Goal: Book appointment/travel/reservation

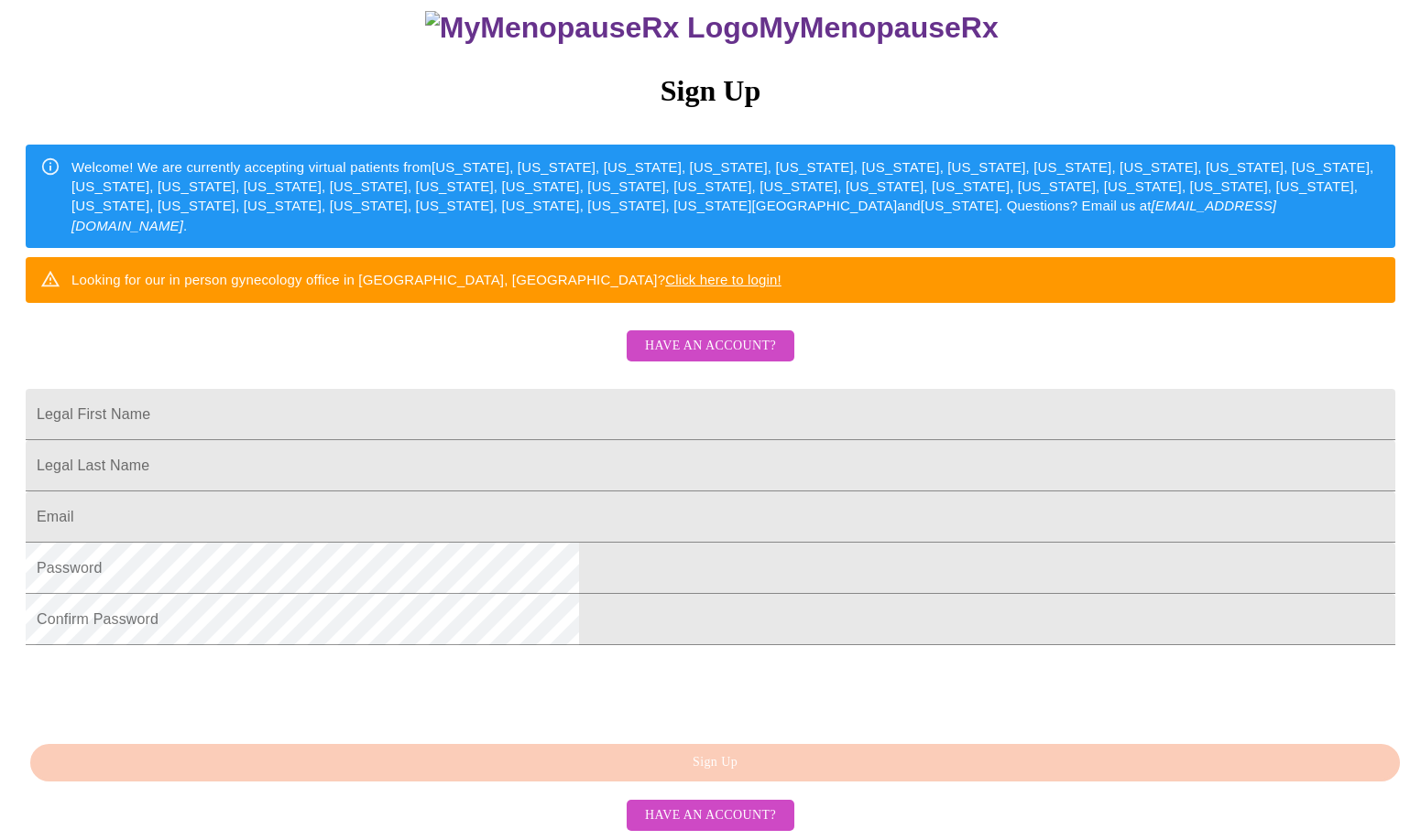
scroll to position [336, 0]
click at [654, 389] on input "Legal First Name" at bounding box center [710, 414] width 1370 height 51
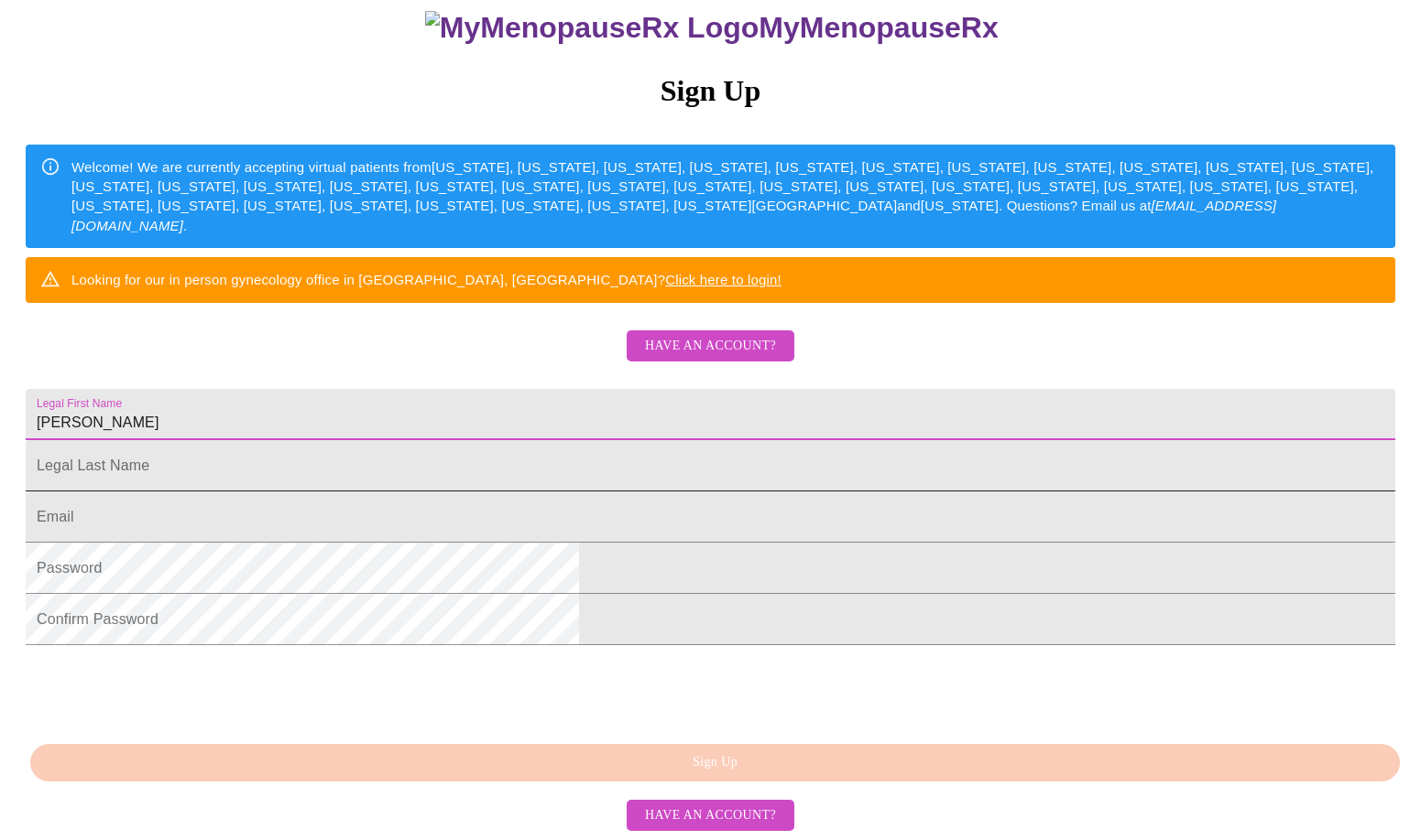
type input "[PERSON_NAME]"
click at [467, 440] on input "Legal First Name" at bounding box center [710, 466] width 1370 height 51
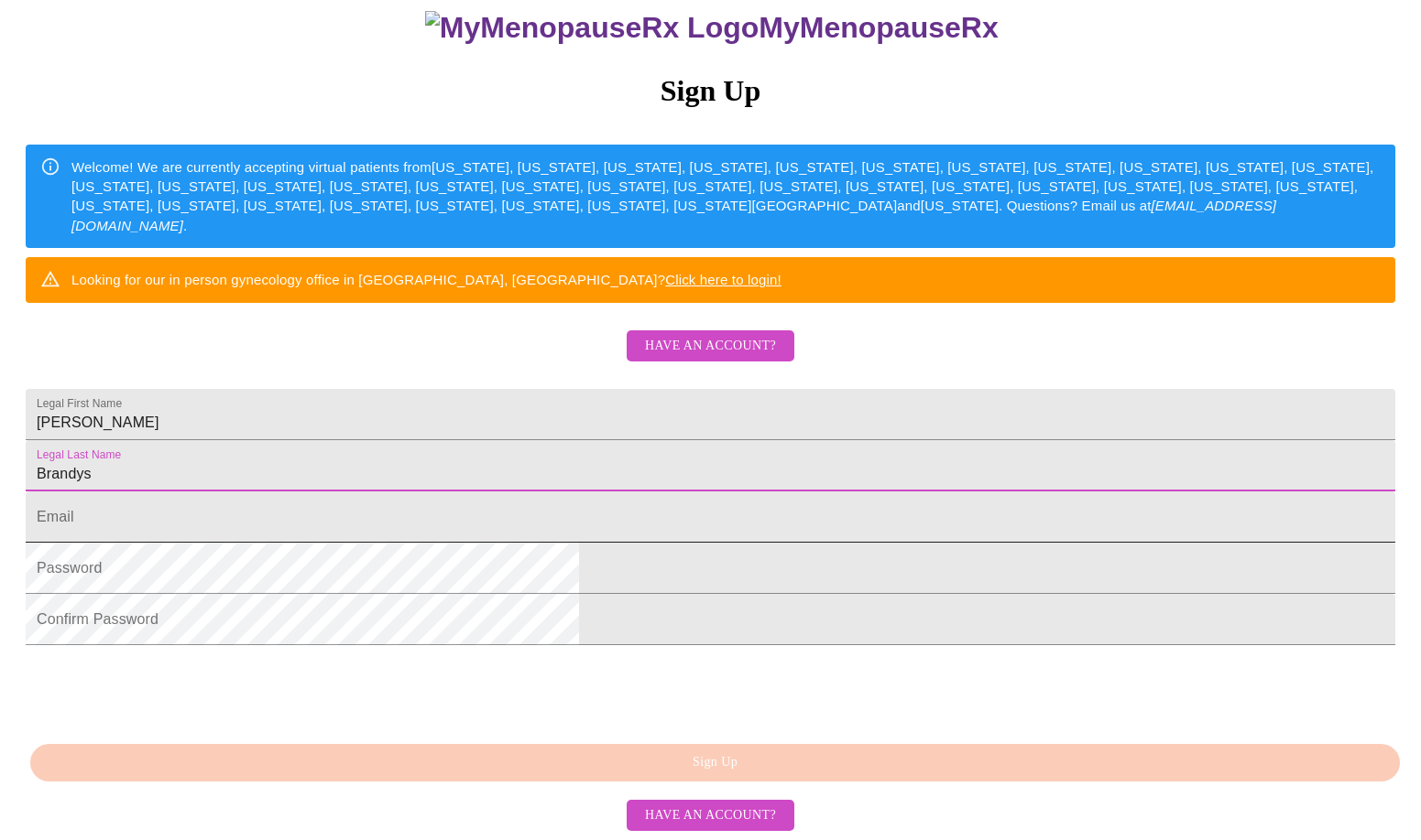
type input "Brandys"
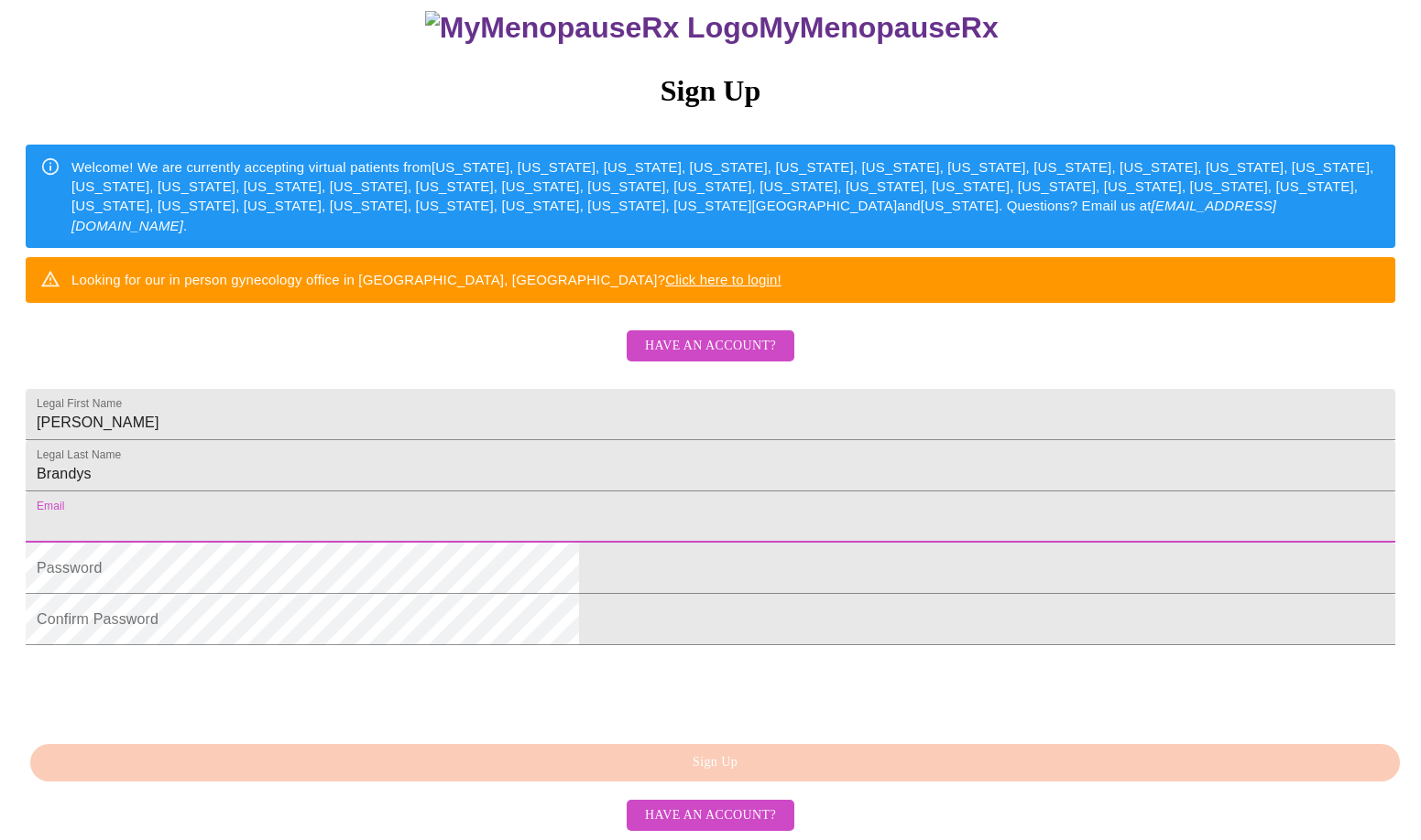
click at [452, 492] on input "Legal First Name" at bounding box center [710, 518] width 1370 height 51
type input "[EMAIL_ADDRESS][DOMAIN_NAME]"
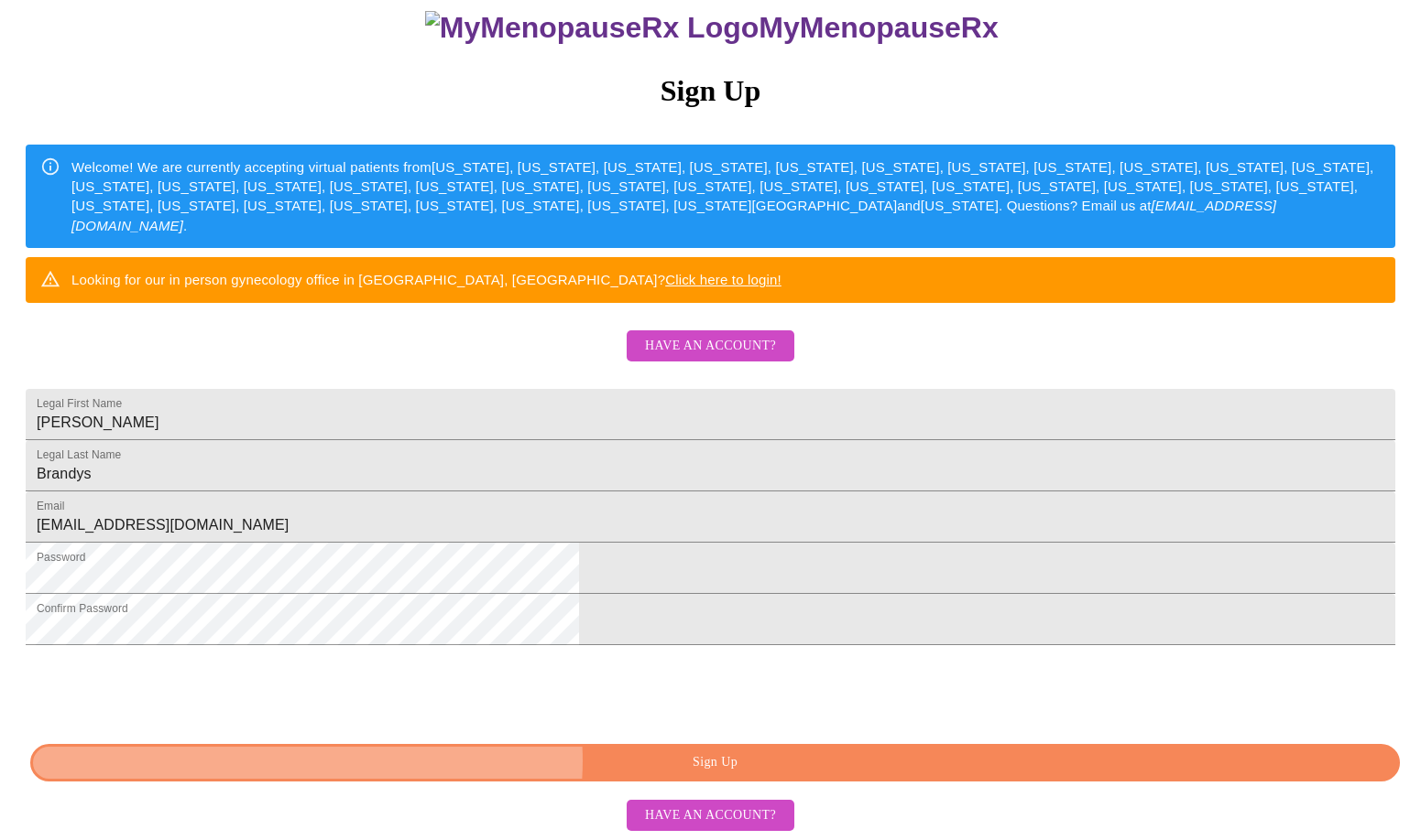
click at [712, 760] on span "Sign Up" at bounding box center [714, 763] width 1327 height 23
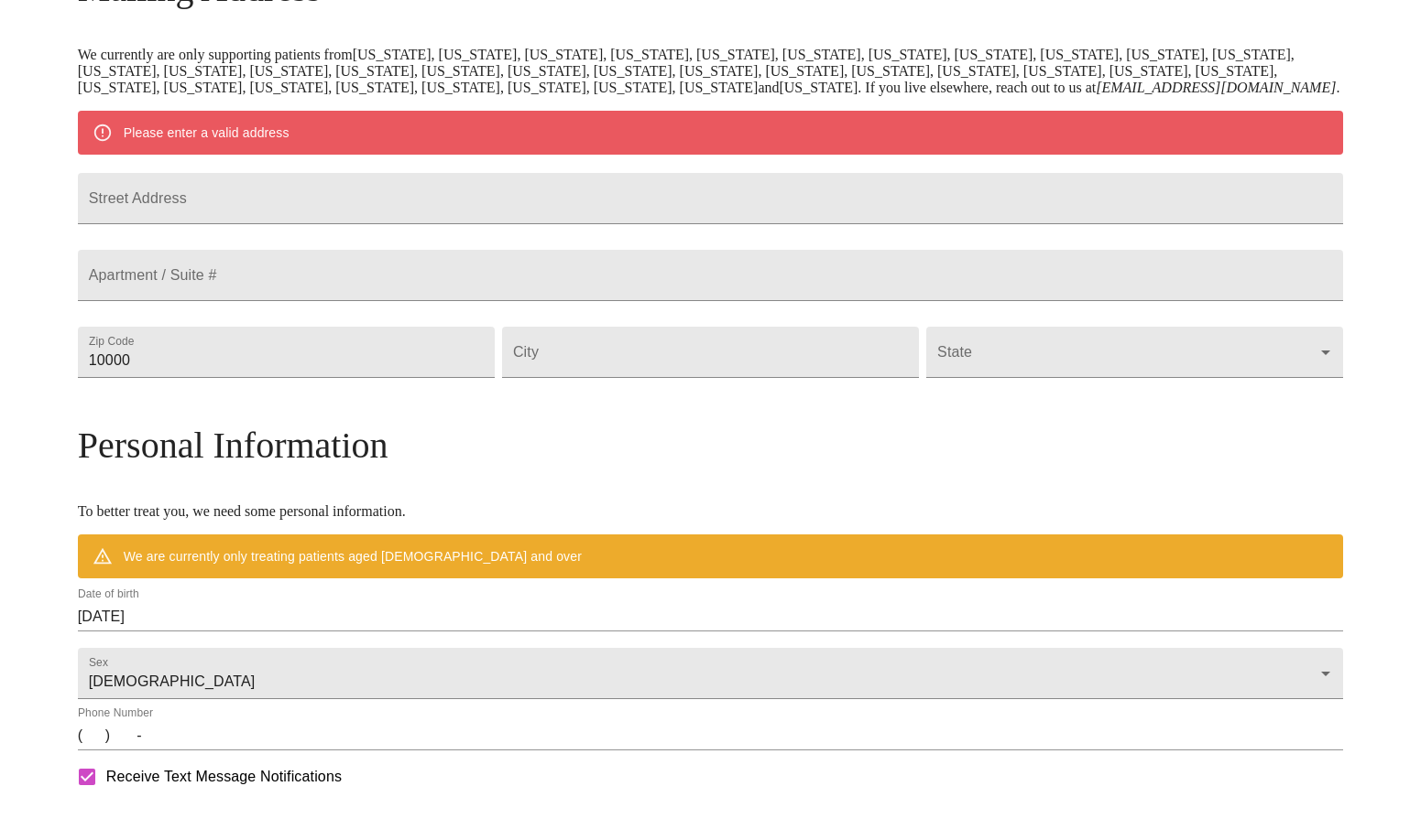
scroll to position [264, 0]
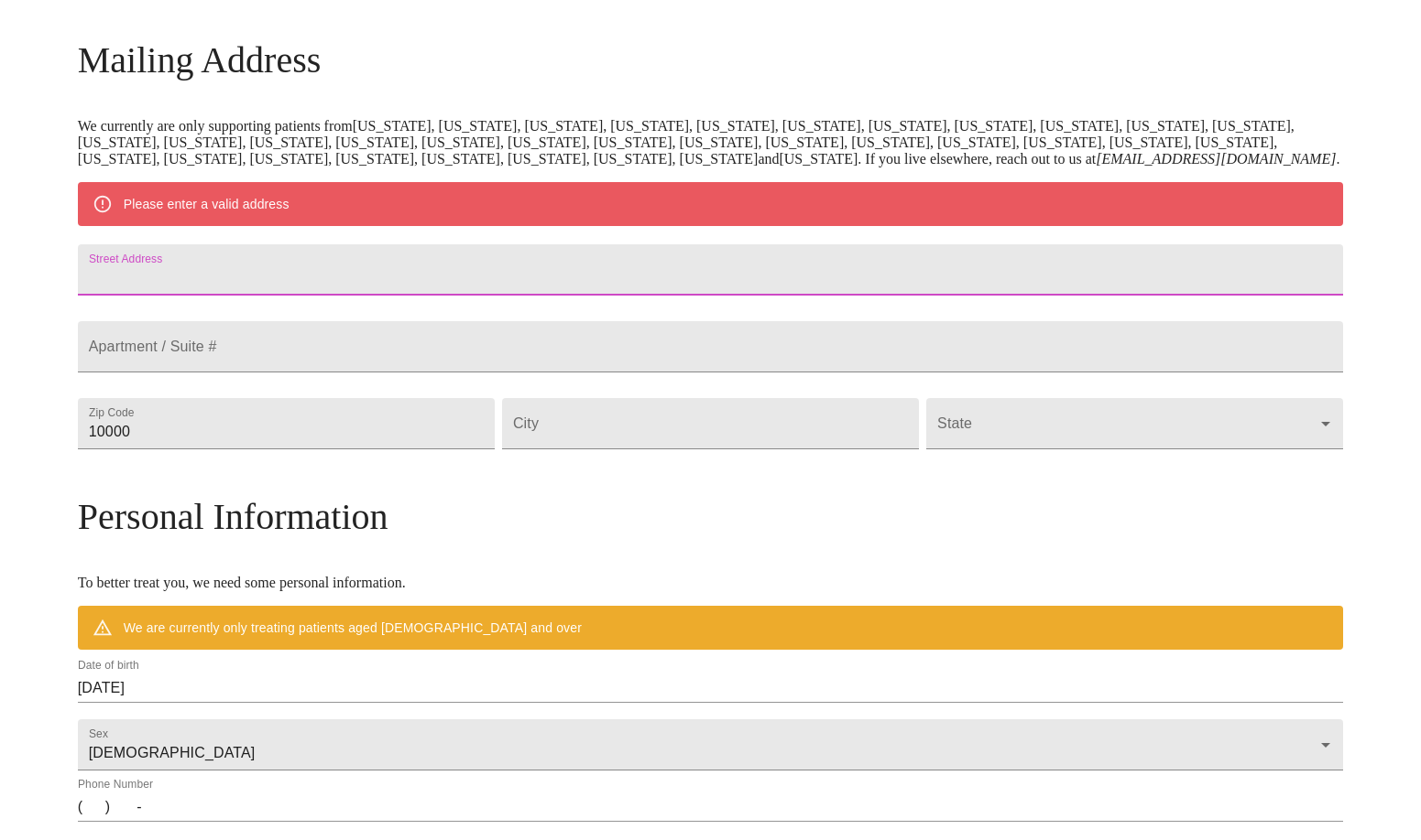
click at [309, 296] on input "Street Address" at bounding box center [710, 270] width 1265 height 51
type input "25W791 Deerpoint Dr"
click at [276, 449] on input "10000" at bounding box center [286, 424] width 416 height 51
click at [299, 449] on input "10000" at bounding box center [286, 424] width 416 height 51
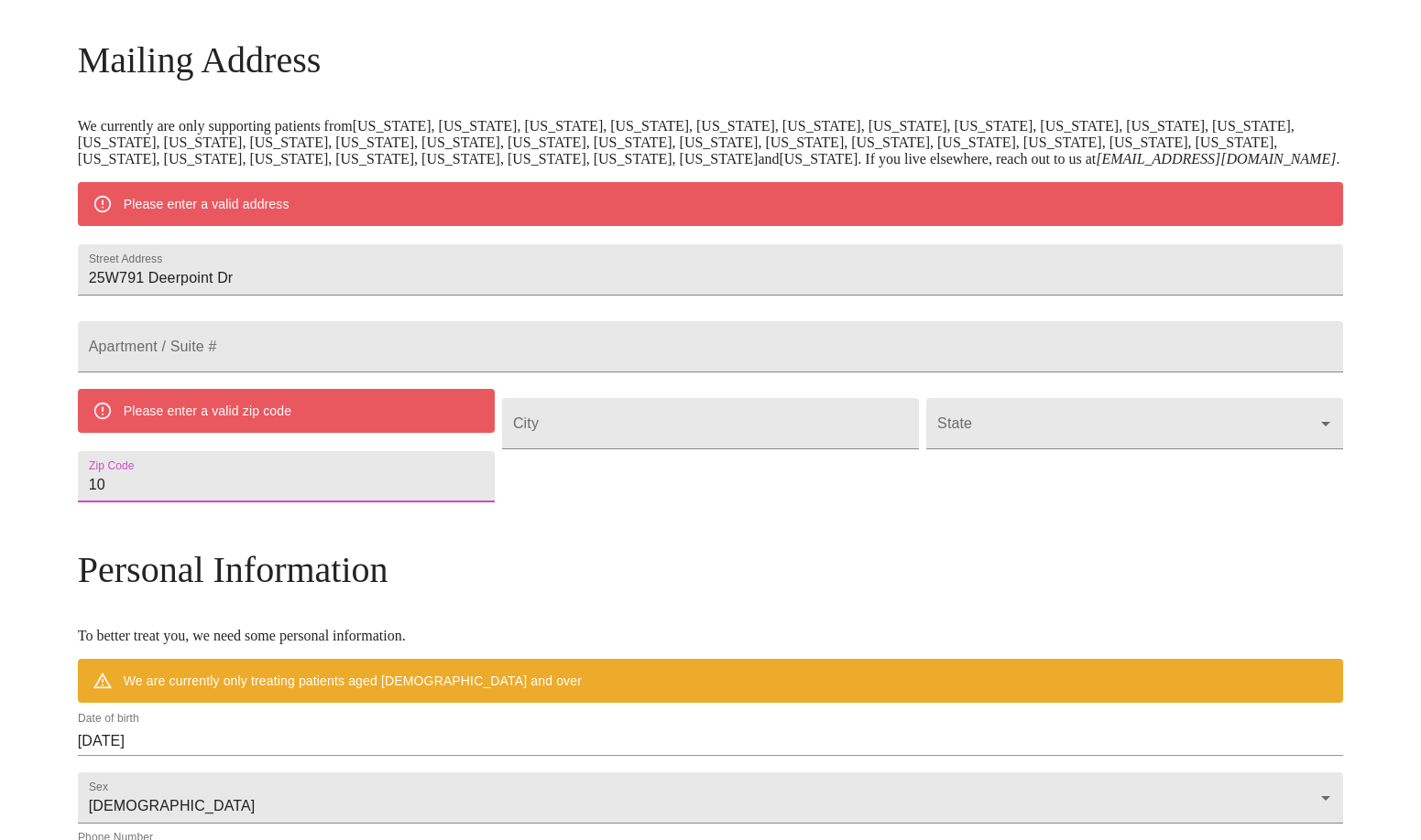
type input "1"
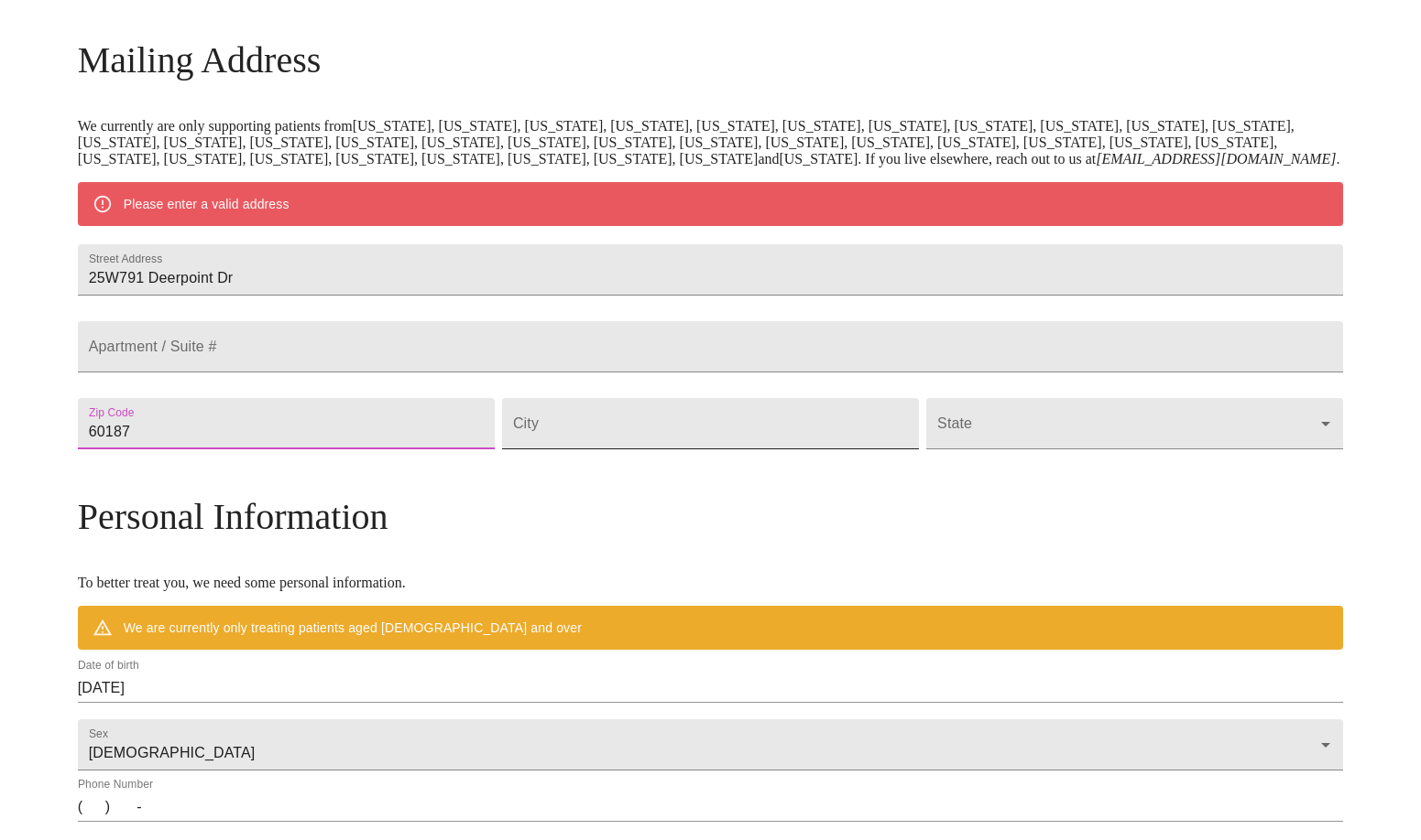
type input "60187"
click at [645, 449] on input "Street Address" at bounding box center [710, 424] width 416 height 51
type input "Wheaton"
click at [945, 484] on body "MyMenopauseRx Welcome to MyMenopauseRx Since it's your first time here, you'll …" at bounding box center [710, 457] width 1406 height 1427
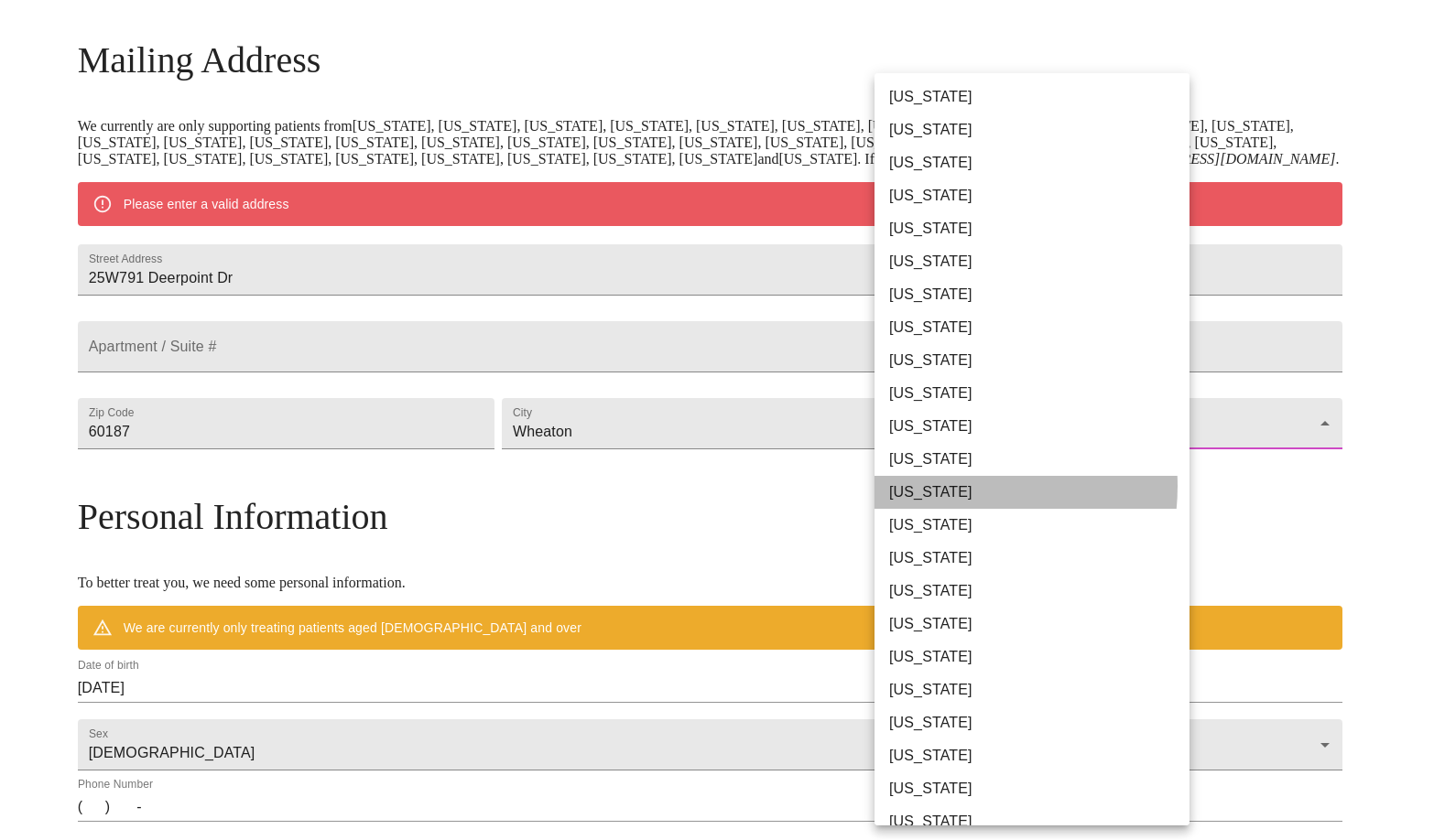
click at [940, 486] on li "[US_STATE]" at bounding box center [1039, 492] width 329 height 33
type input "[US_STATE]"
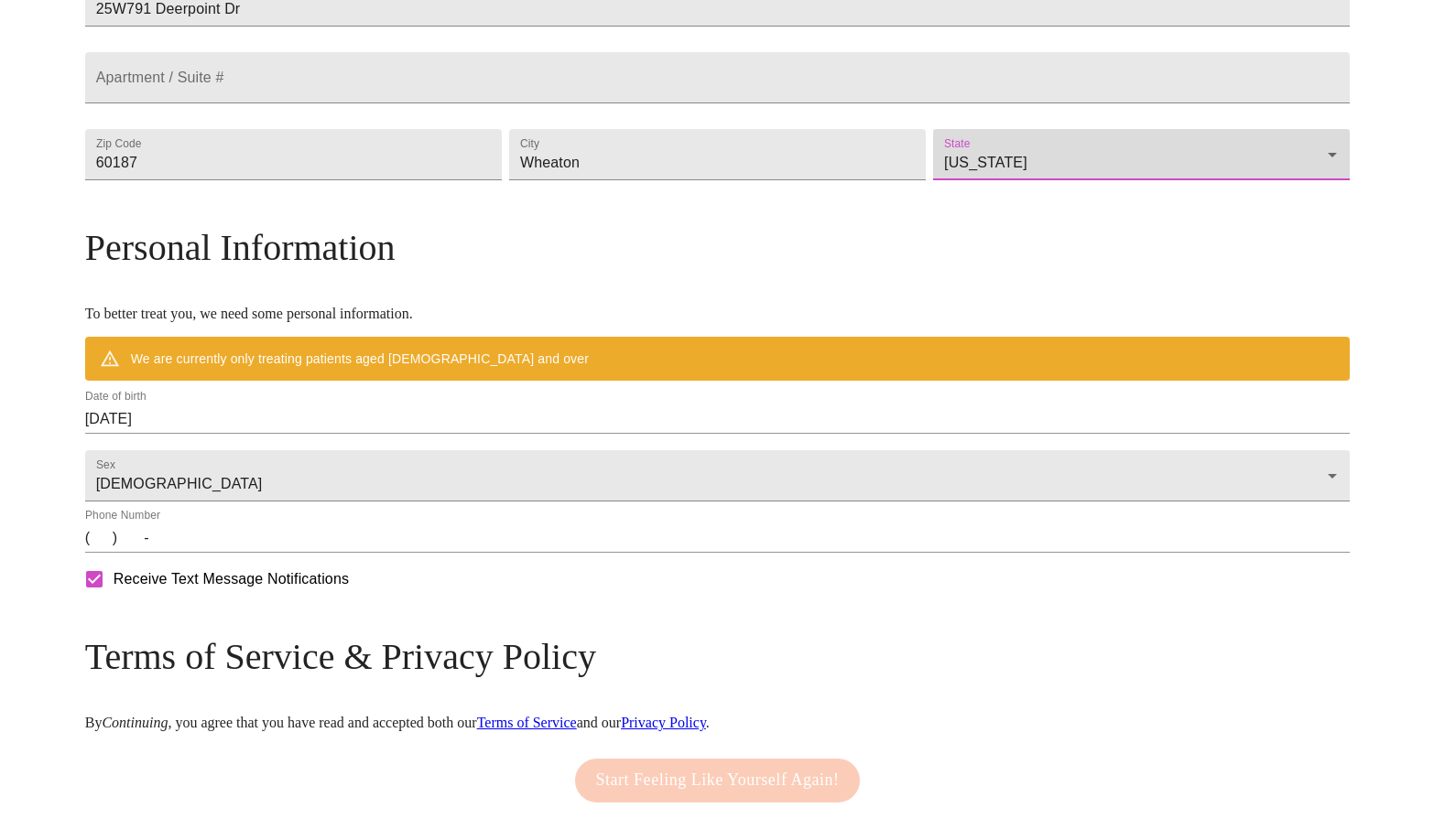
scroll to position [539, 0]
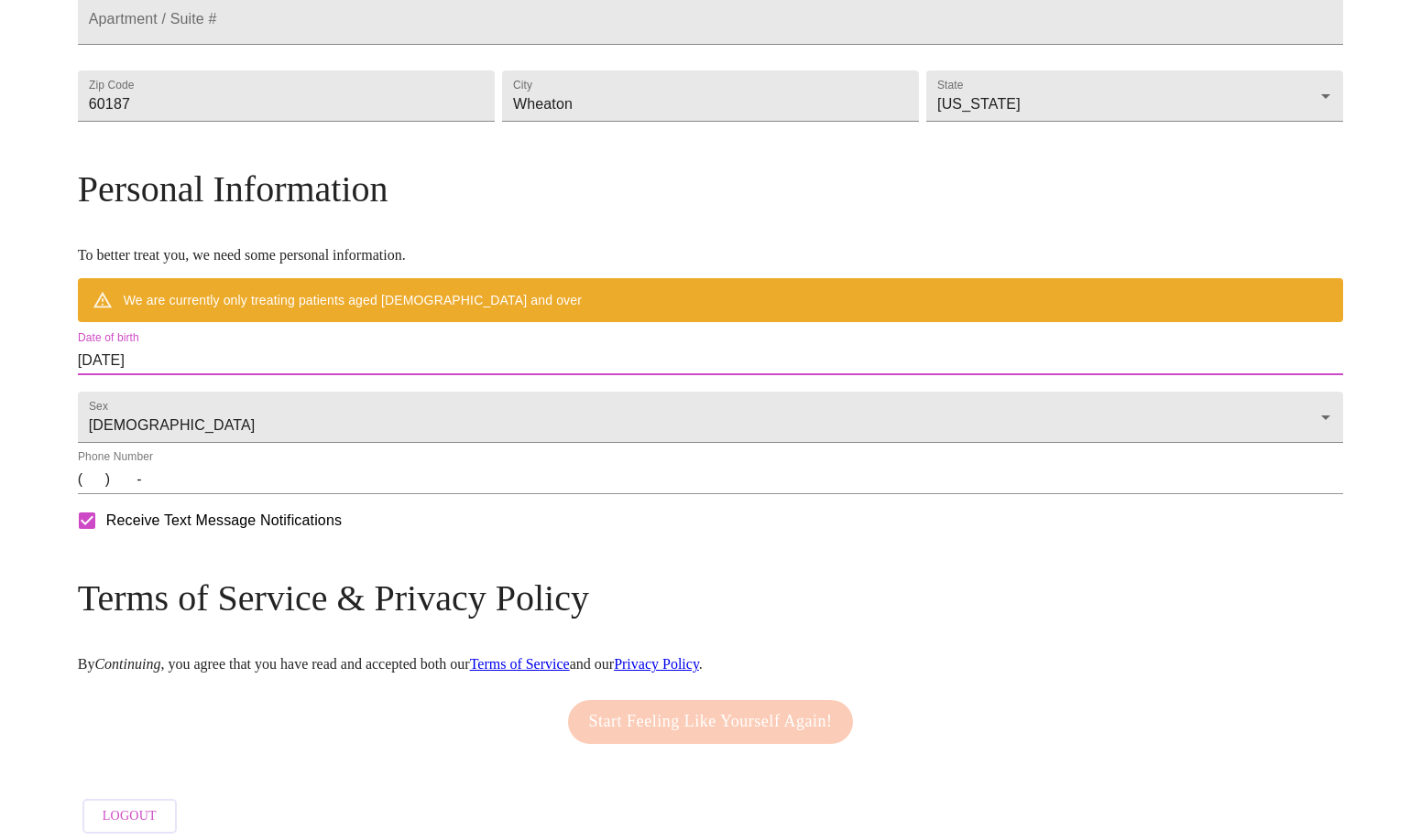
drag, startPoint x: 313, startPoint y: 417, endPoint x: 228, endPoint y: 417, distance: 85.0
click at [228, 379] on div "Date of birth [DEMOGRAPHIC_DATA]" at bounding box center [710, 354] width 1273 height 51
click at [334, 375] on input "[DATE]" at bounding box center [710, 360] width 1265 height 29
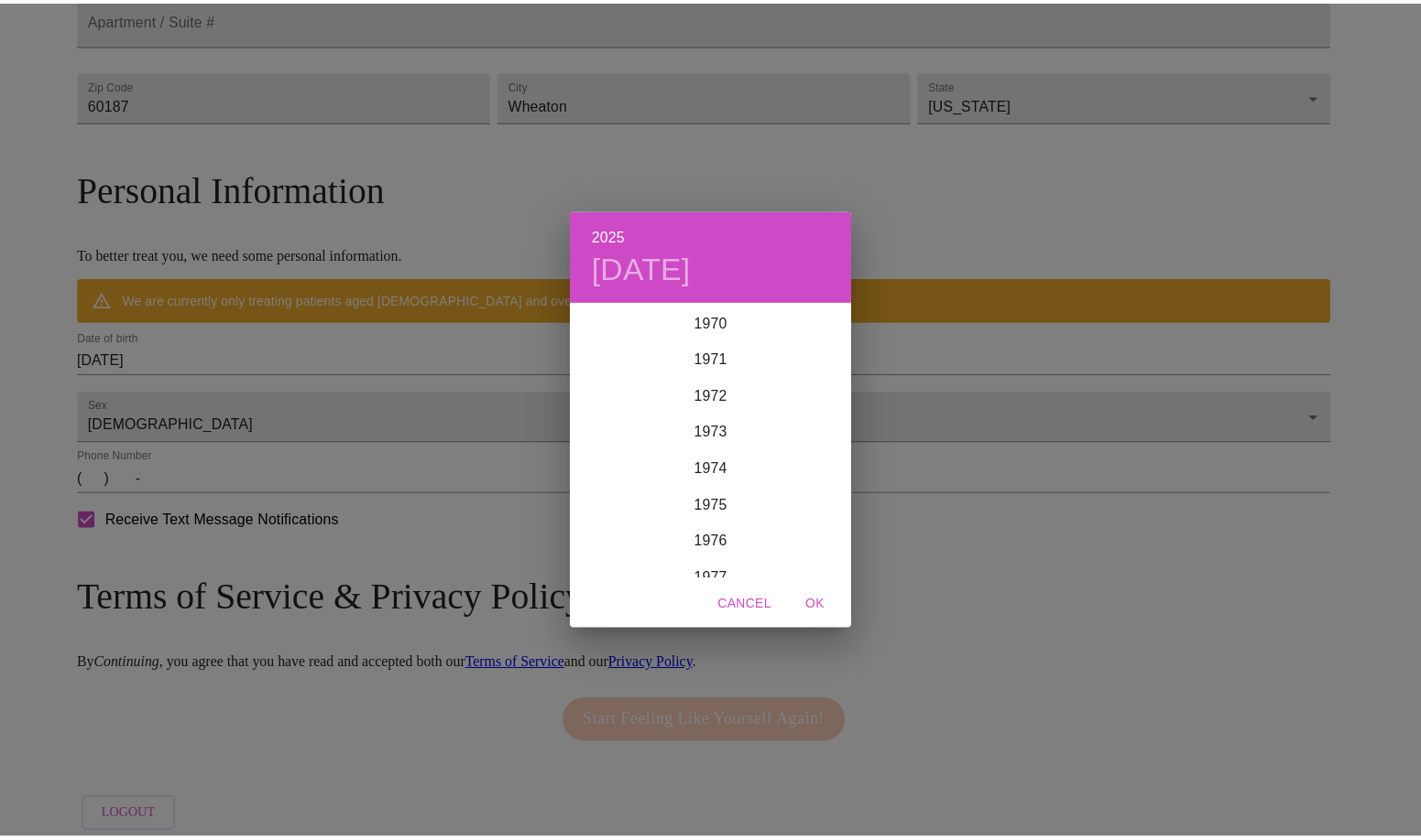
scroll to position [2564, 0]
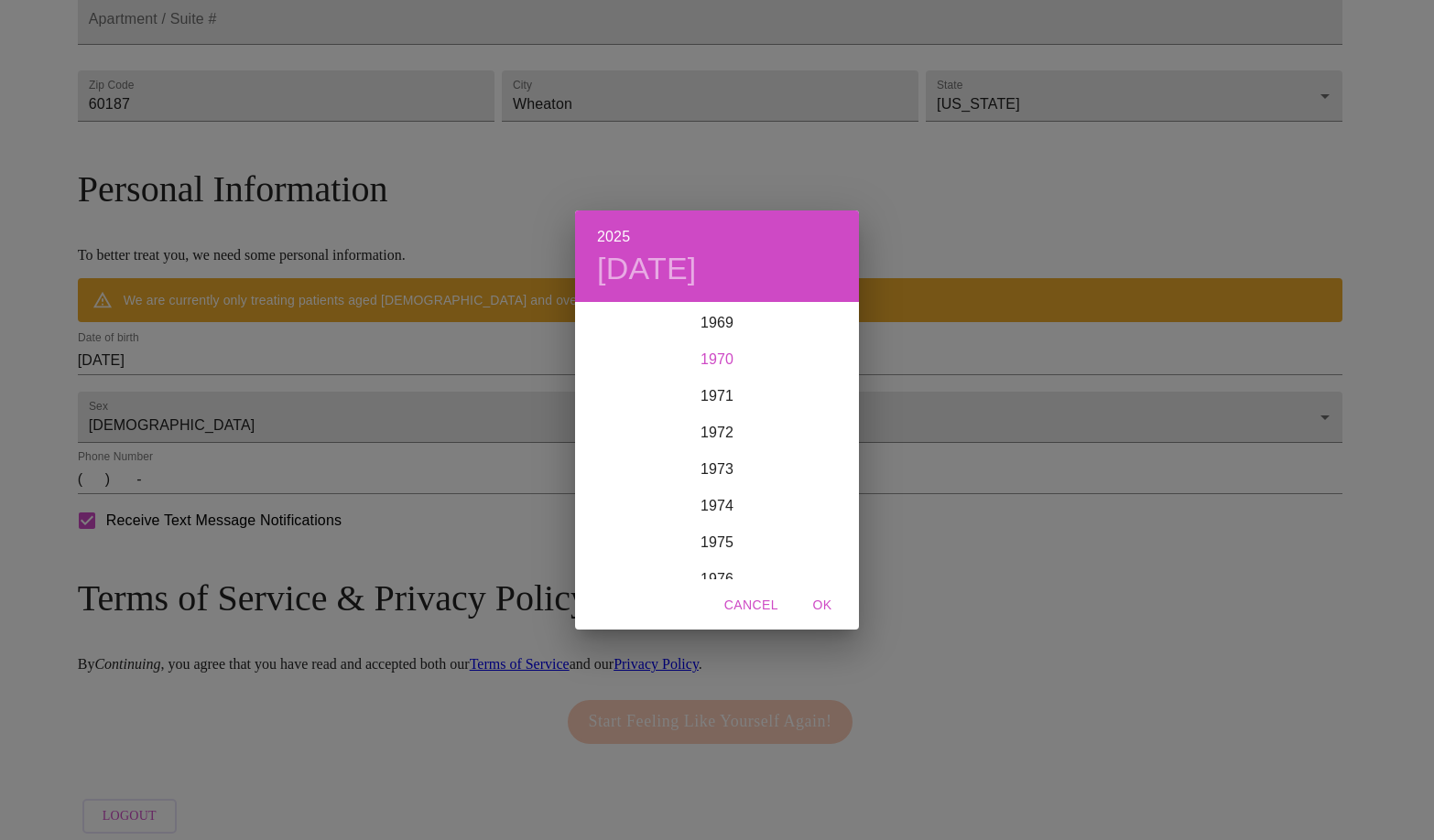
click at [729, 363] on div "1970" at bounding box center [716, 359] width 284 height 37
click at [811, 340] on div "Mar" at bounding box center [811, 339] width 94 height 68
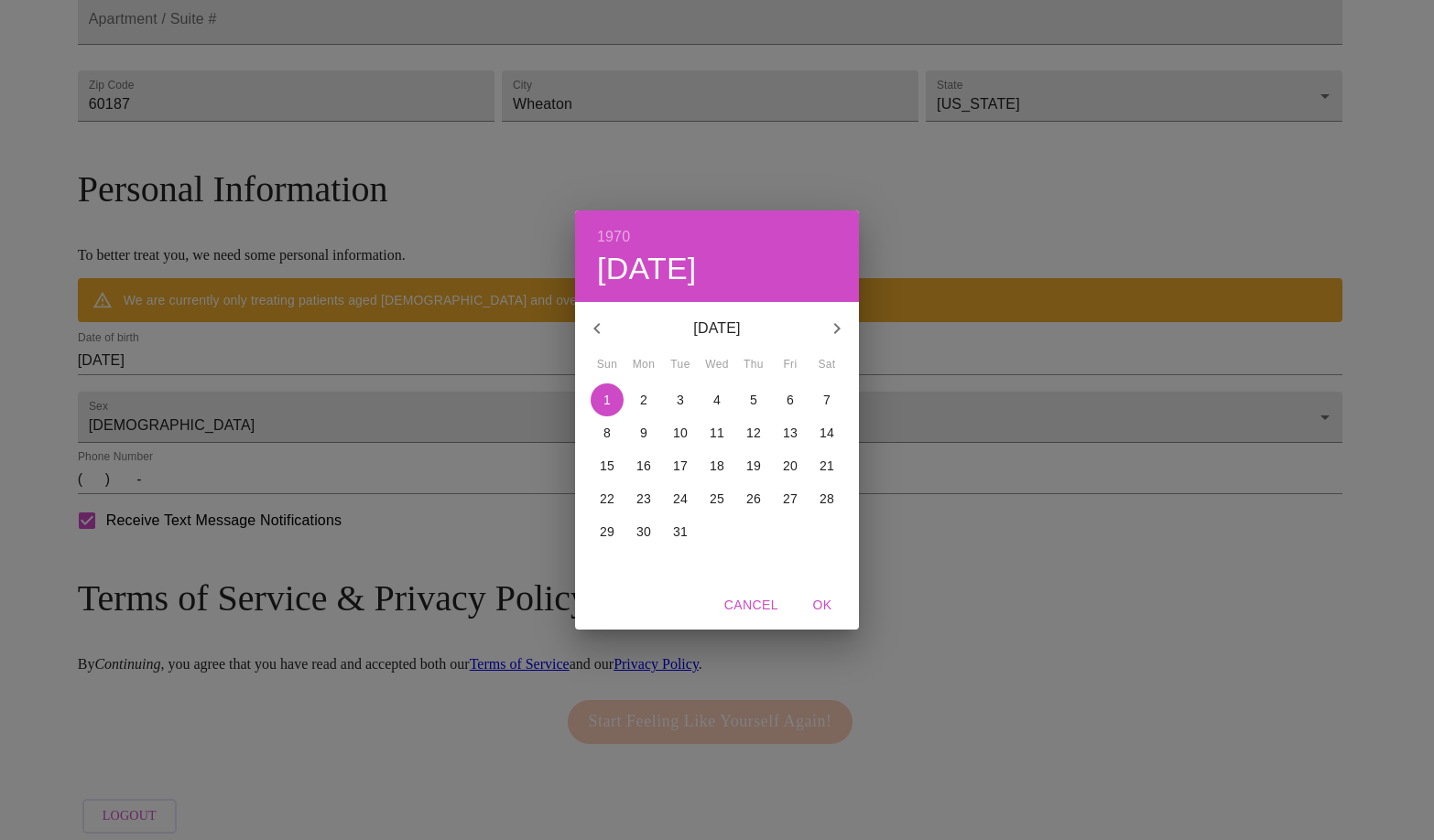
click at [682, 465] on p "17" at bounding box center [680, 466] width 14 height 18
click at [825, 600] on span "OK" at bounding box center [822, 606] width 44 height 23
type input "[DATE]"
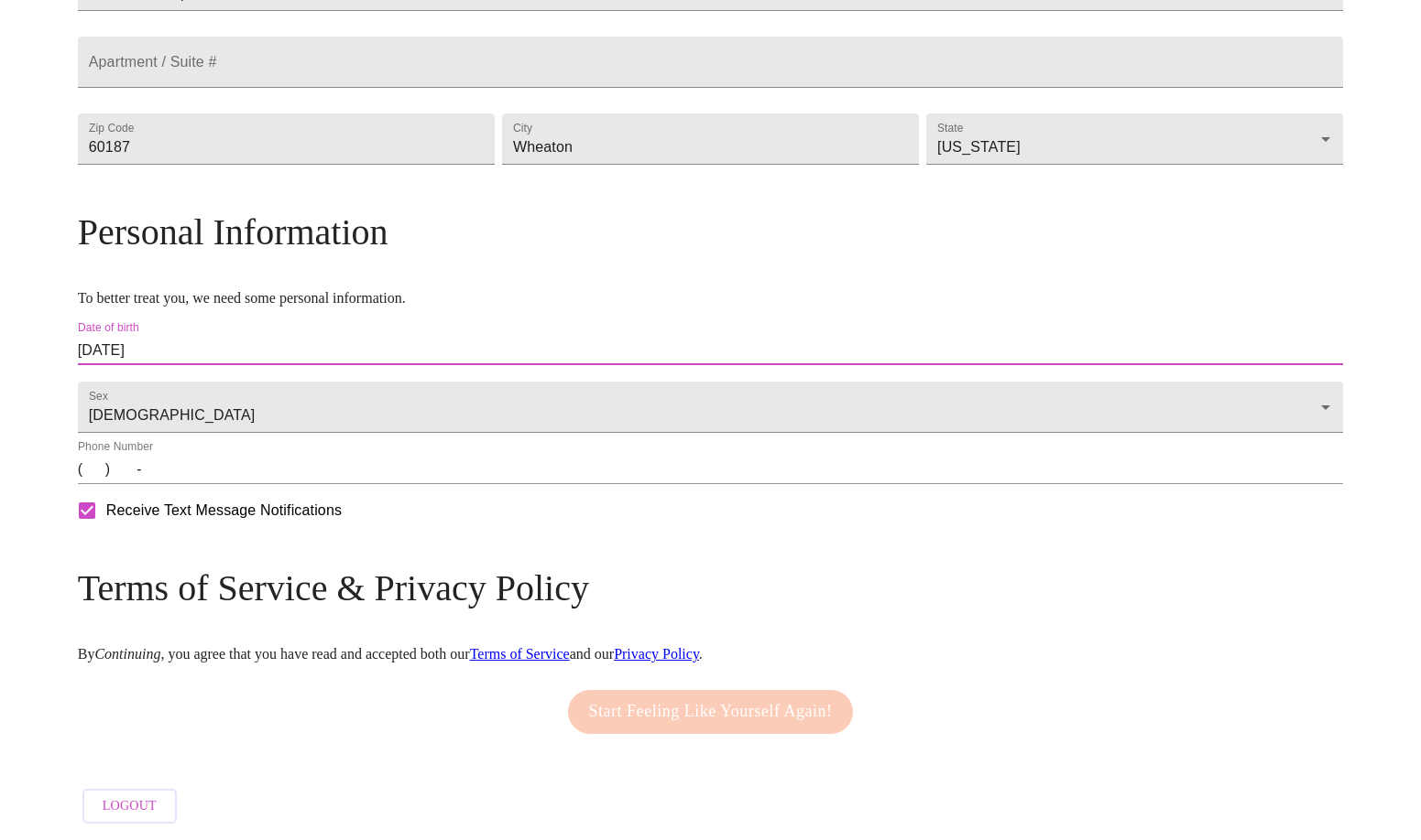
click at [246, 484] on input "(   )    -" at bounding box center [710, 469] width 1265 height 29
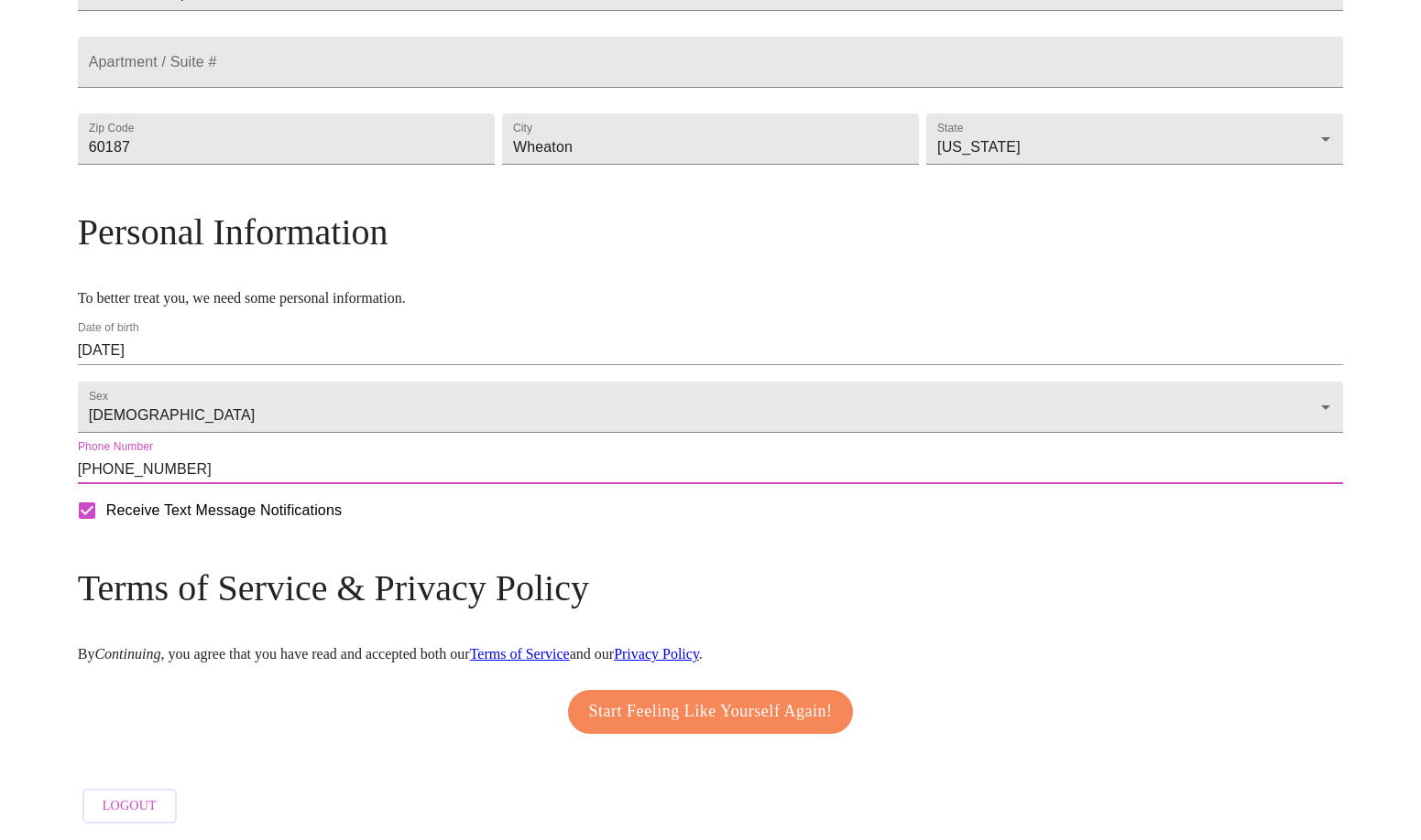
scroll to position [570, 0]
type input "[PHONE_NUMBER]"
click at [707, 698] on span "Start Feeling Like Yourself Again!" at bounding box center [710, 712] width 244 height 29
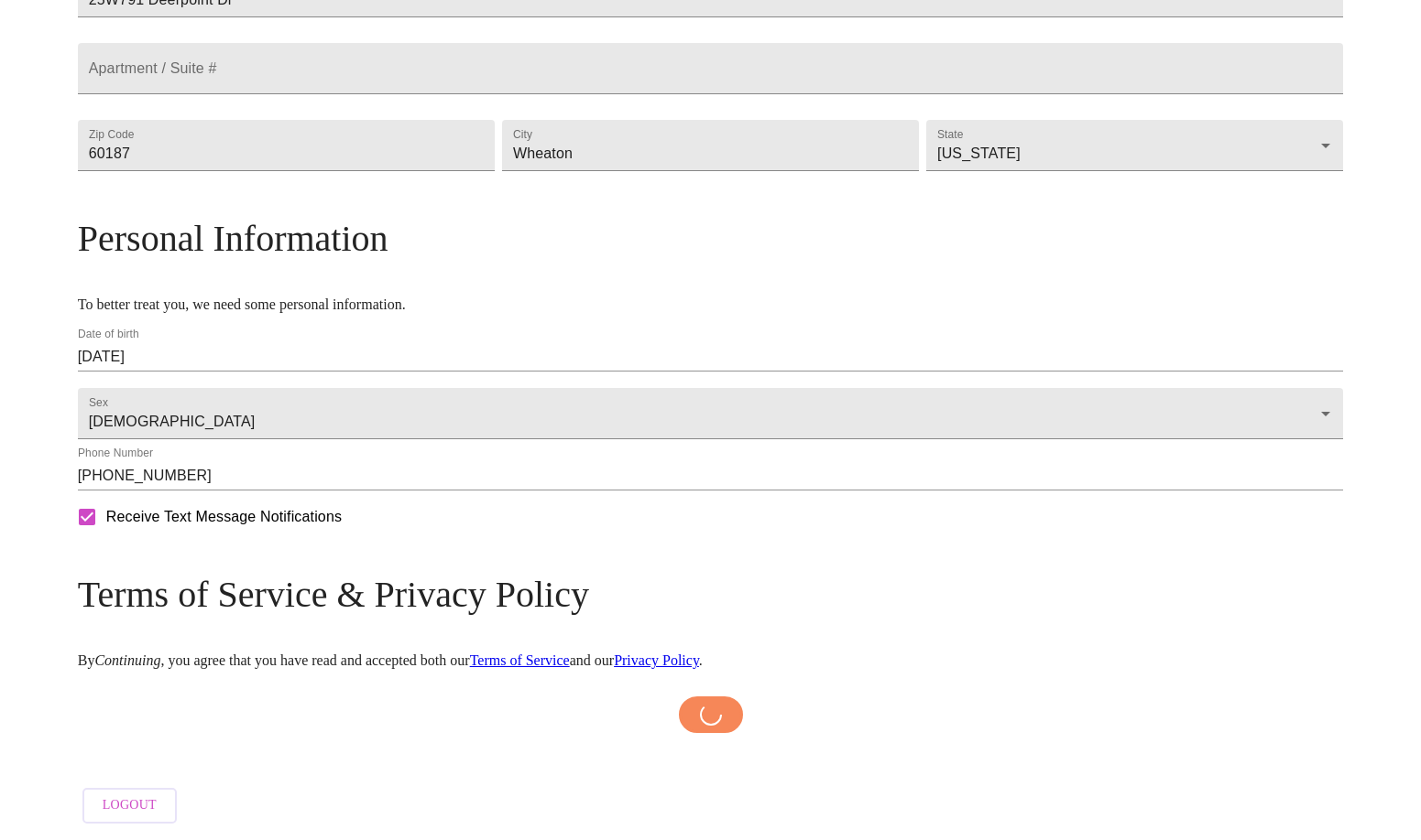
scroll to position [563, 0]
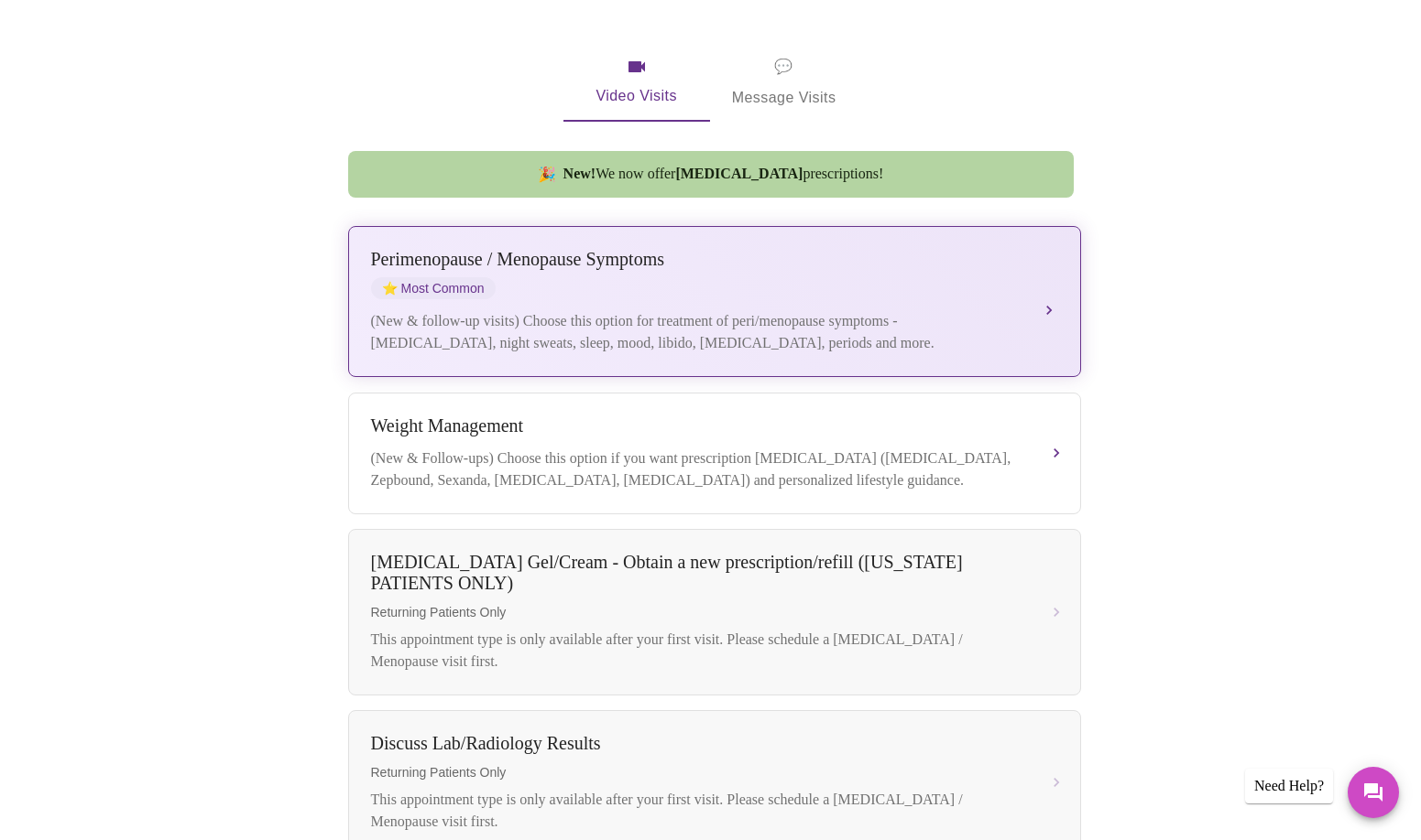
scroll to position [366, 0]
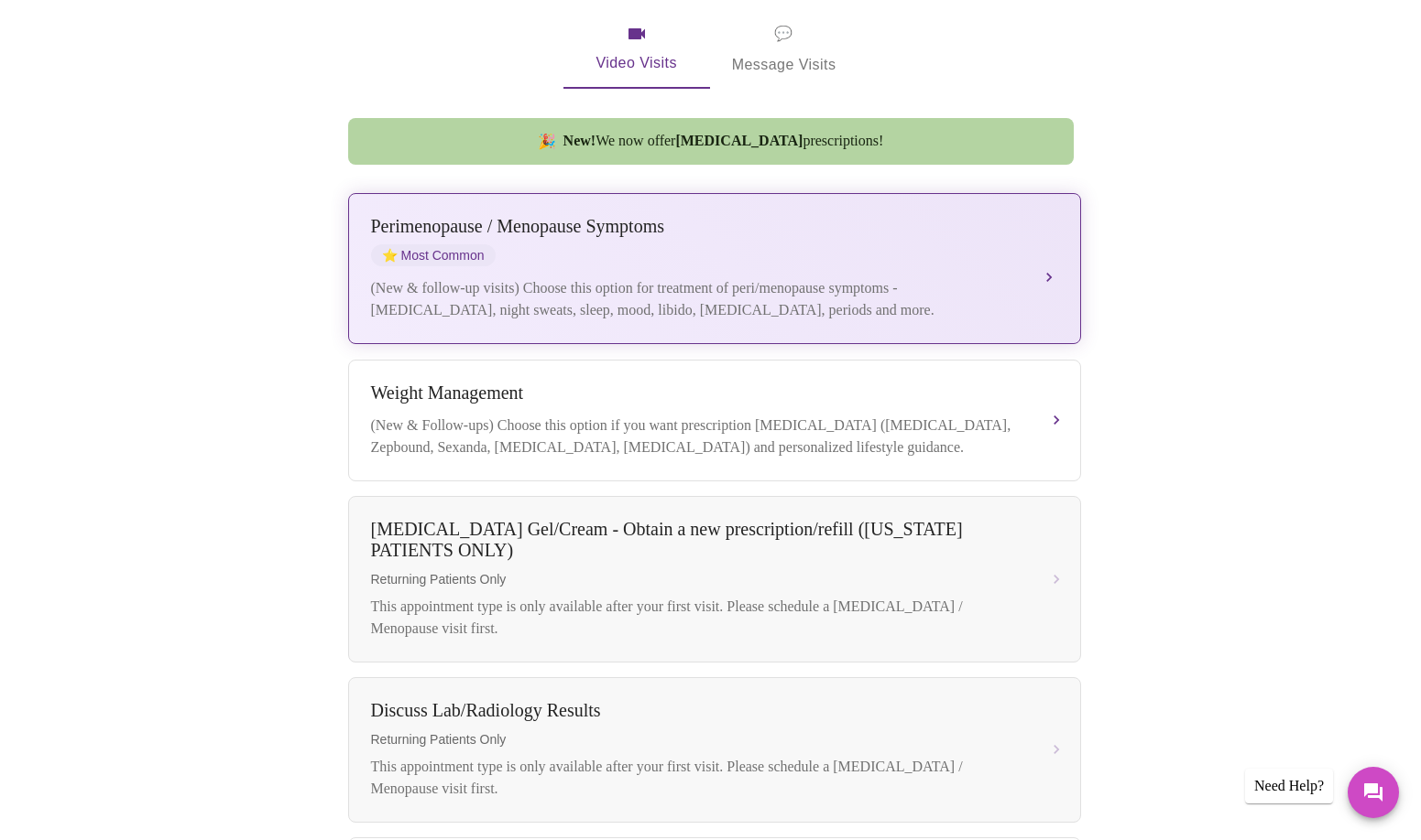
click at [813, 228] on div "[MEDICAL_DATA] / Menopause Symptoms ⭐ Most Common" at bounding box center [696, 241] width 651 height 50
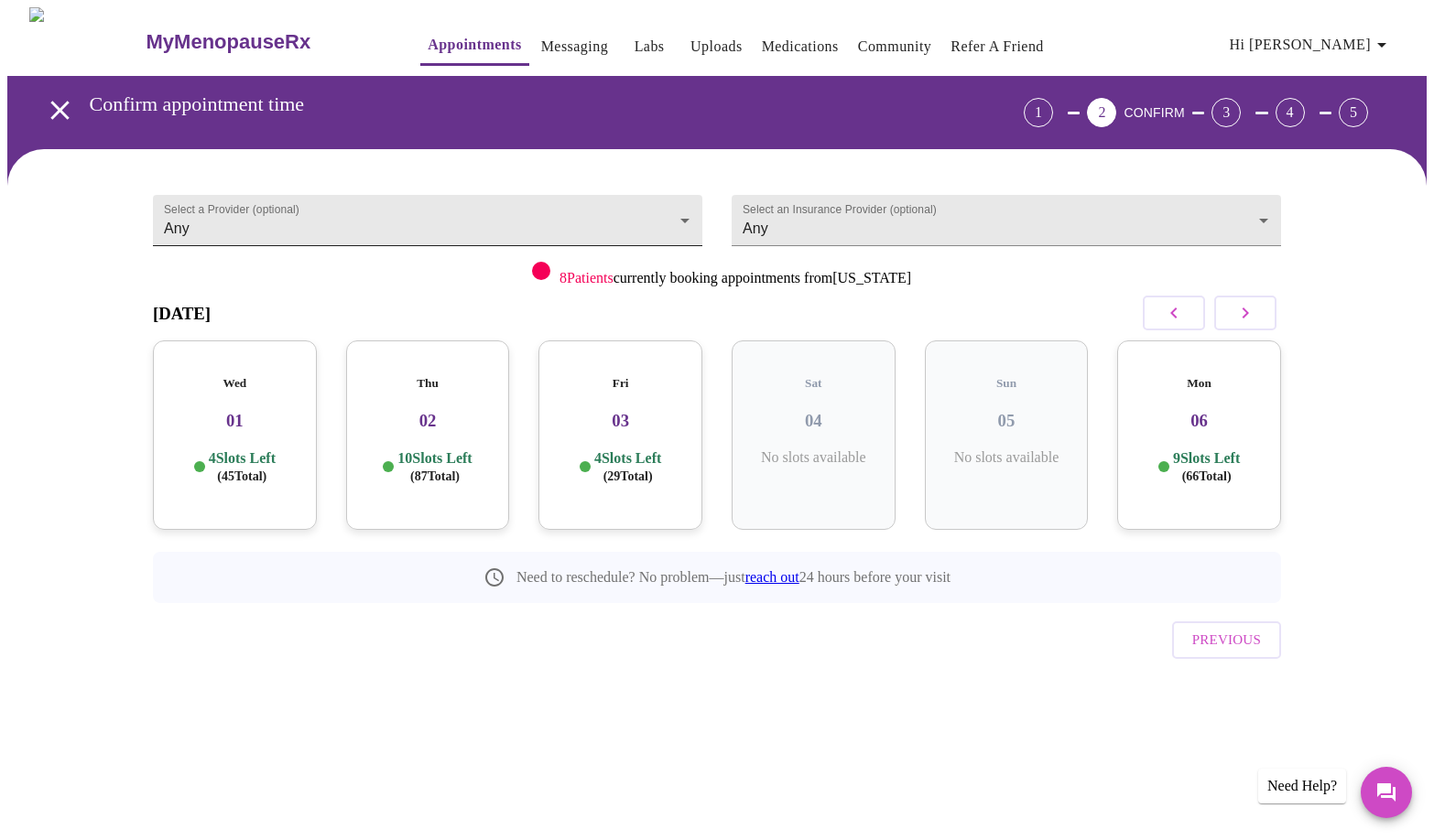
click at [686, 210] on body "MyMenopauseRx Appointments Messaging Labs Uploads Medications Community Refer a…" at bounding box center [717, 379] width 1420 height 743
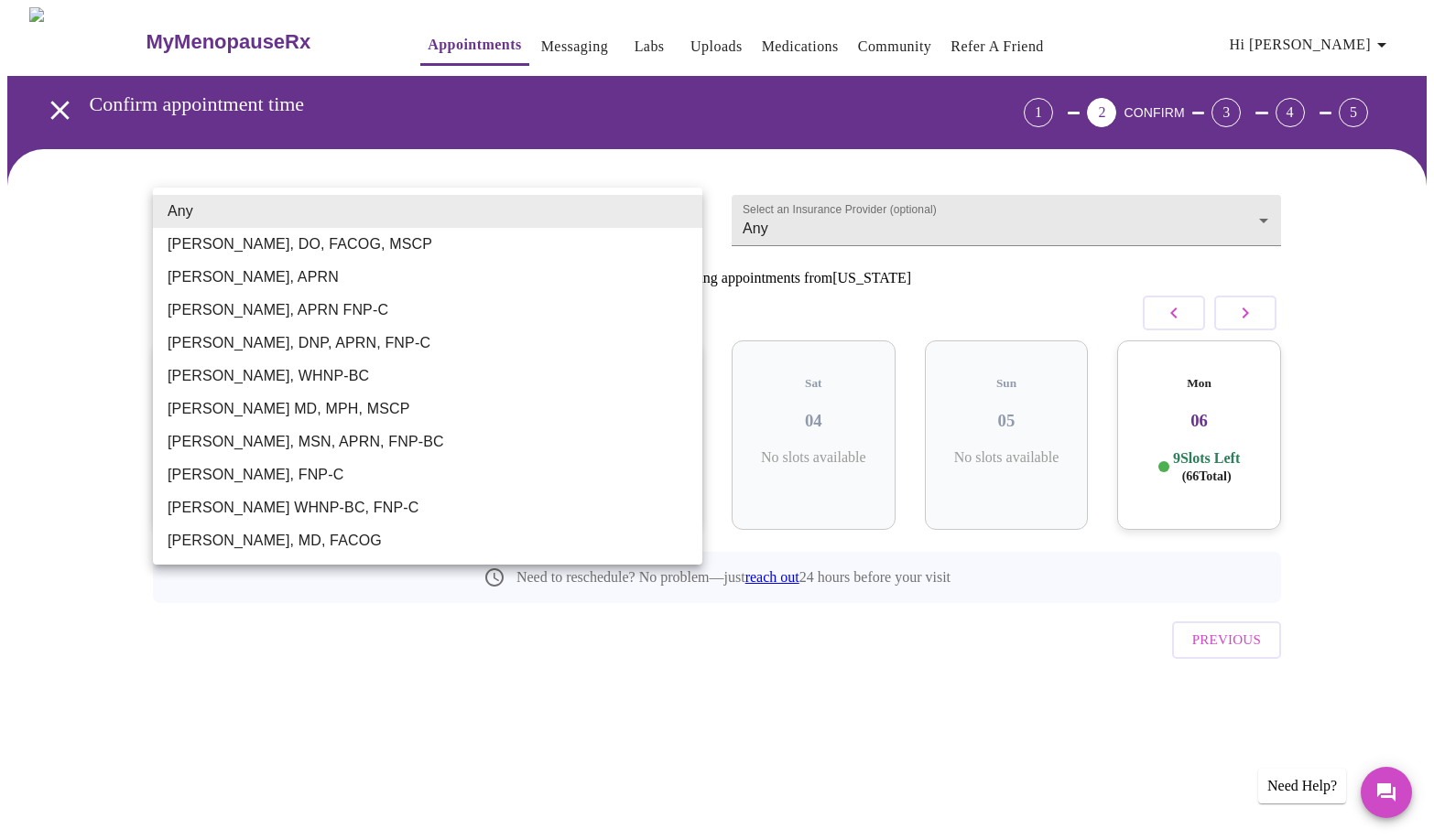
click at [239, 280] on li "[PERSON_NAME], APRN" at bounding box center [427, 277] width 549 height 33
type input "[PERSON_NAME], APRN"
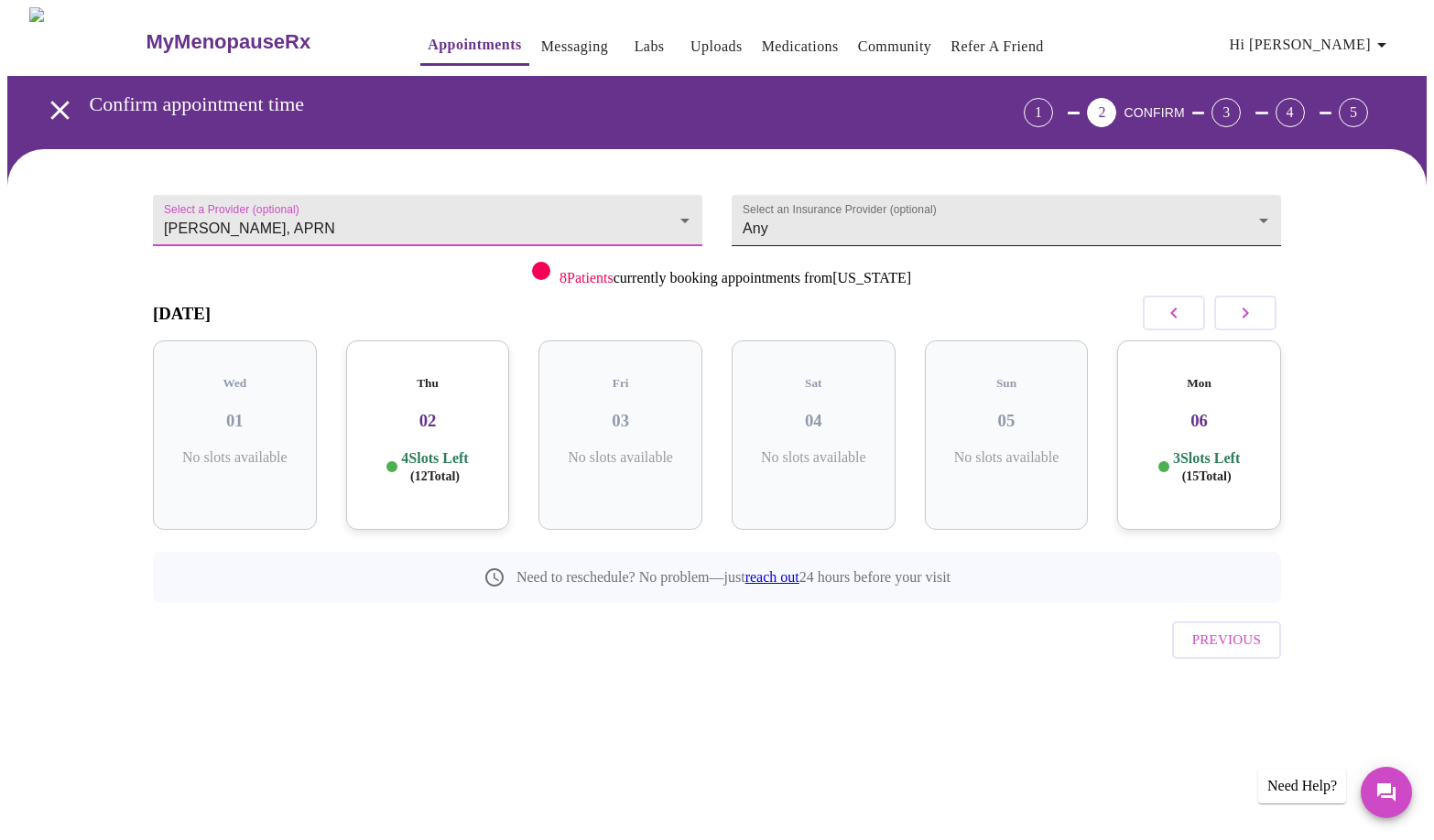
click at [1259, 207] on body "MyMenopauseRx Appointments Messaging Labs Uploads Medications Community Refer a…" at bounding box center [717, 379] width 1420 height 743
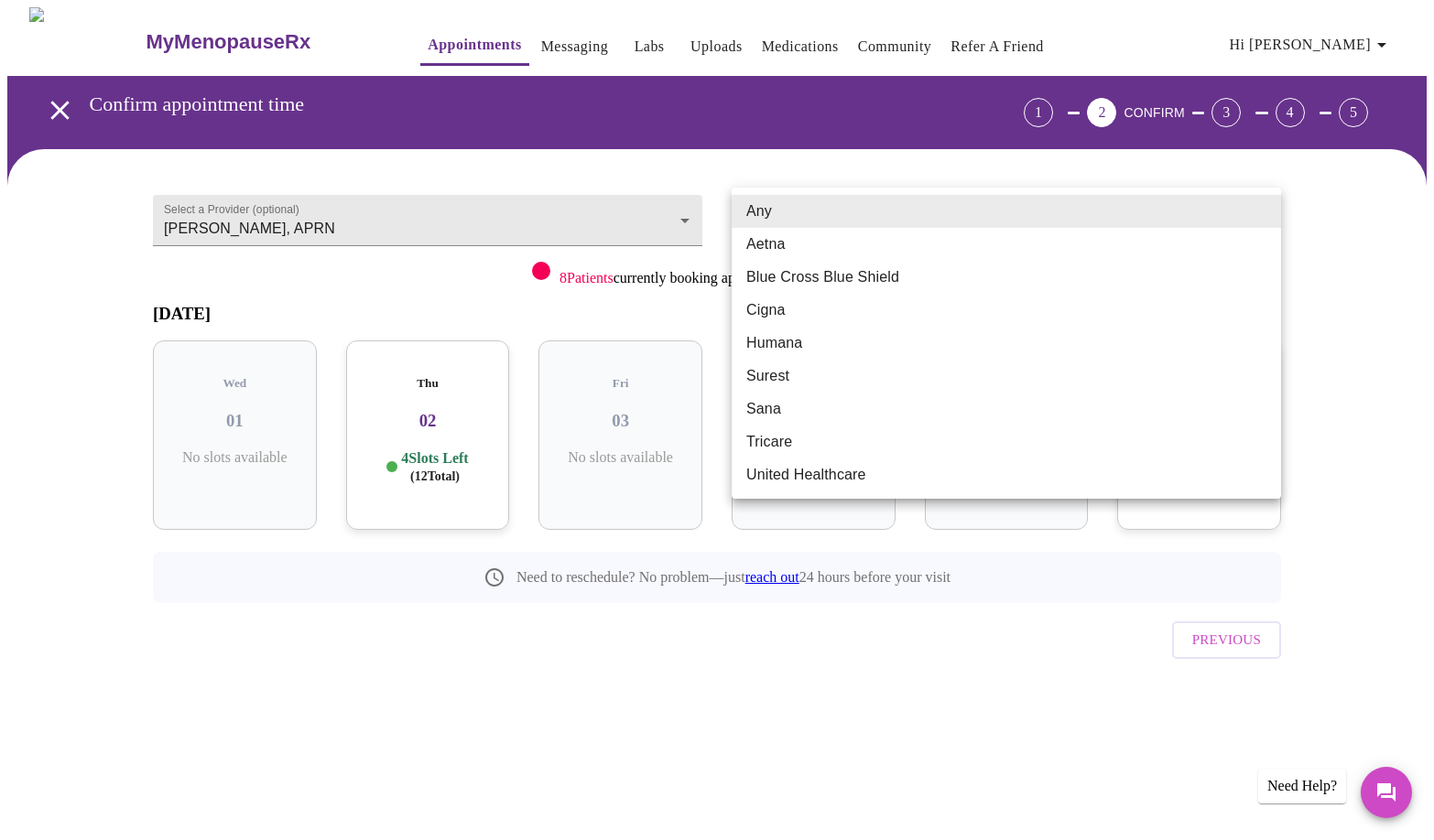
click at [852, 277] on li "Blue Cross Blue Shield" at bounding box center [1006, 277] width 549 height 33
type input "Blue Cross Blue Shield"
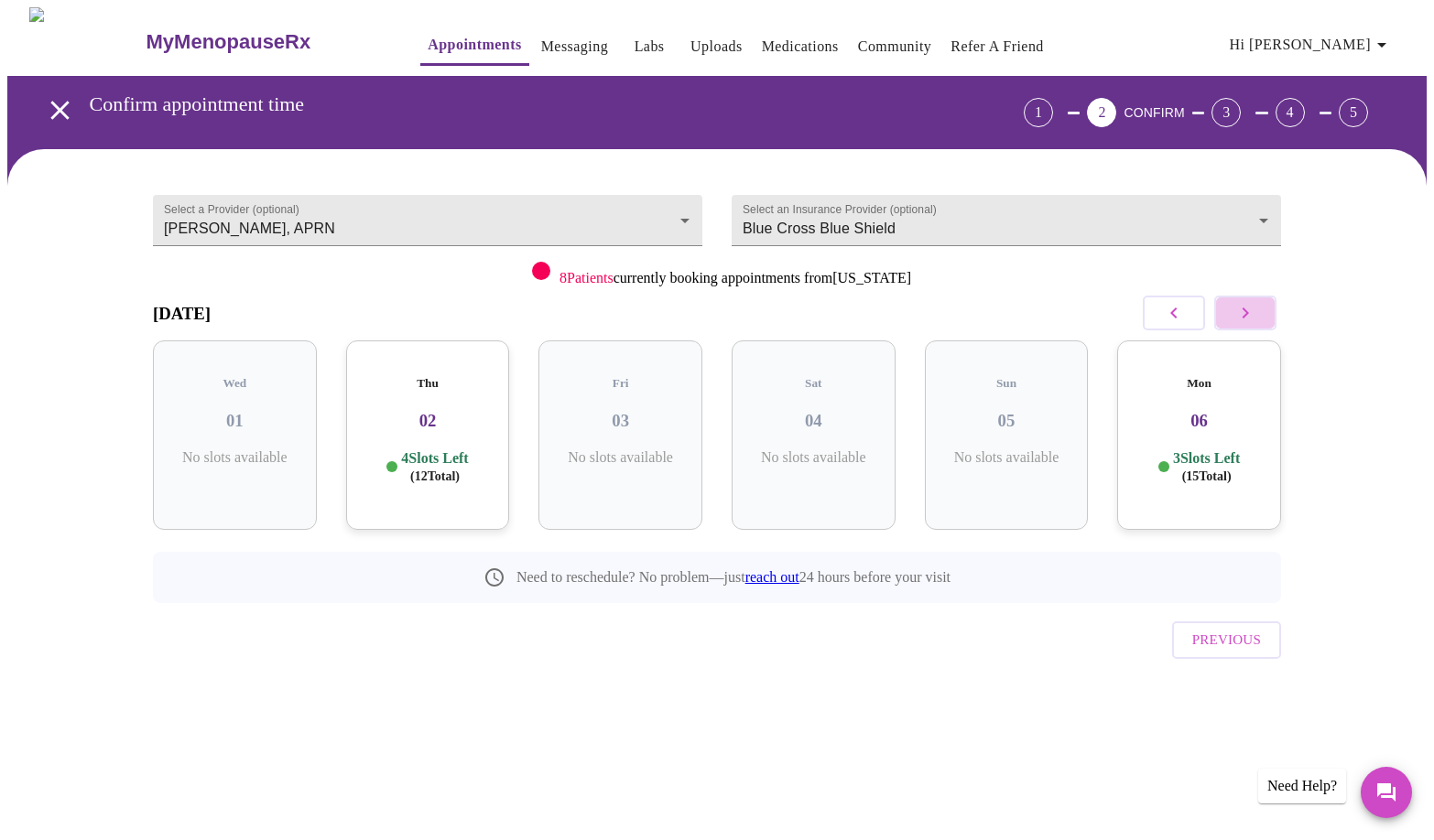
click at [1251, 314] on icon "button" at bounding box center [1245, 313] width 22 height 22
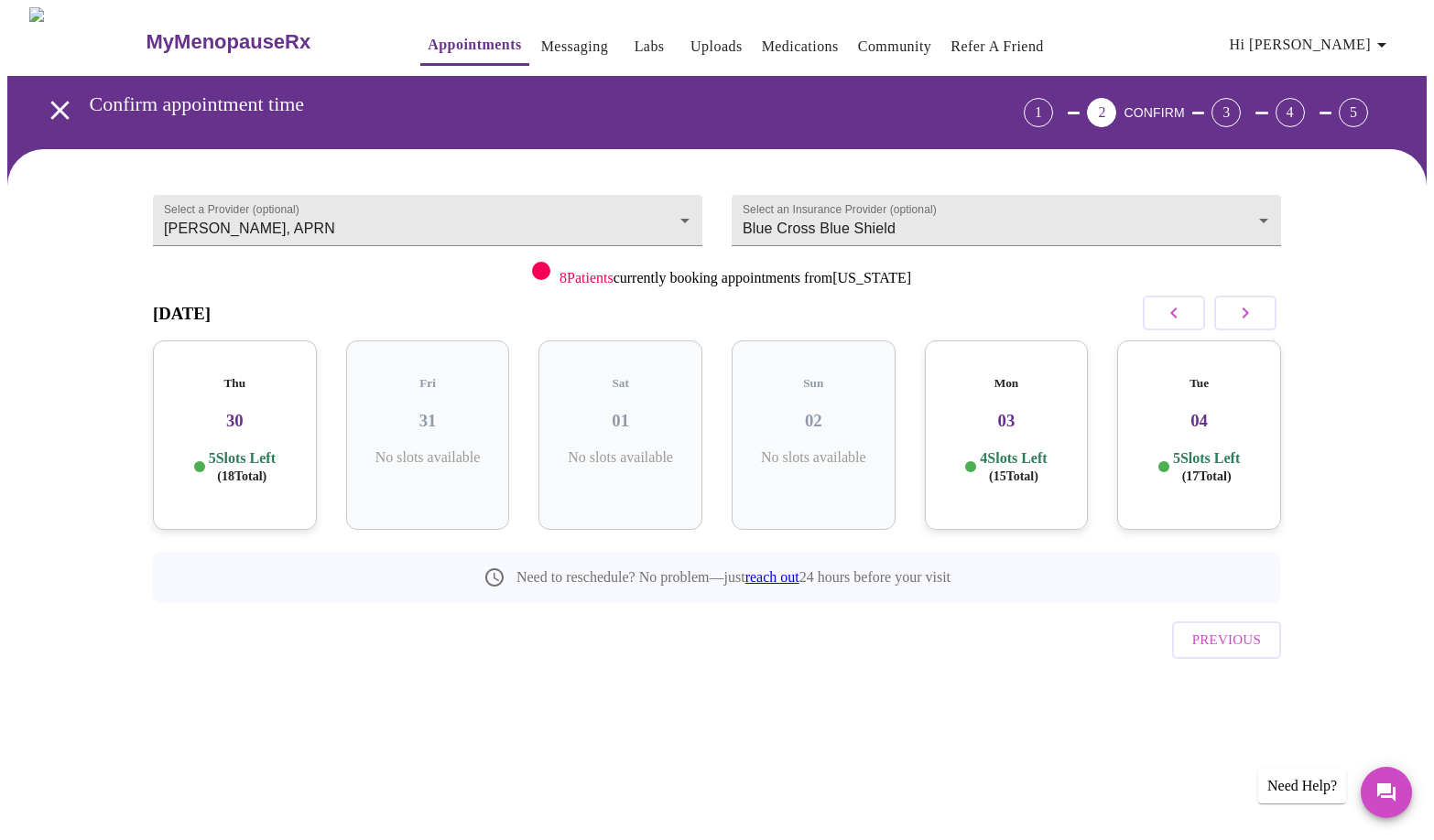
click at [1251, 314] on icon "button" at bounding box center [1245, 313] width 22 height 22
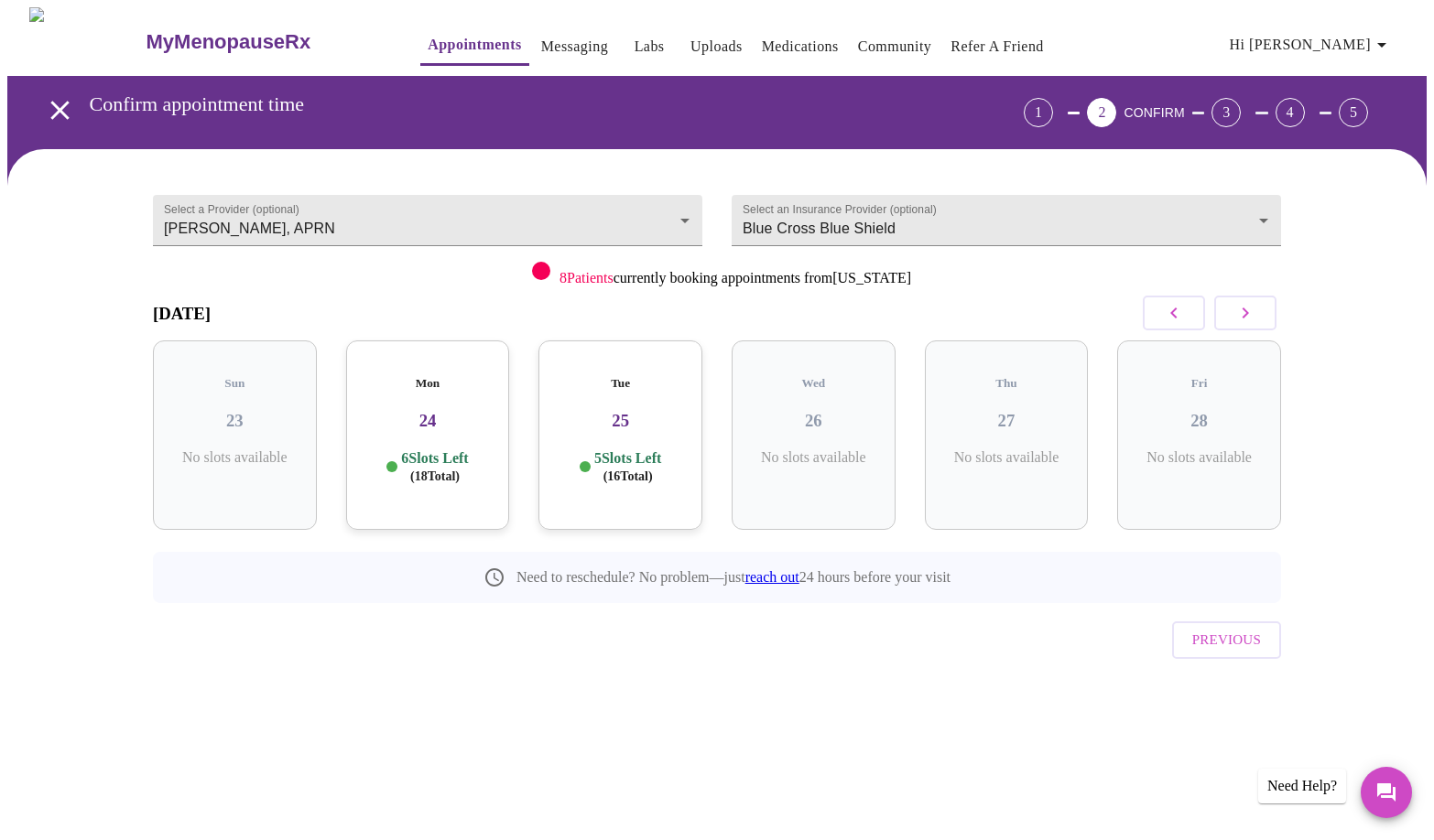
click at [461, 449] on p "6 Slots Left ( 18 Total)" at bounding box center [434, 467] width 66 height 36
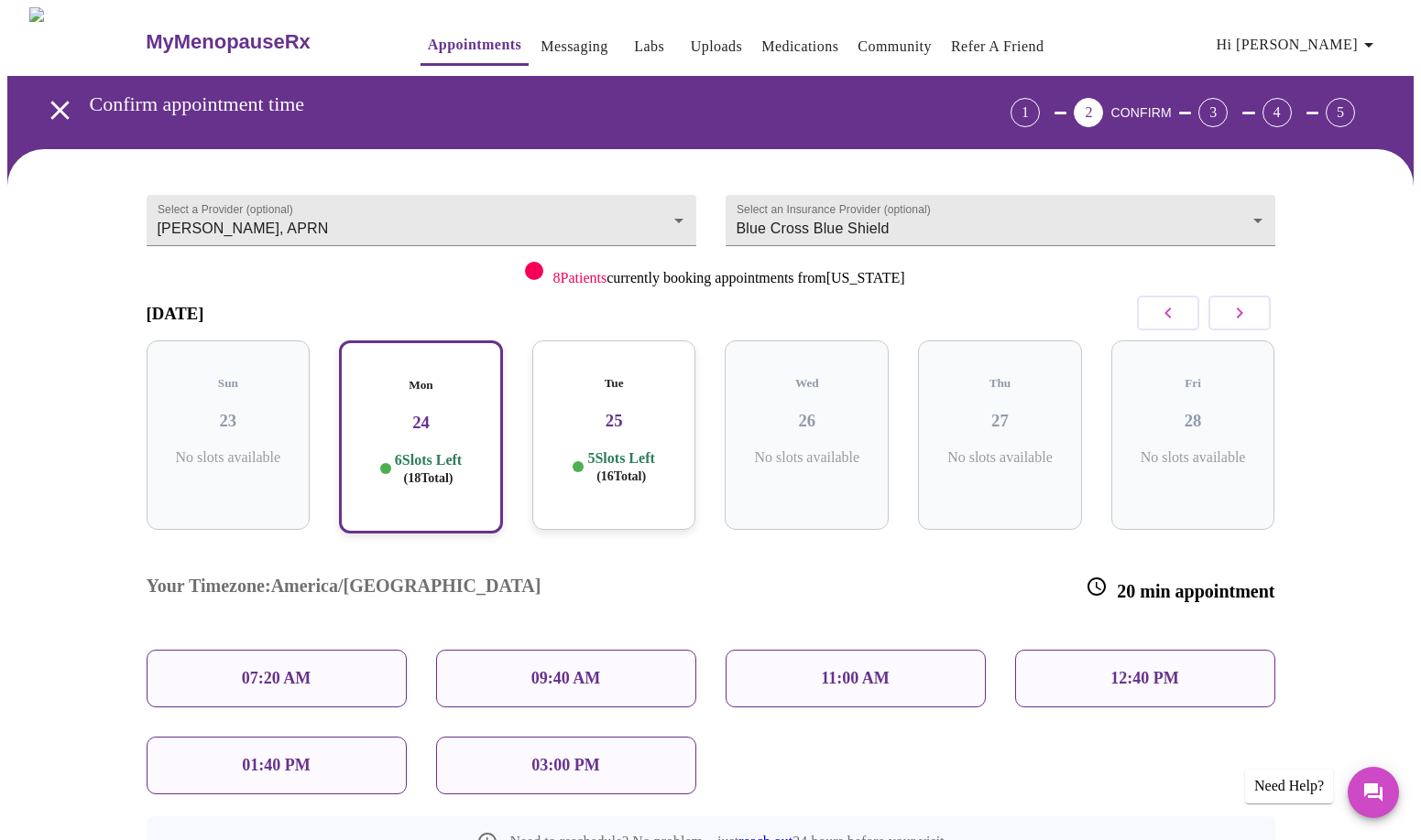
click at [322, 650] on div "07:20 AM" at bounding box center [276, 679] width 260 height 58
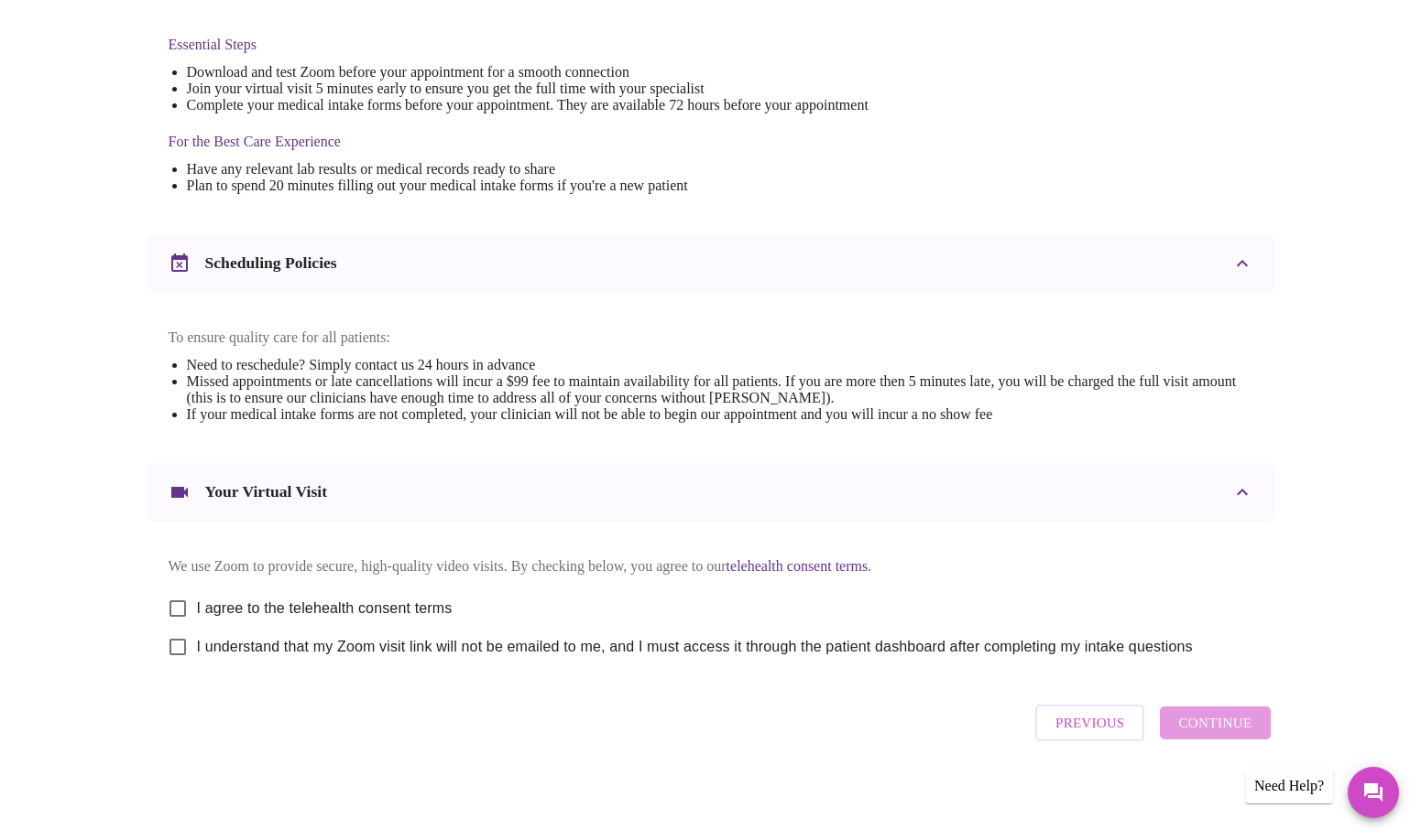
scroll to position [487, 0]
click at [1233, 728] on div "Previous Continue" at bounding box center [1152, 723] width 244 height 55
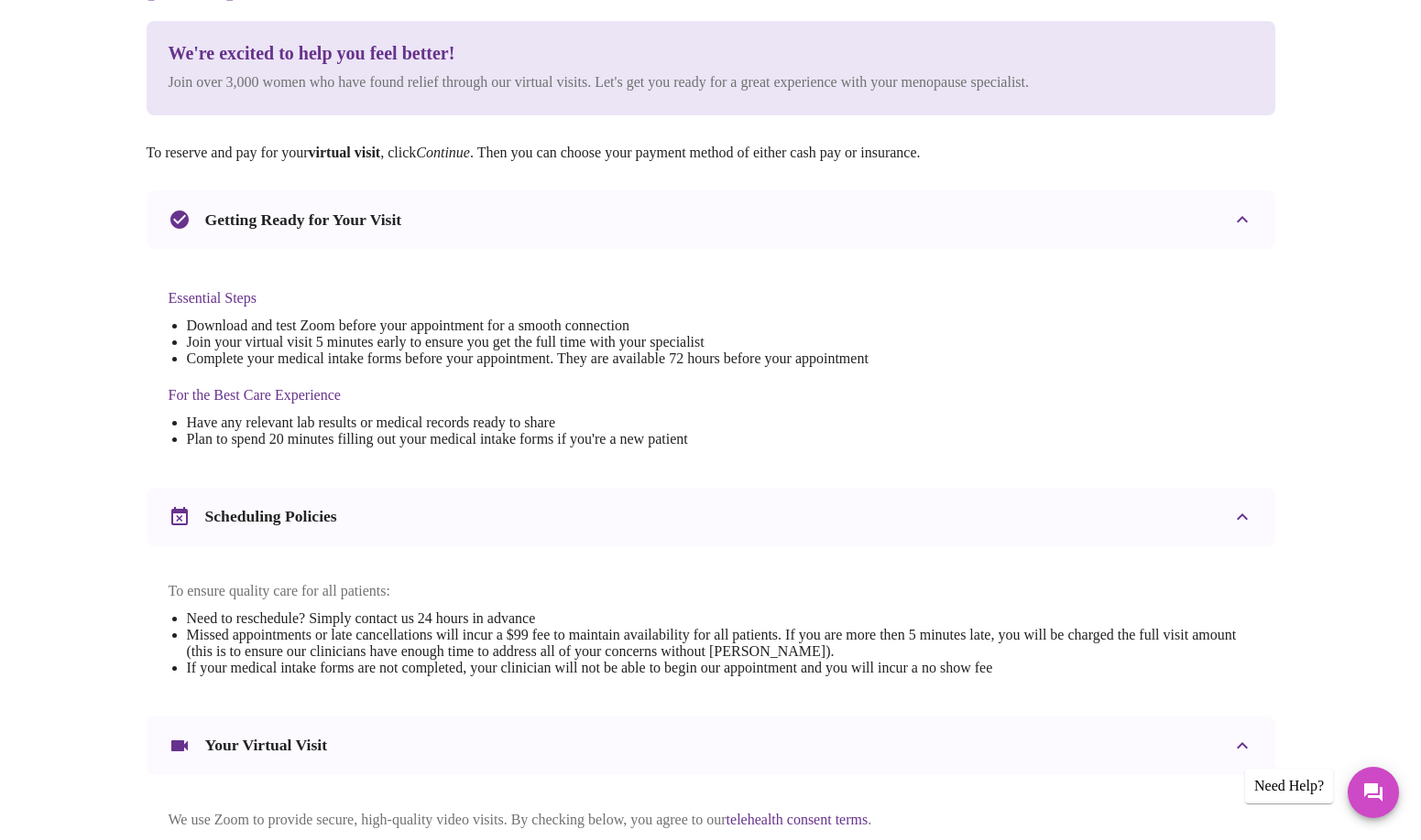
scroll to position [212, 0]
click at [329, 215] on h3 "Getting Ready for Your Visit" at bounding box center [304, 222] width 197 height 19
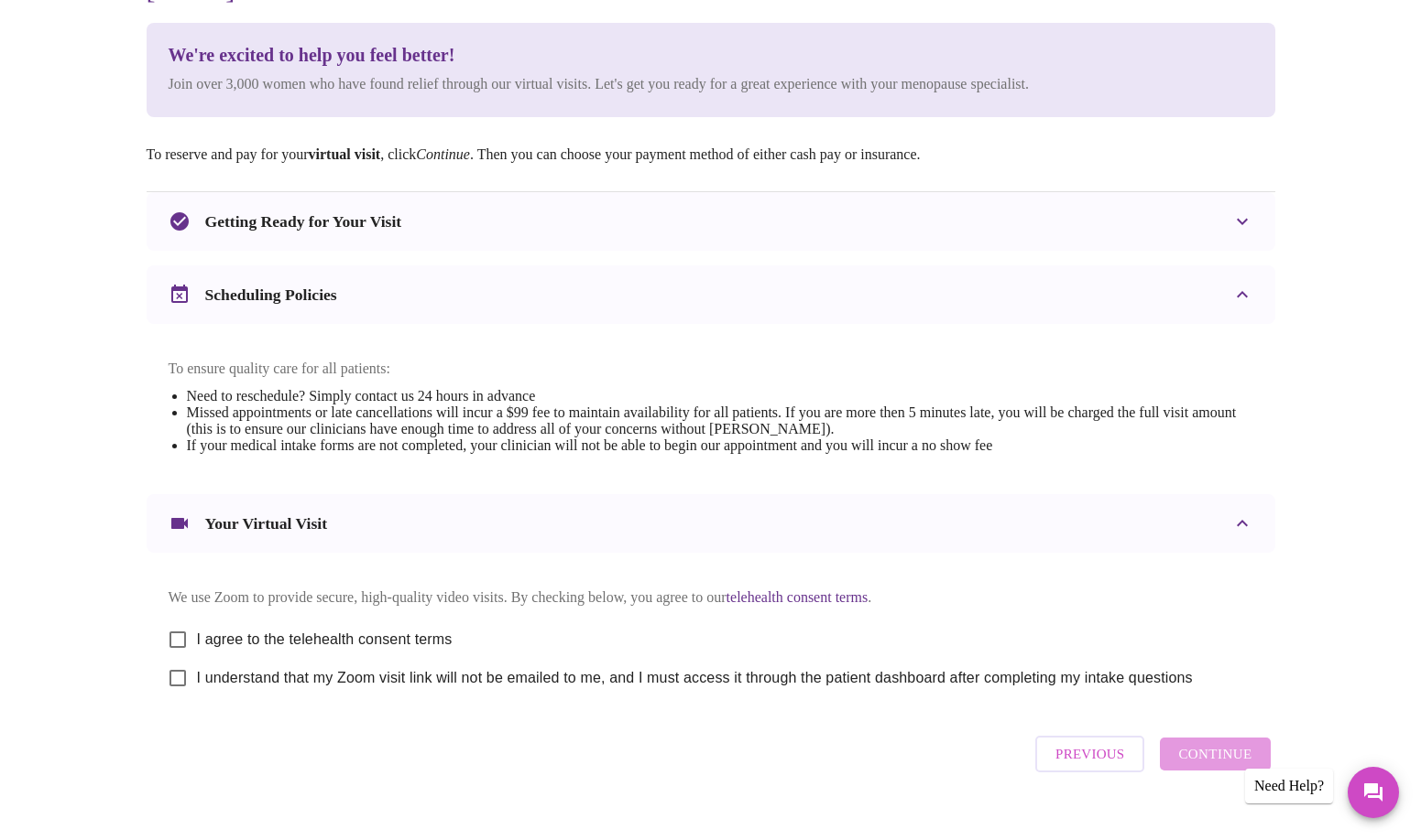
click at [295, 303] on h3 "Scheduling Policies" at bounding box center [270, 295] width 132 height 19
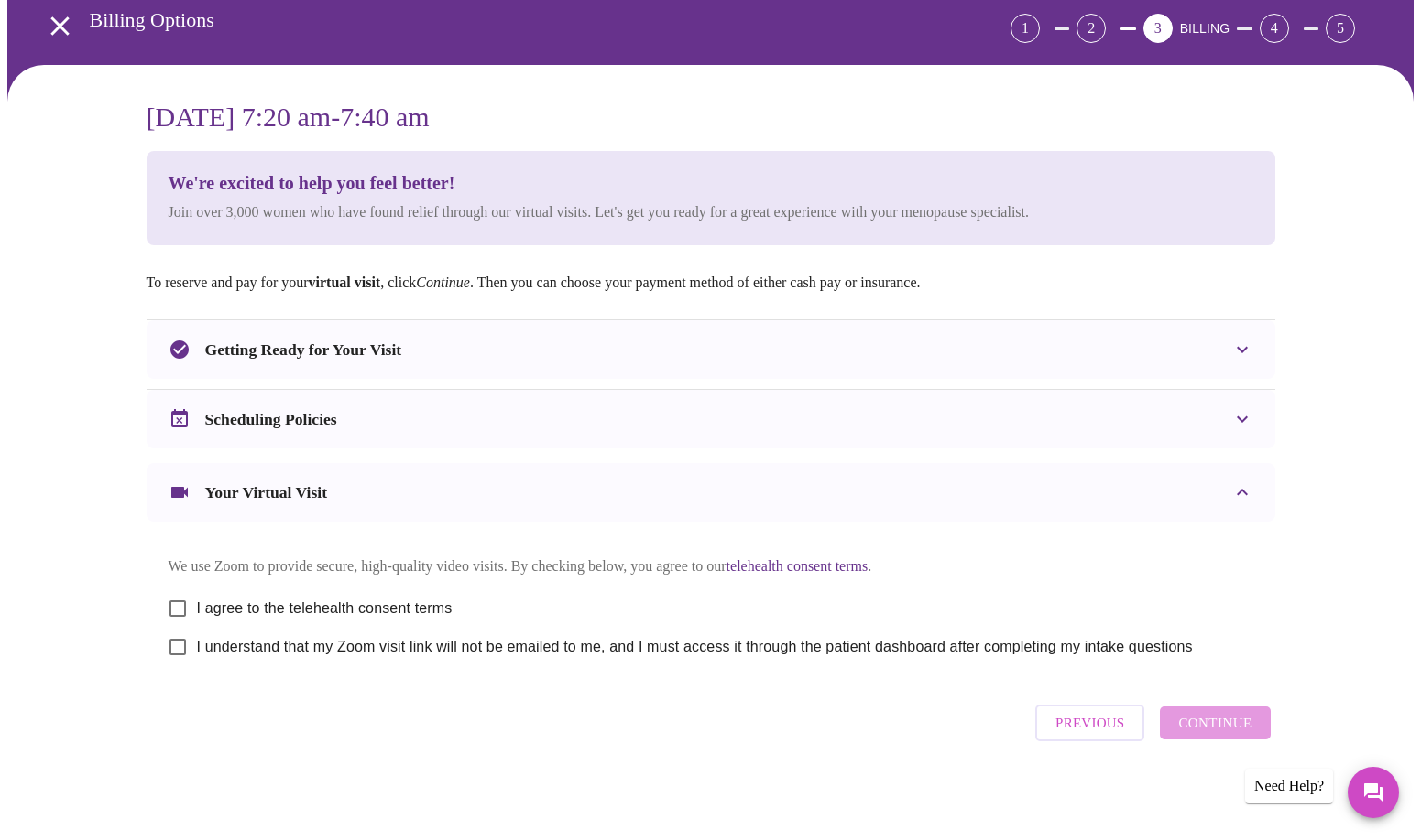
scroll to position [82, 0]
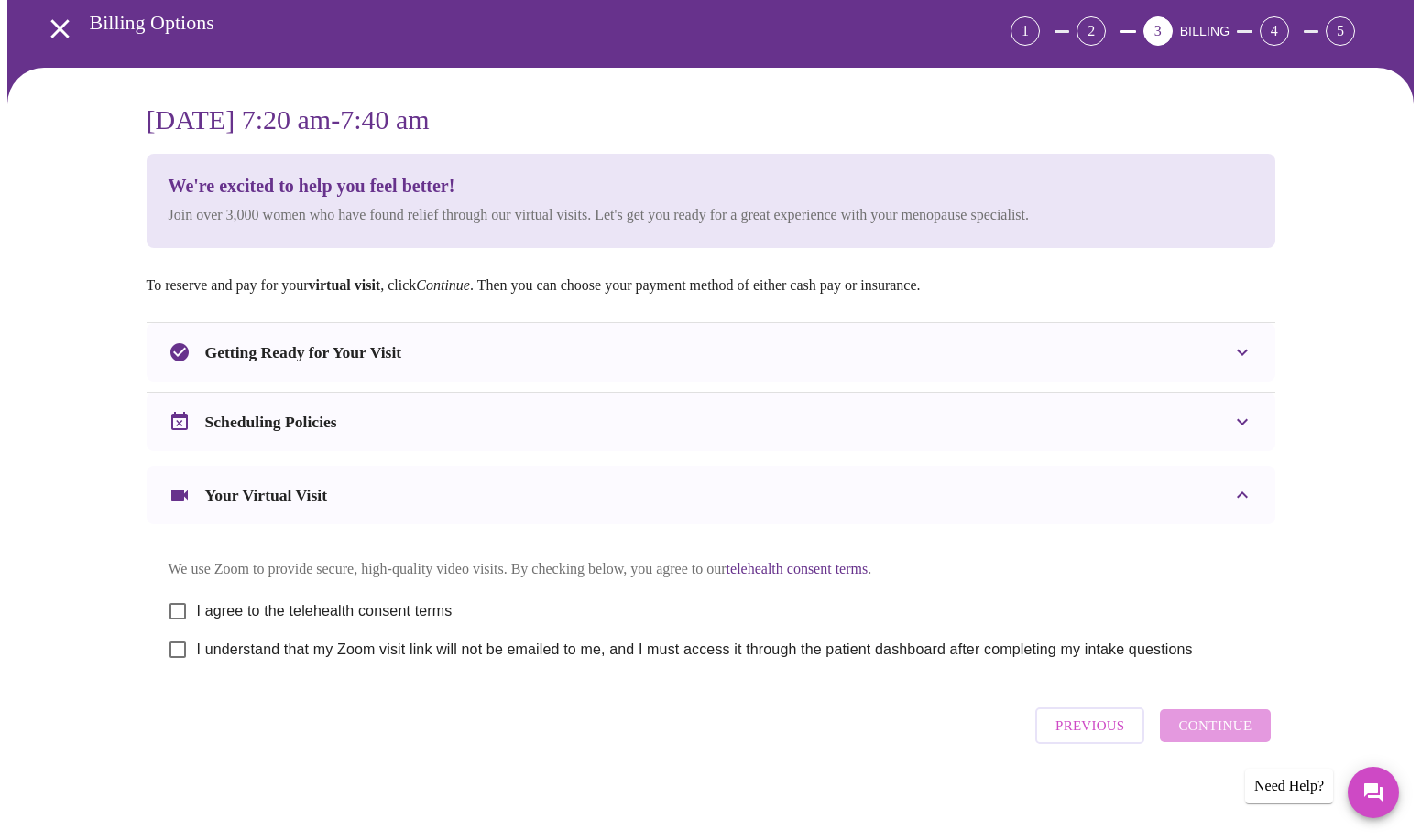
click at [256, 352] on h3 "Getting Ready for Your Visit" at bounding box center [304, 353] width 197 height 19
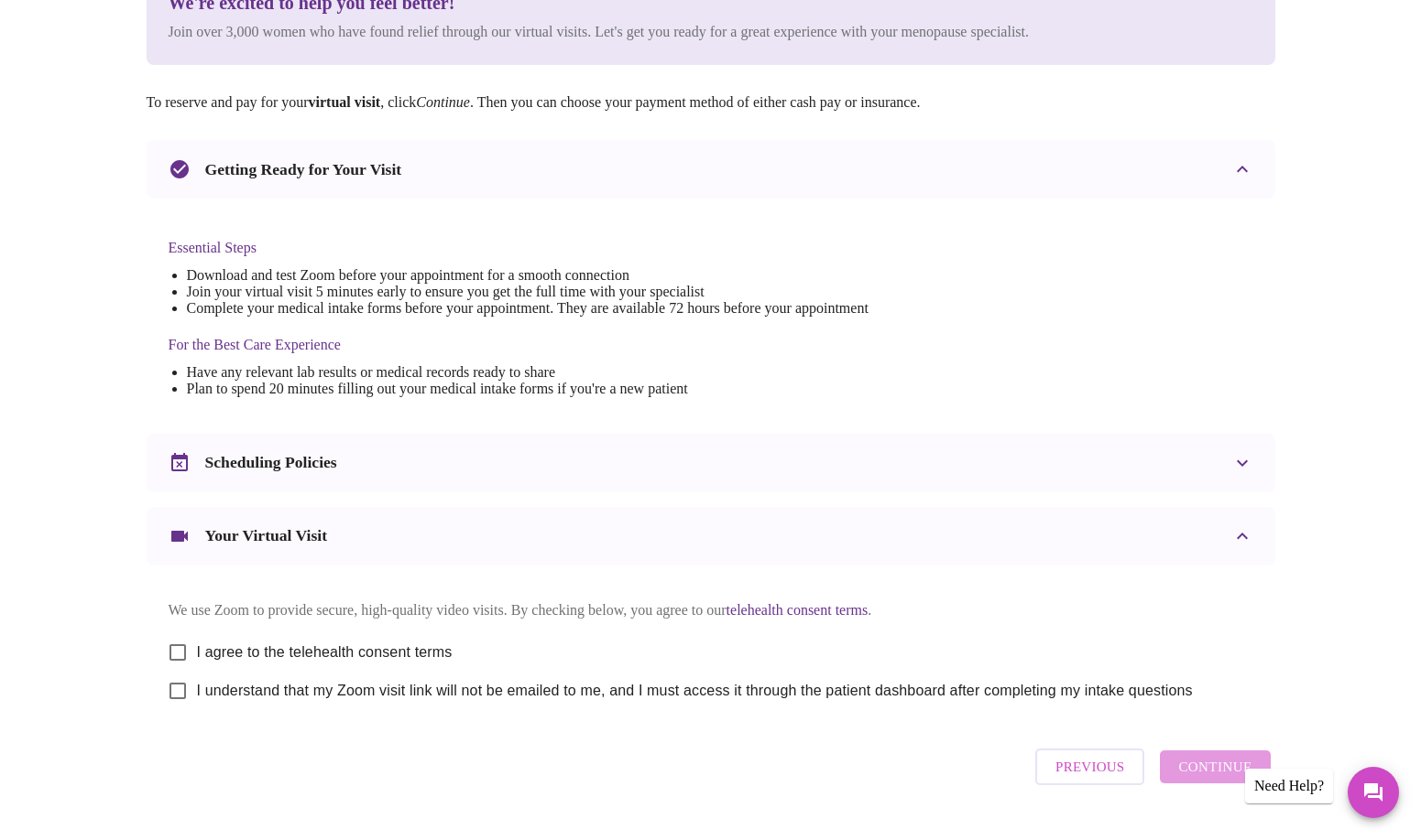
scroll to position [315, 0]
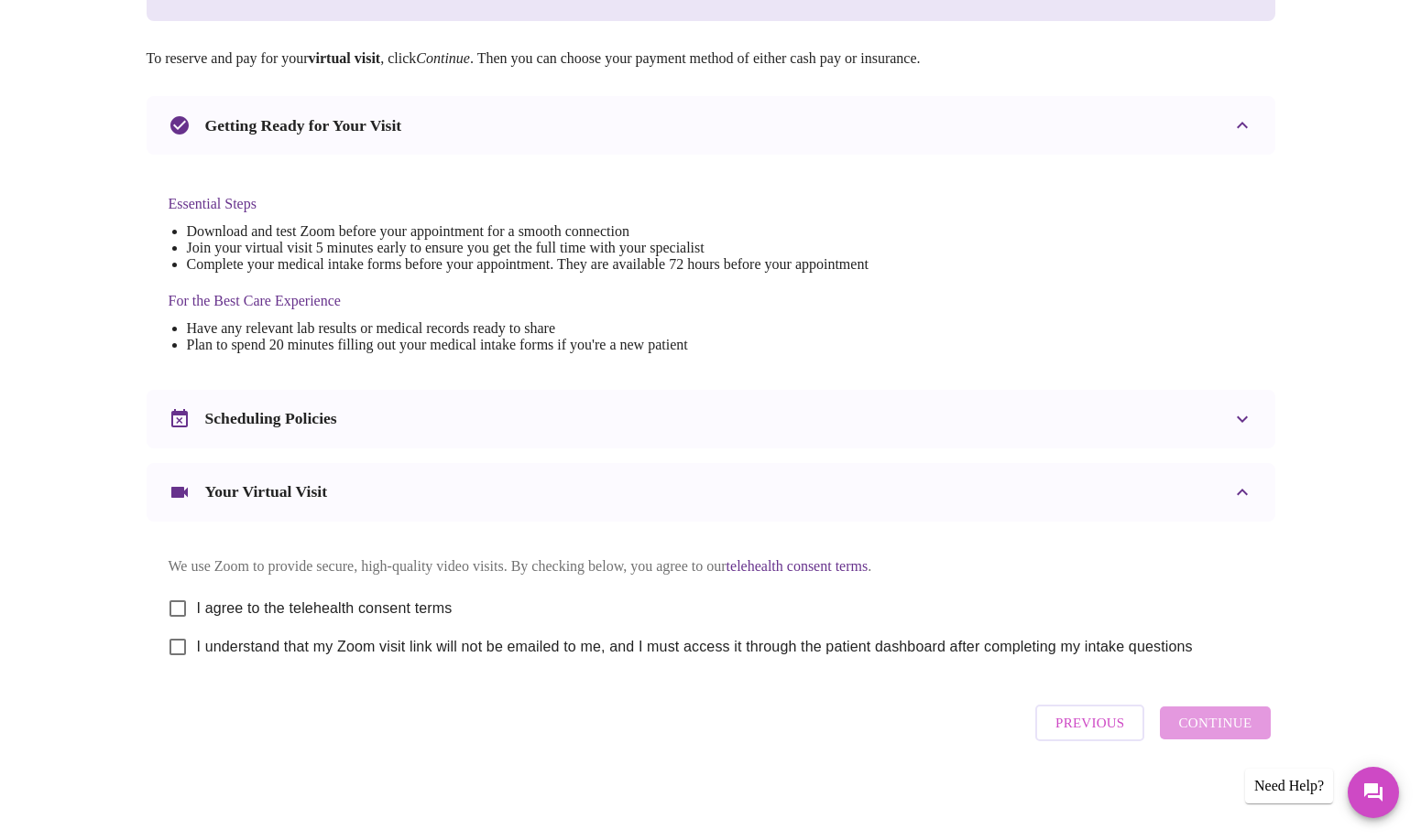
click at [181, 597] on input "I agree to the telehealth consent terms" at bounding box center [177, 609] width 39 height 39
checkbox input "true"
click at [175, 646] on input "I understand that my Zoom visit link will not be emailed to me, and I must acce…" at bounding box center [177, 647] width 39 height 39
checkbox input "true"
click at [1219, 725] on span "Continue" at bounding box center [1214, 722] width 73 height 24
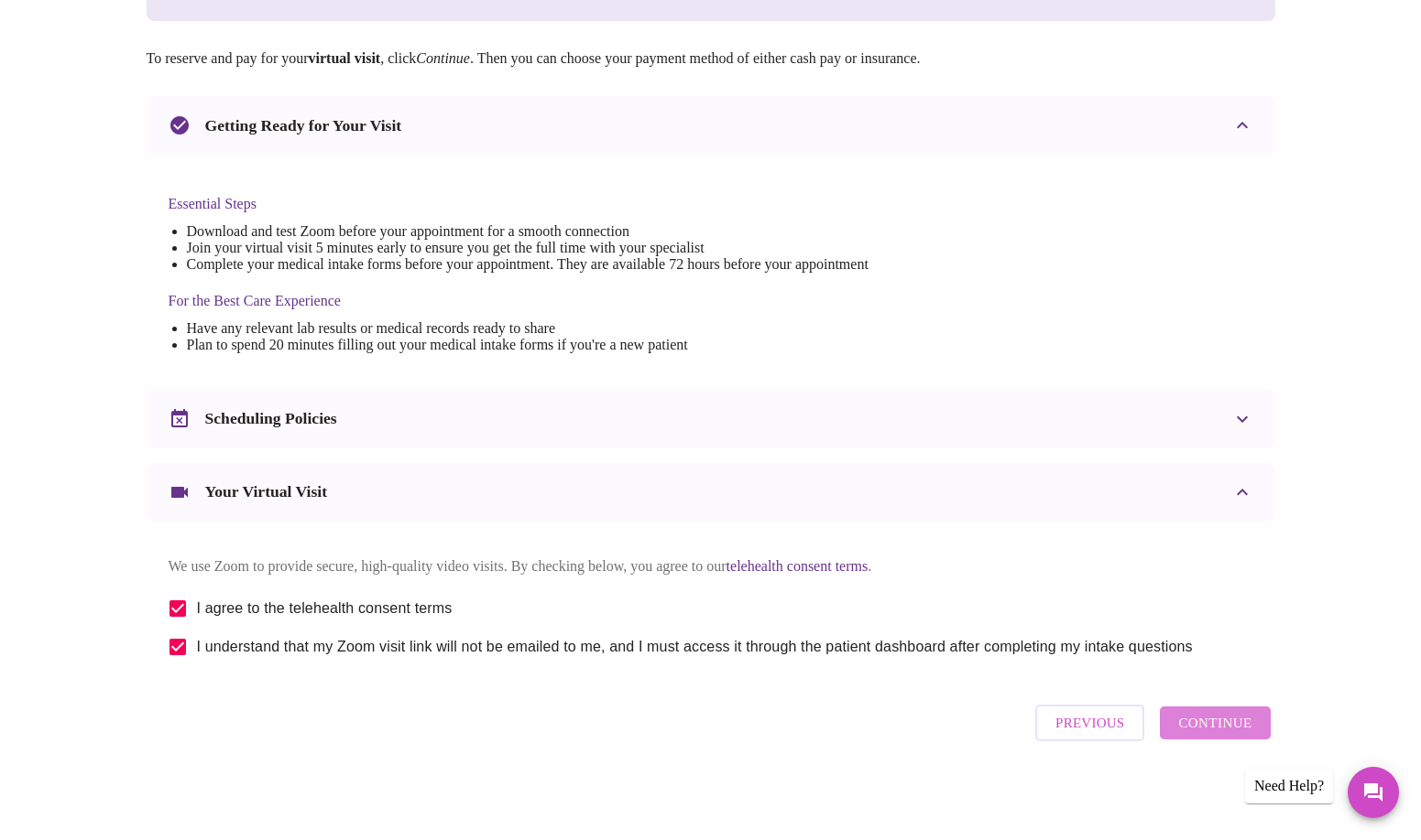
scroll to position [0, 0]
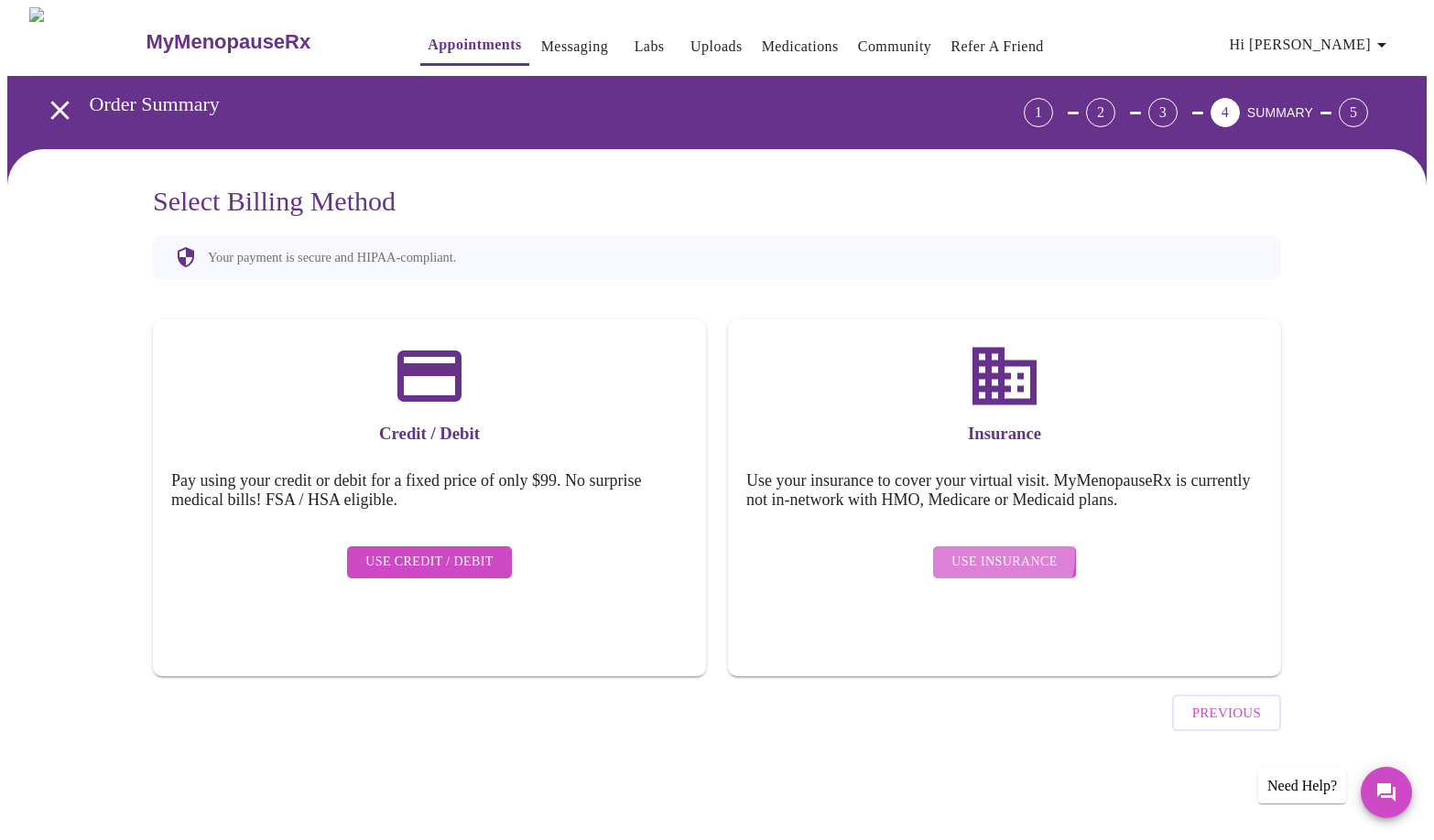
click at [984, 551] on span "Use Insurance" at bounding box center [1003, 562] width 105 height 23
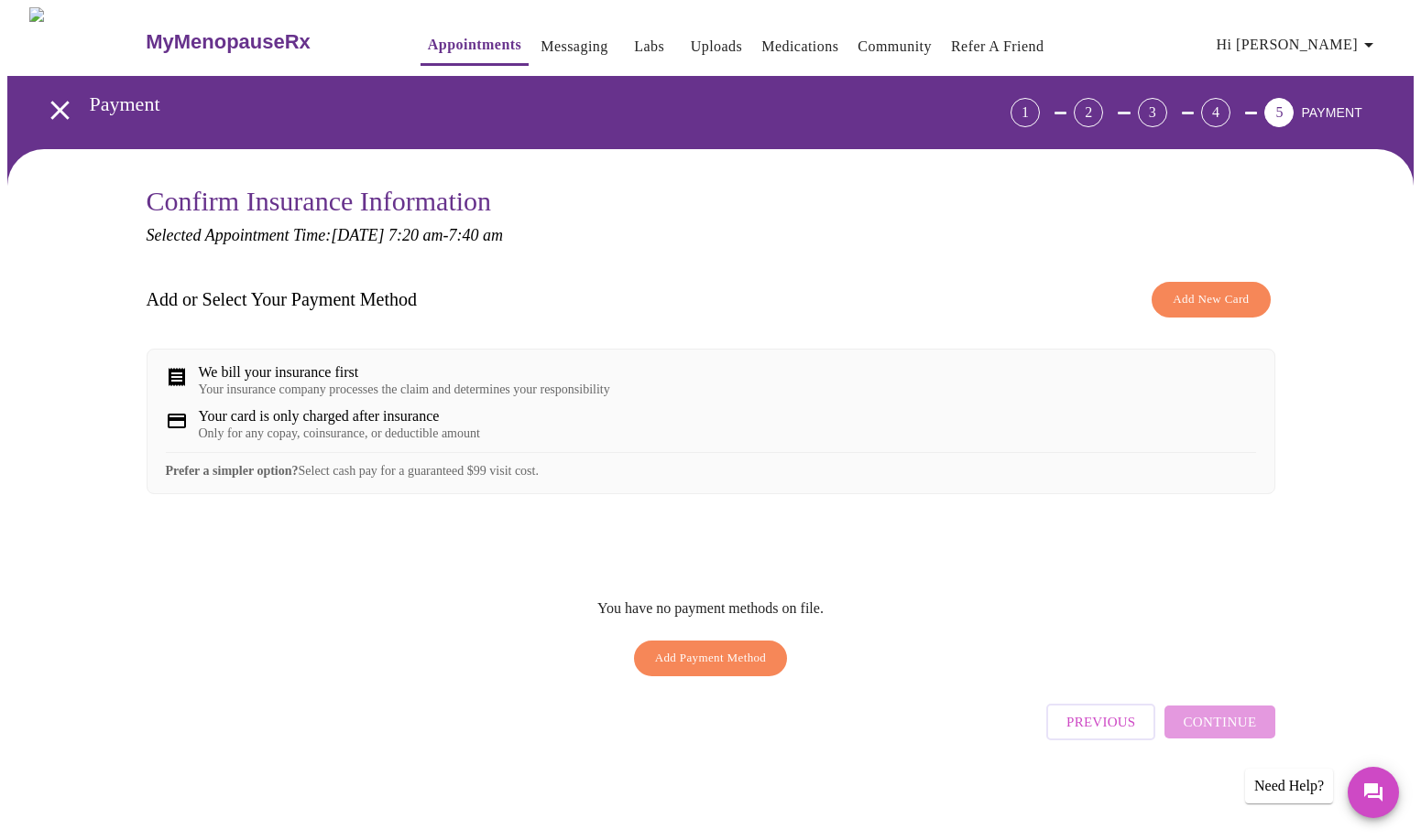
click at [1214, 301] on span "Add New Card" at bounding box center [1210, 300] width 76 height 21
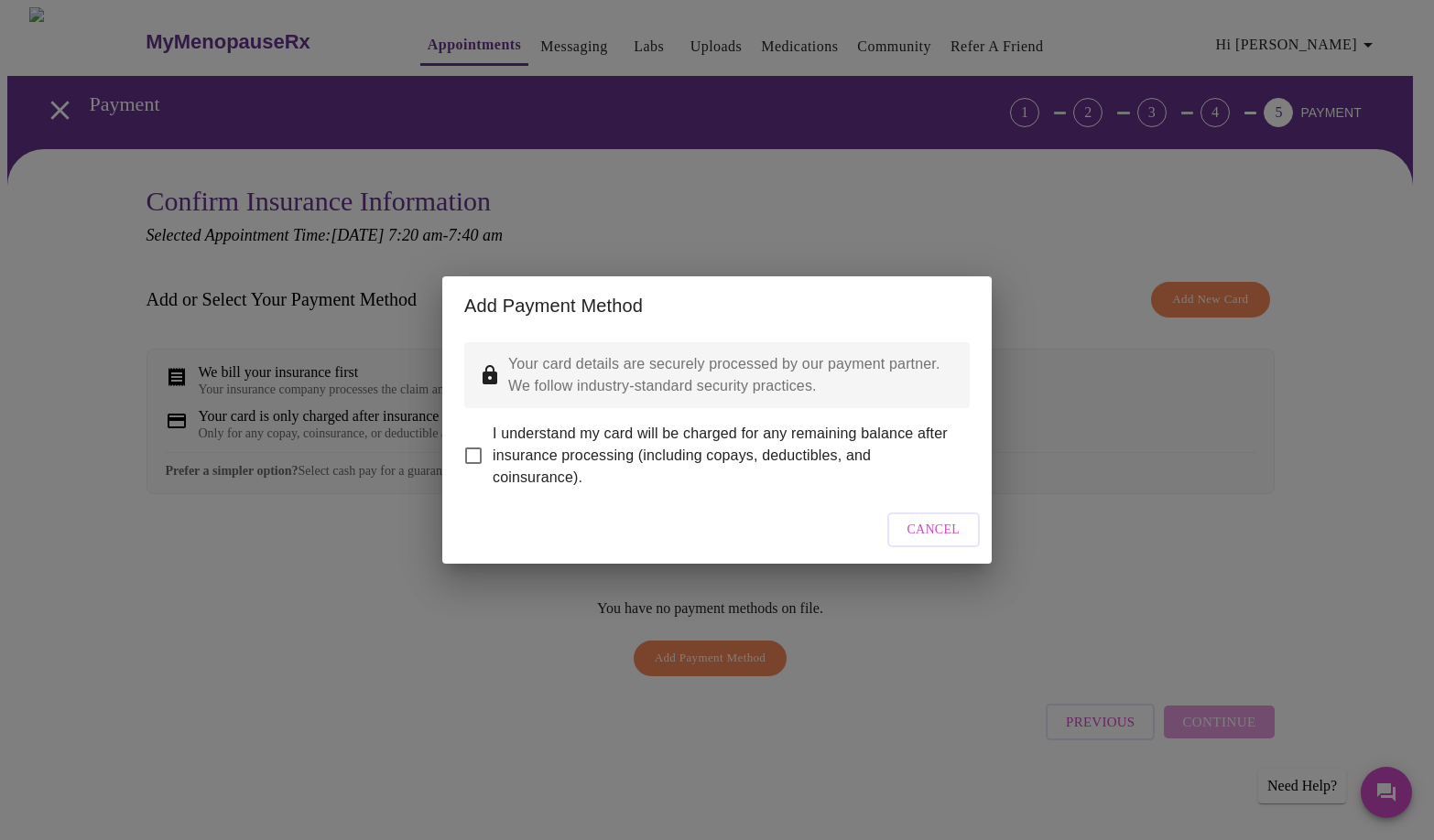
click at [941, 542] on span "Cancel" at bounding box center [934, 530] width 53 height 23
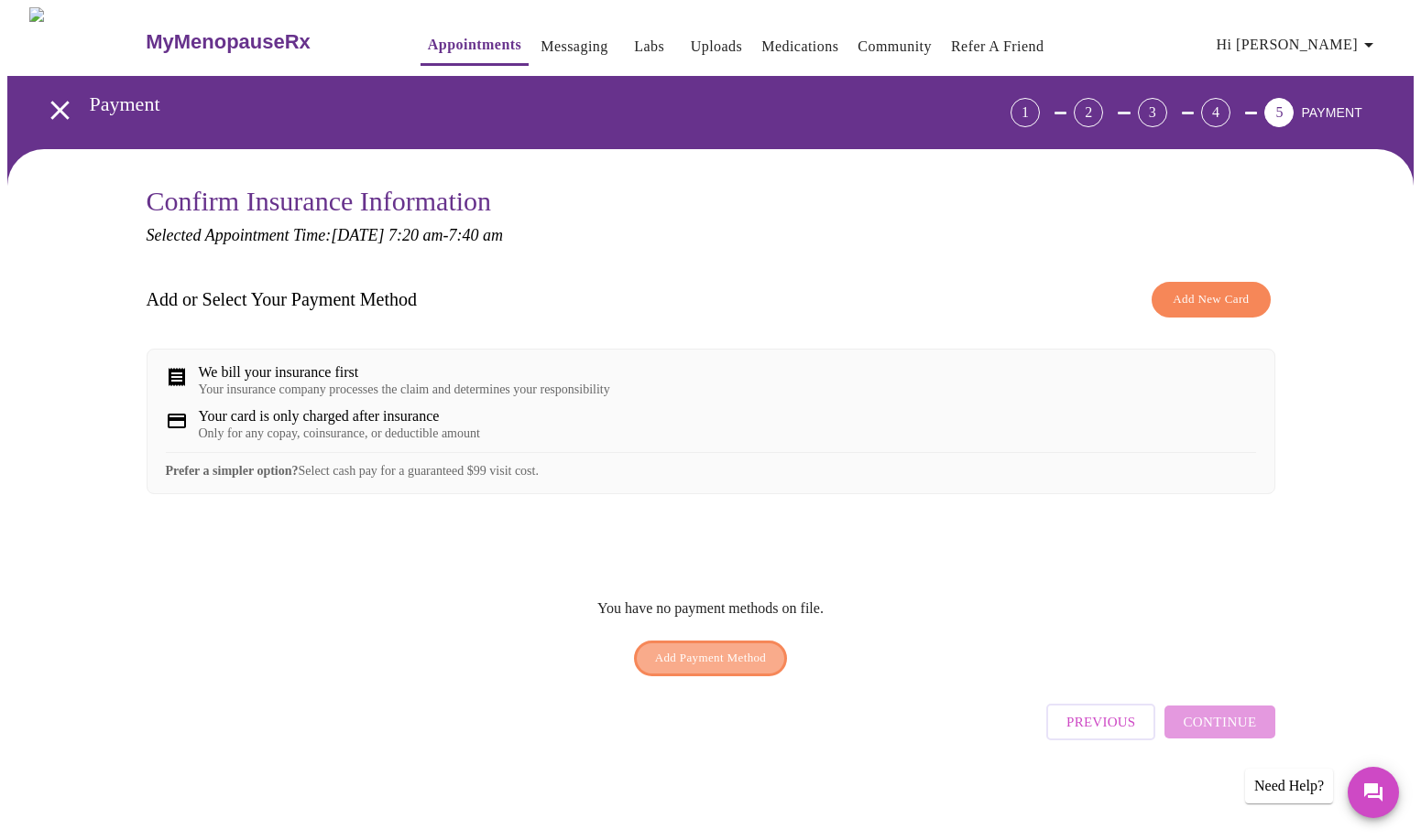
click at [744, 669] on span "Add Payment Method" at bounding box center [710, 659] width 112 height 21
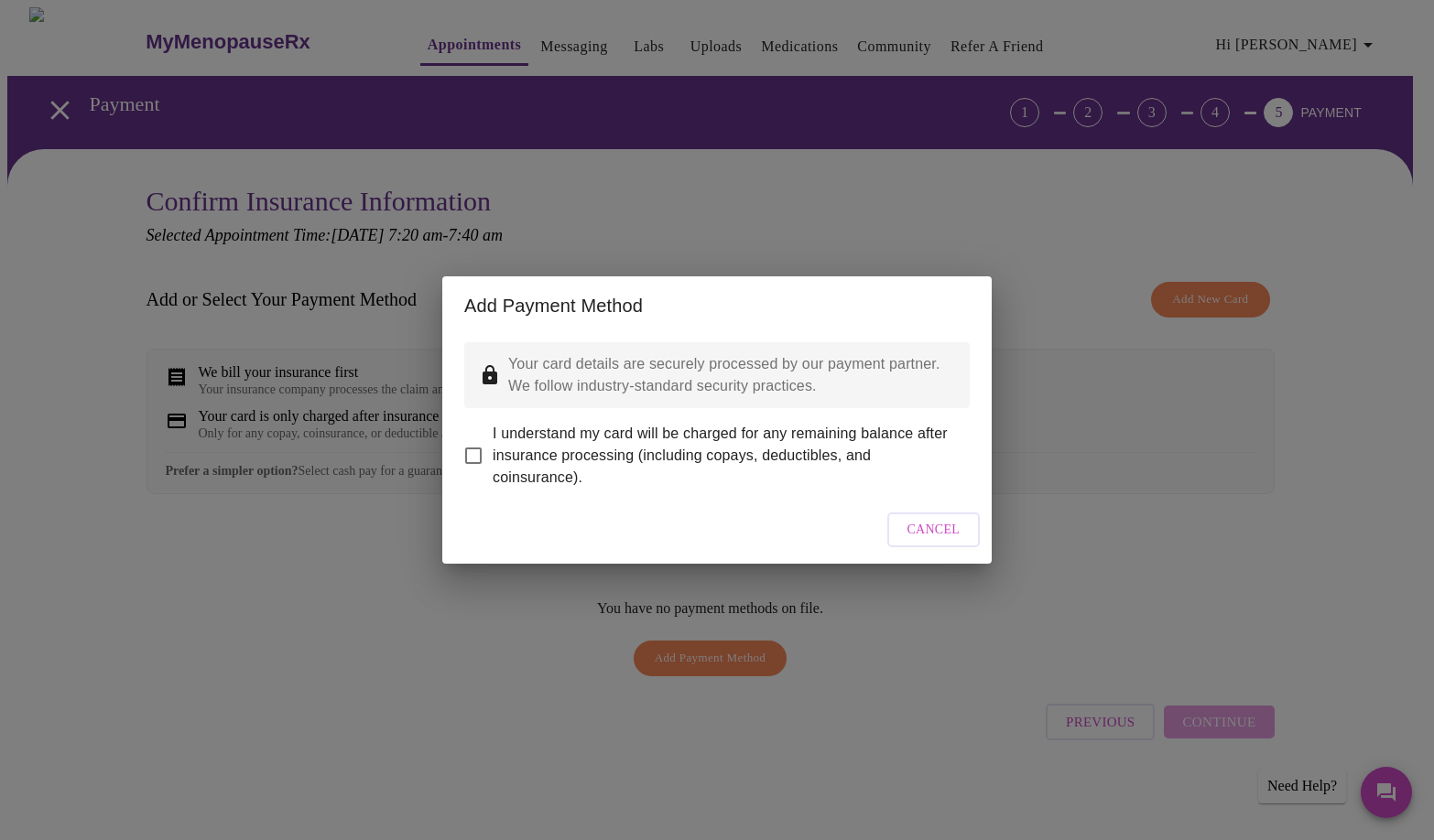
click at [474, 441] on input "I understand my card will be charged for any remaining balance after insurance …" at bounding box center [473, 456] width 39 height 39
checkbox input "true"
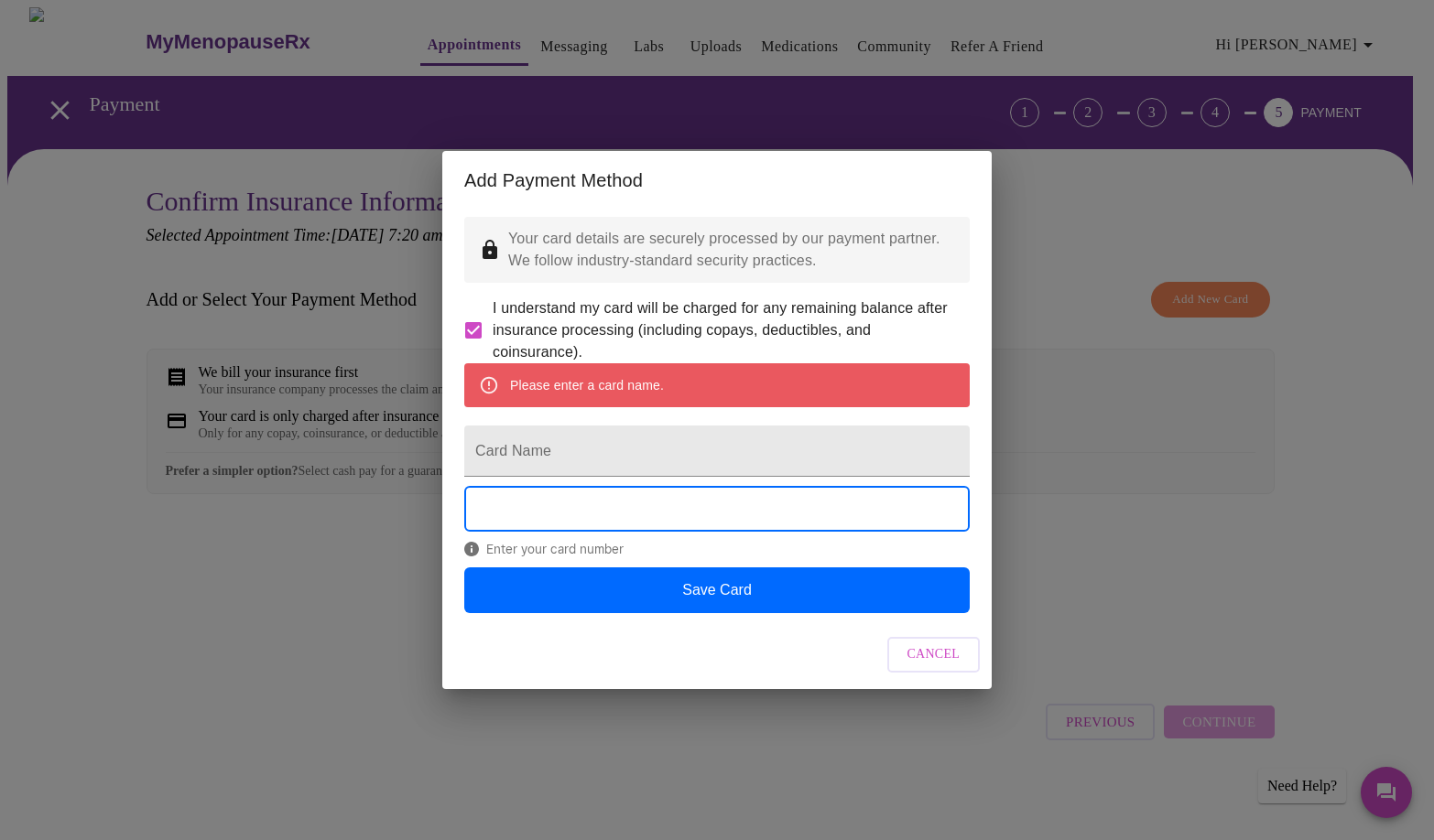
click at [918, 667] on span "Cancel" at bounding box center [934, 655] width 53 height 23
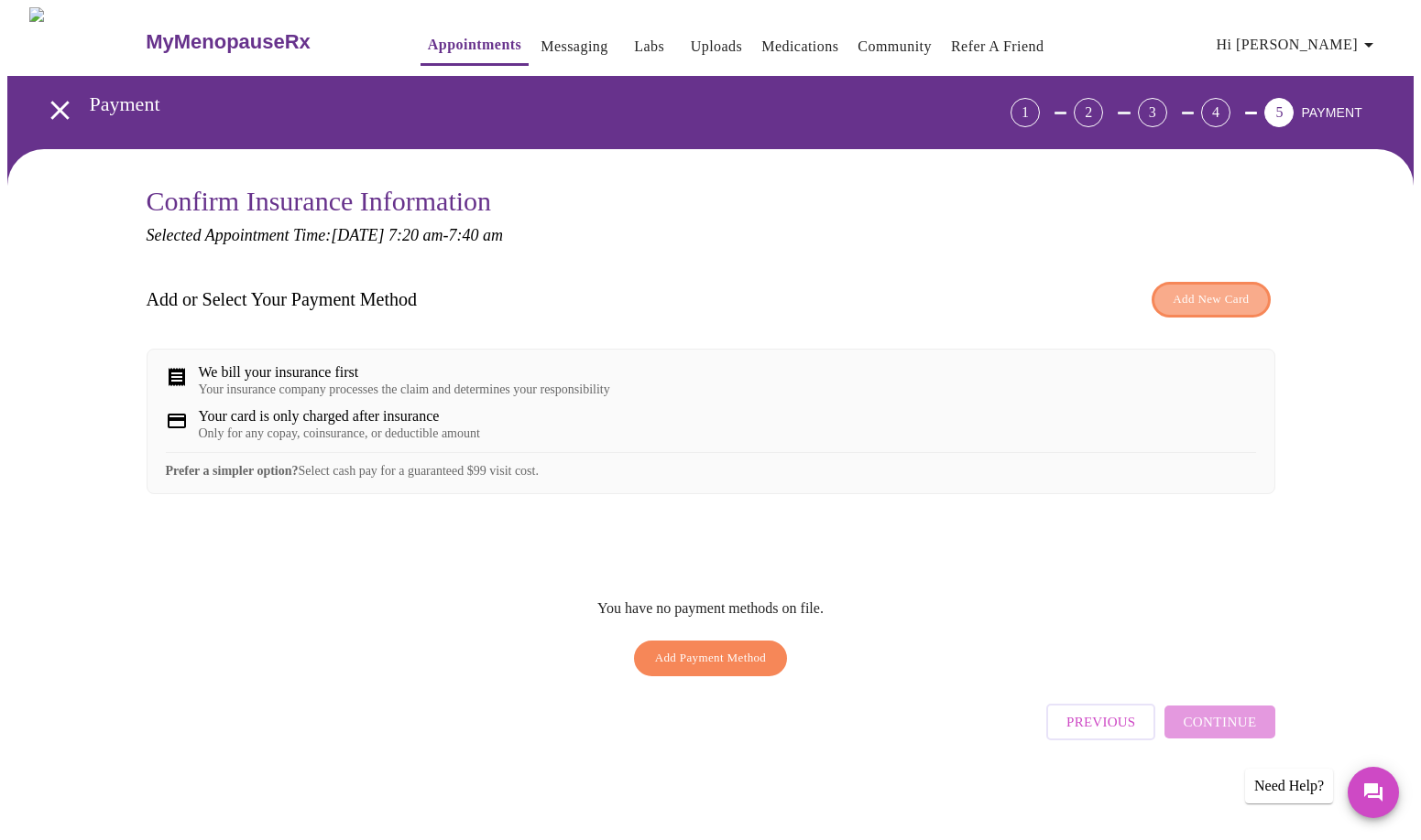
click at [1230, 289] on span "Add New Card" at bounding box center [1210, 300] width 76 height 21
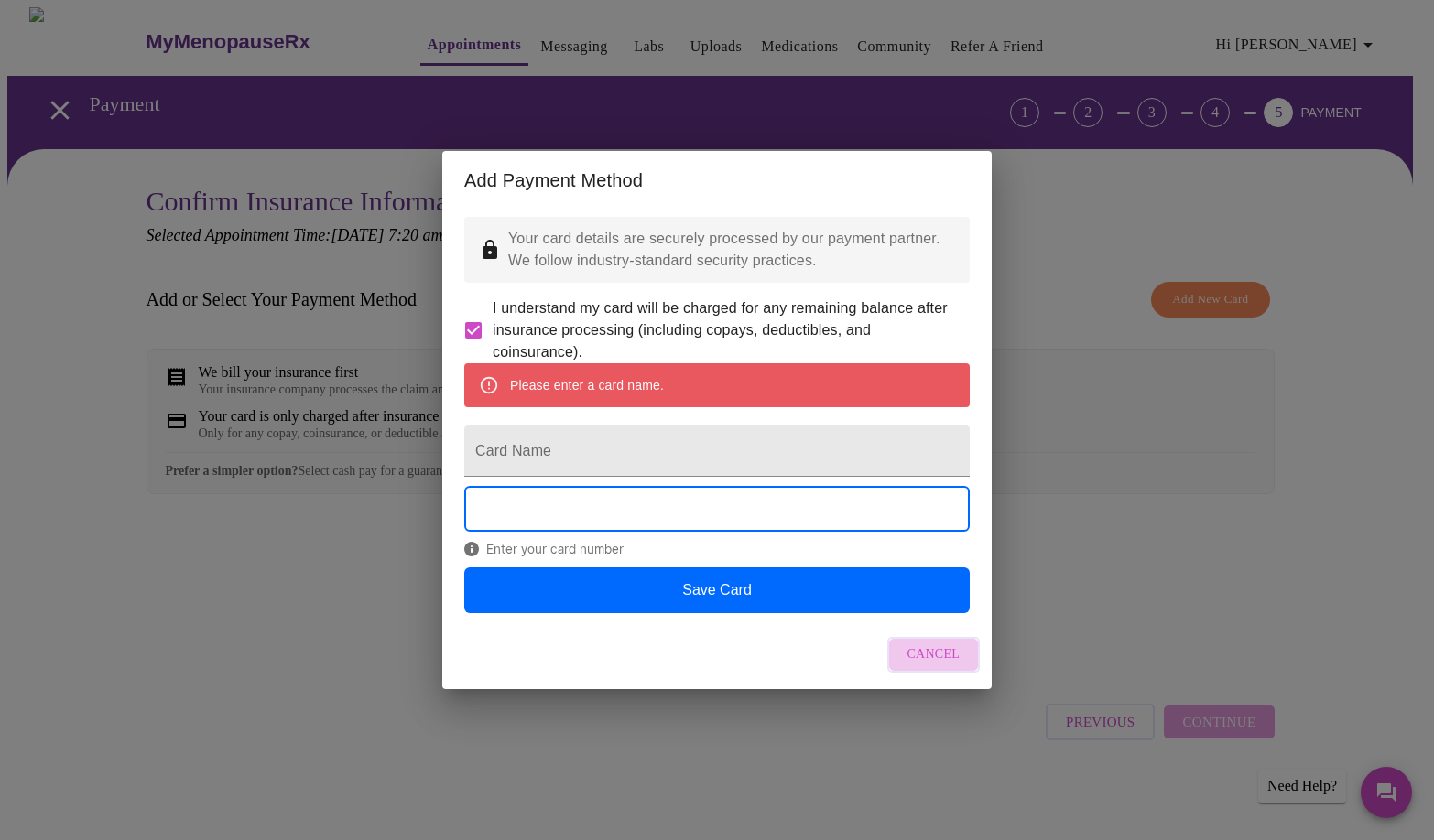
click at [945, 667] on span "Cancel" at bounding box center [934, 655] width 53 height 23
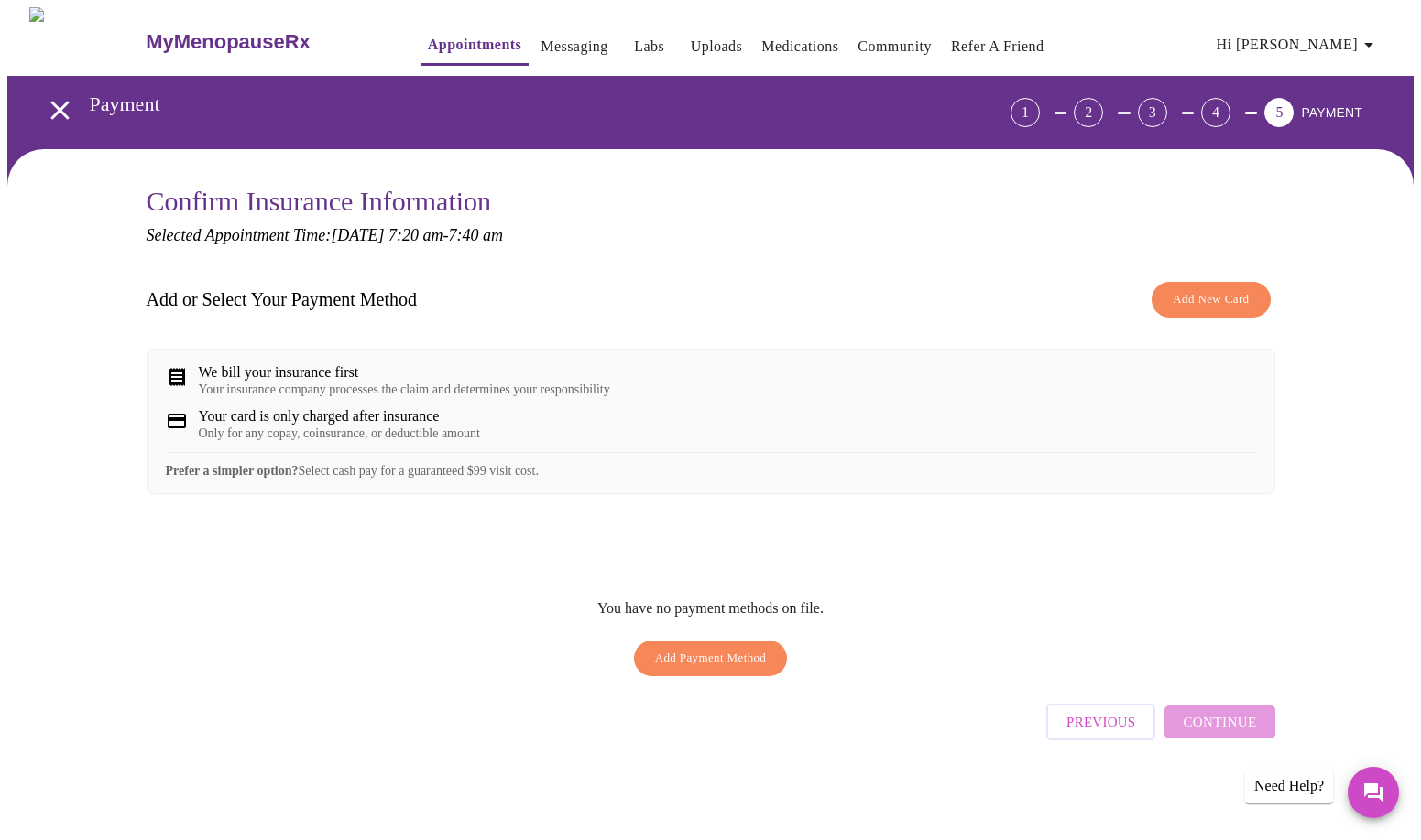
drag, startPoint x: 200, startPoint y: 379, endPoint x: 184, endPoint y: 373, distance: 17.1
click at [200, 379] on div "We bill your insurance first" at bounding box center [405, 372] width 412 height 16
click at [175, 371] on icon at bounding box center [176, 376] width 16 height 18
click at [1231, 289] on span "Add New Card" at bounding box center [1210, 300] width 76 height 21
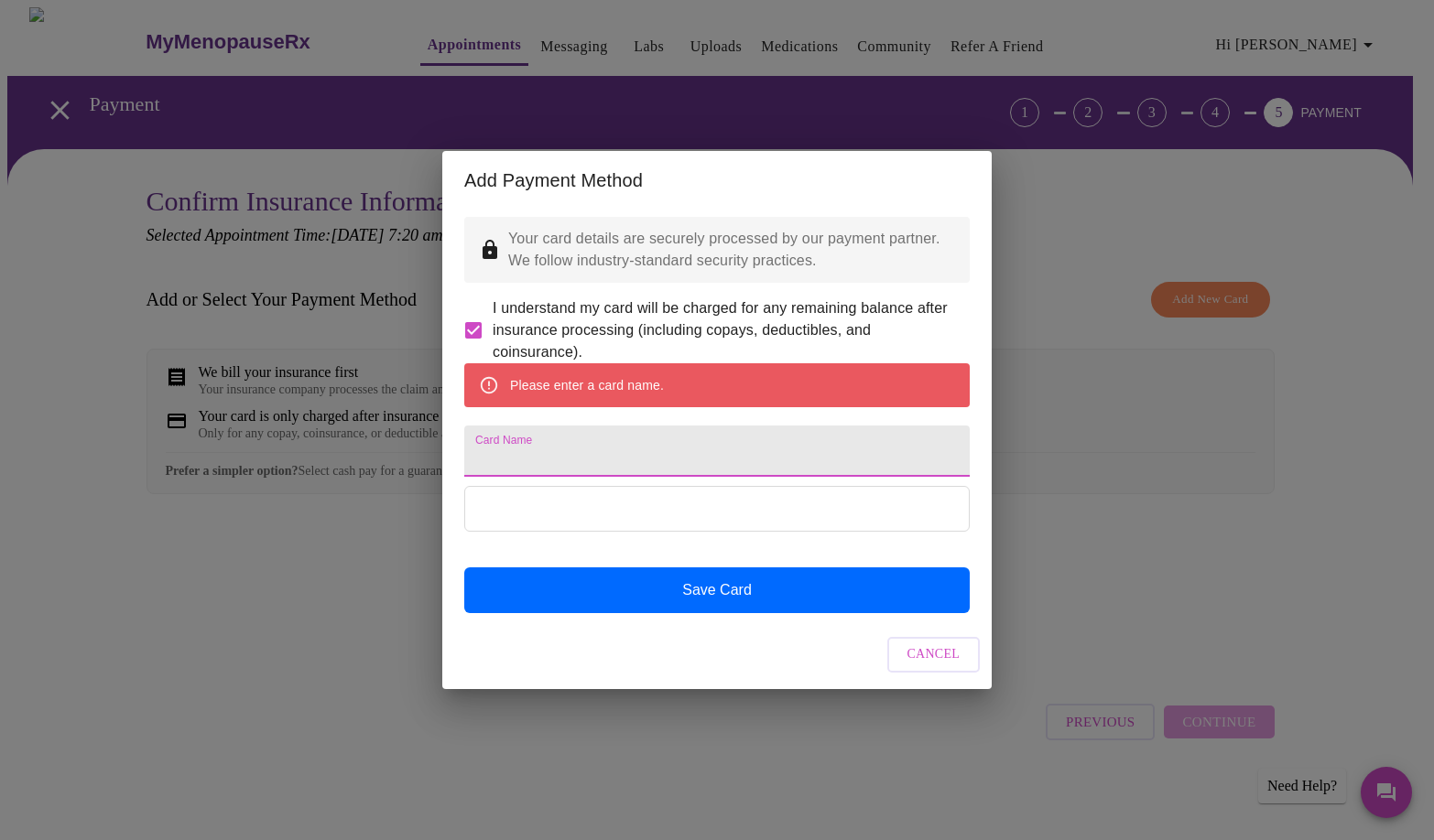
click at [525, 457] on input "Card Name" at bounding box center [717, 451] width 506 height 51
click at [944, 667] on span "Cancel" at bounding box center [934, 655] width 53 height 23
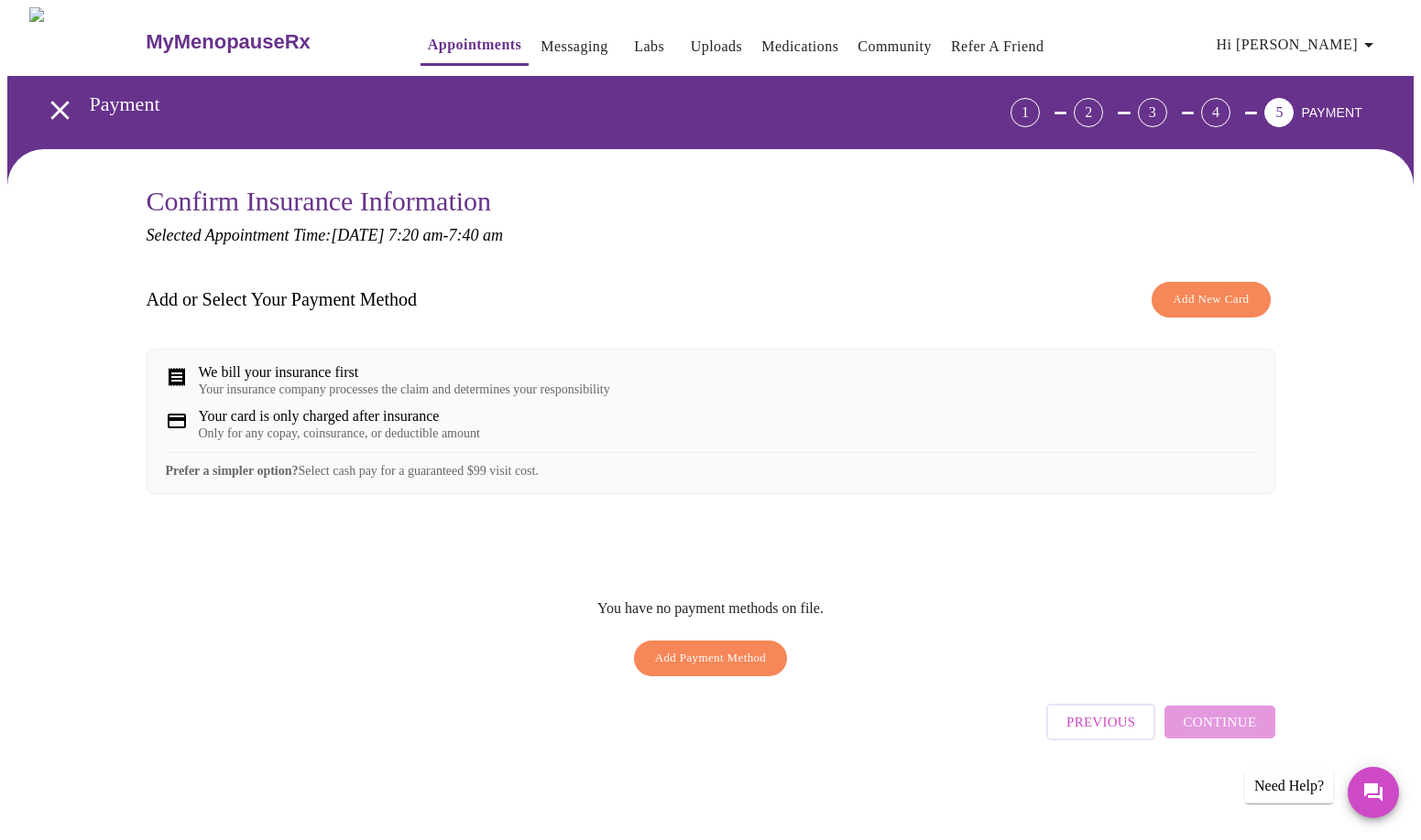
click at [684, 669] on span "Add Payment Method" at bounding box center [710, 659] width 112 height 21
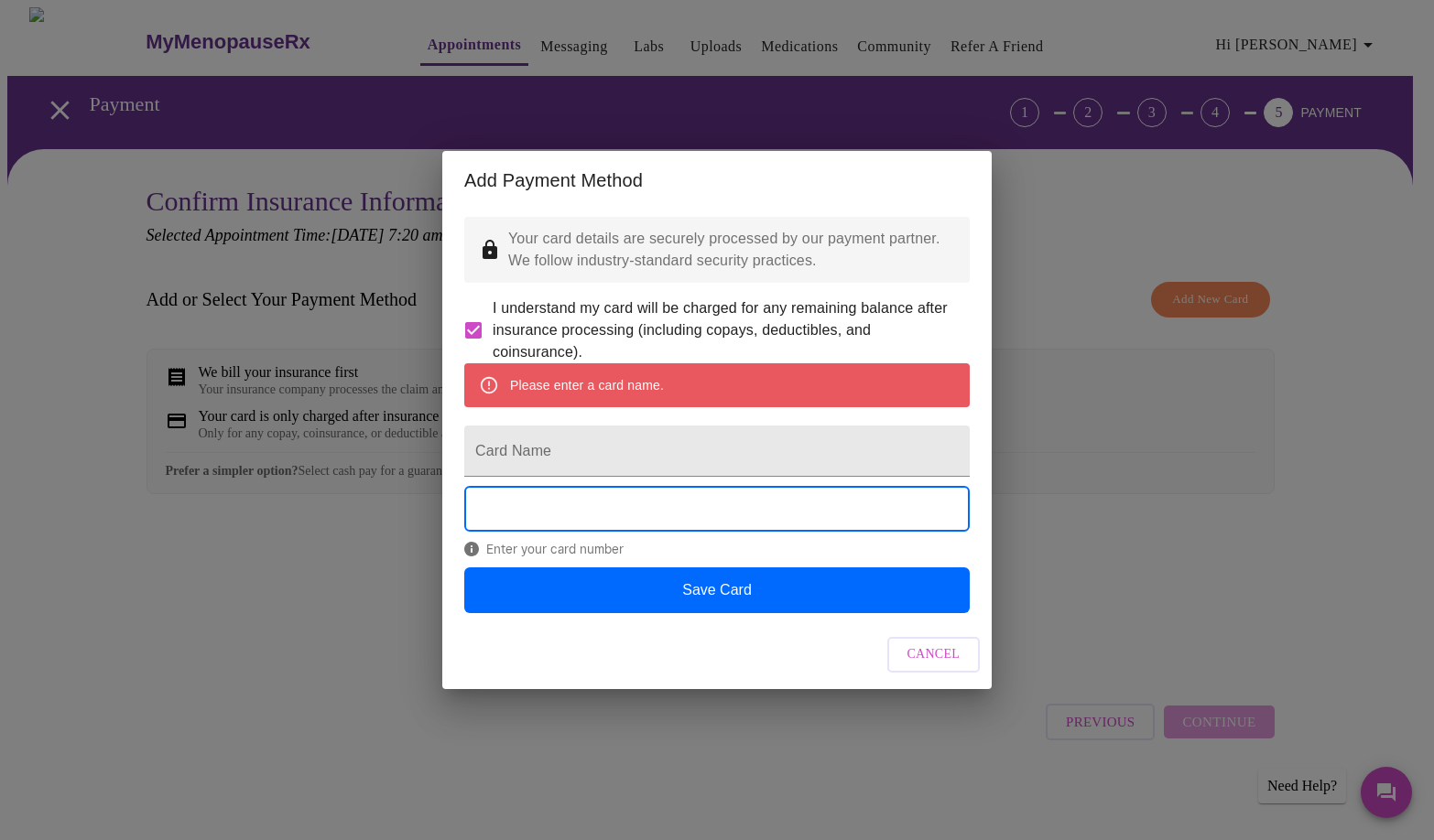
click at [932, 667] on span "Cancel" at bounding box center [934, 655] width 53 height 23
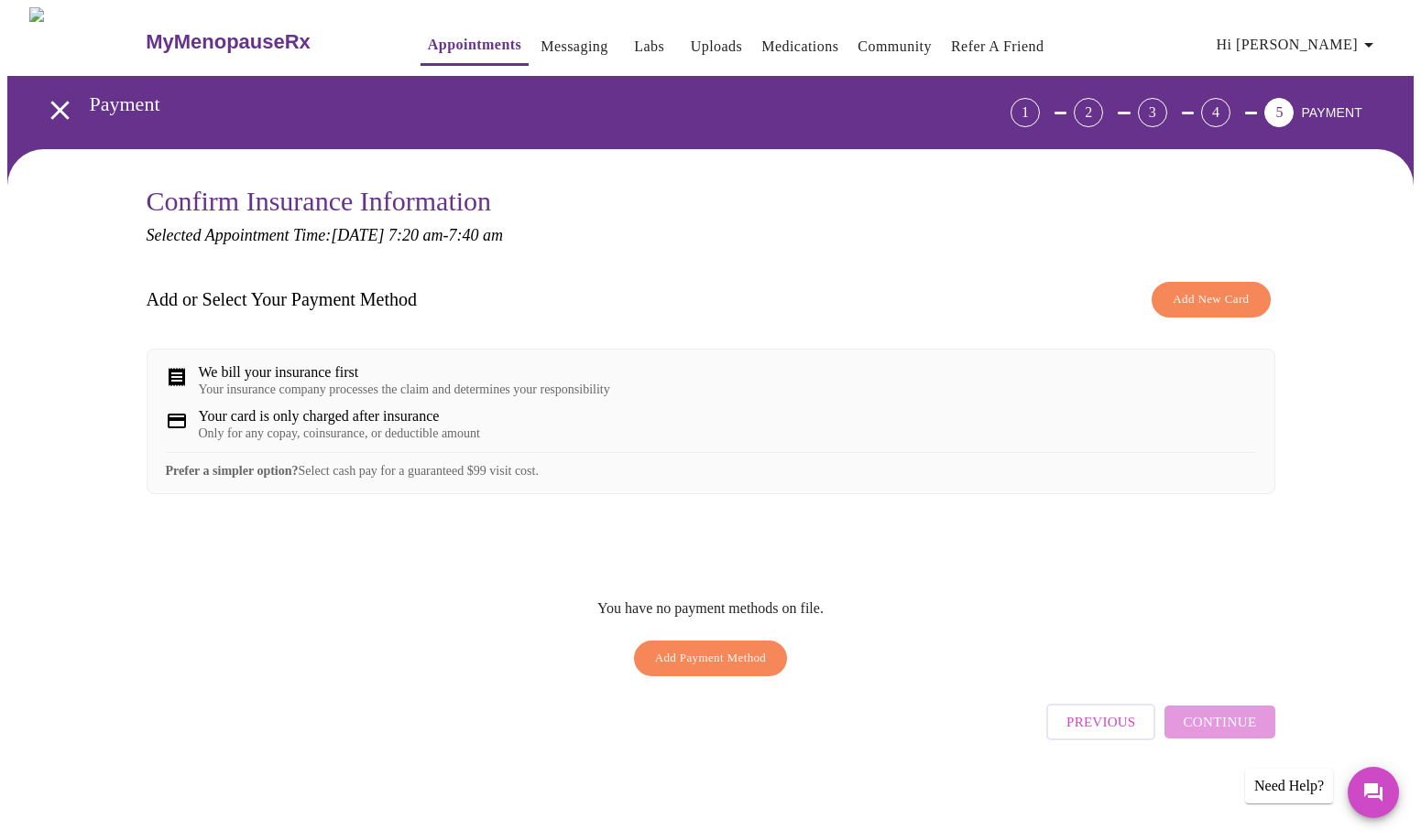
click at [736, 669] on span "Add Payment Method" at bounding box center [710, 659] width 112 height 21
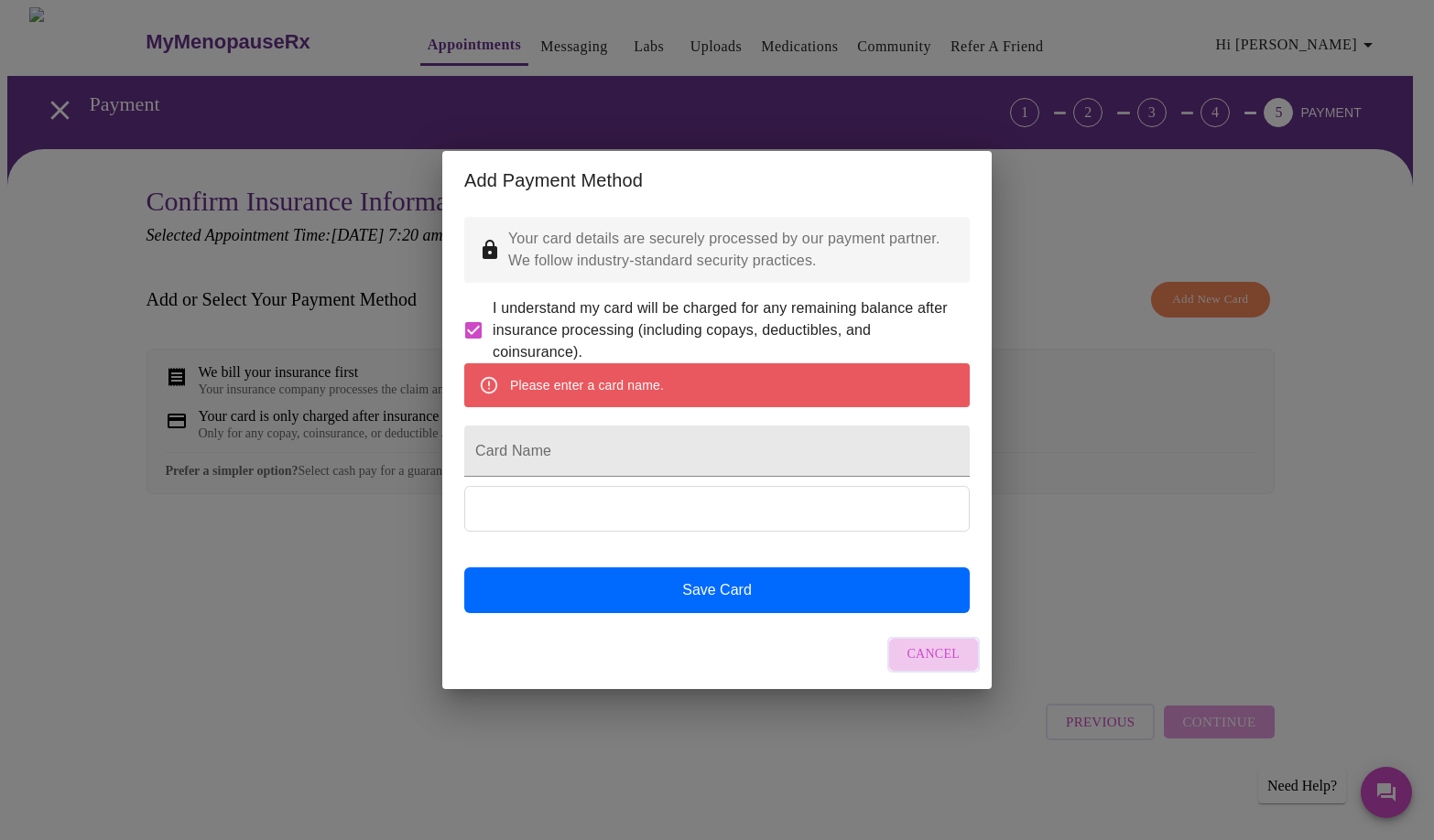
click at [943, 667] on span "Cancel" at bounding box center [934, 655] width 53 height 23
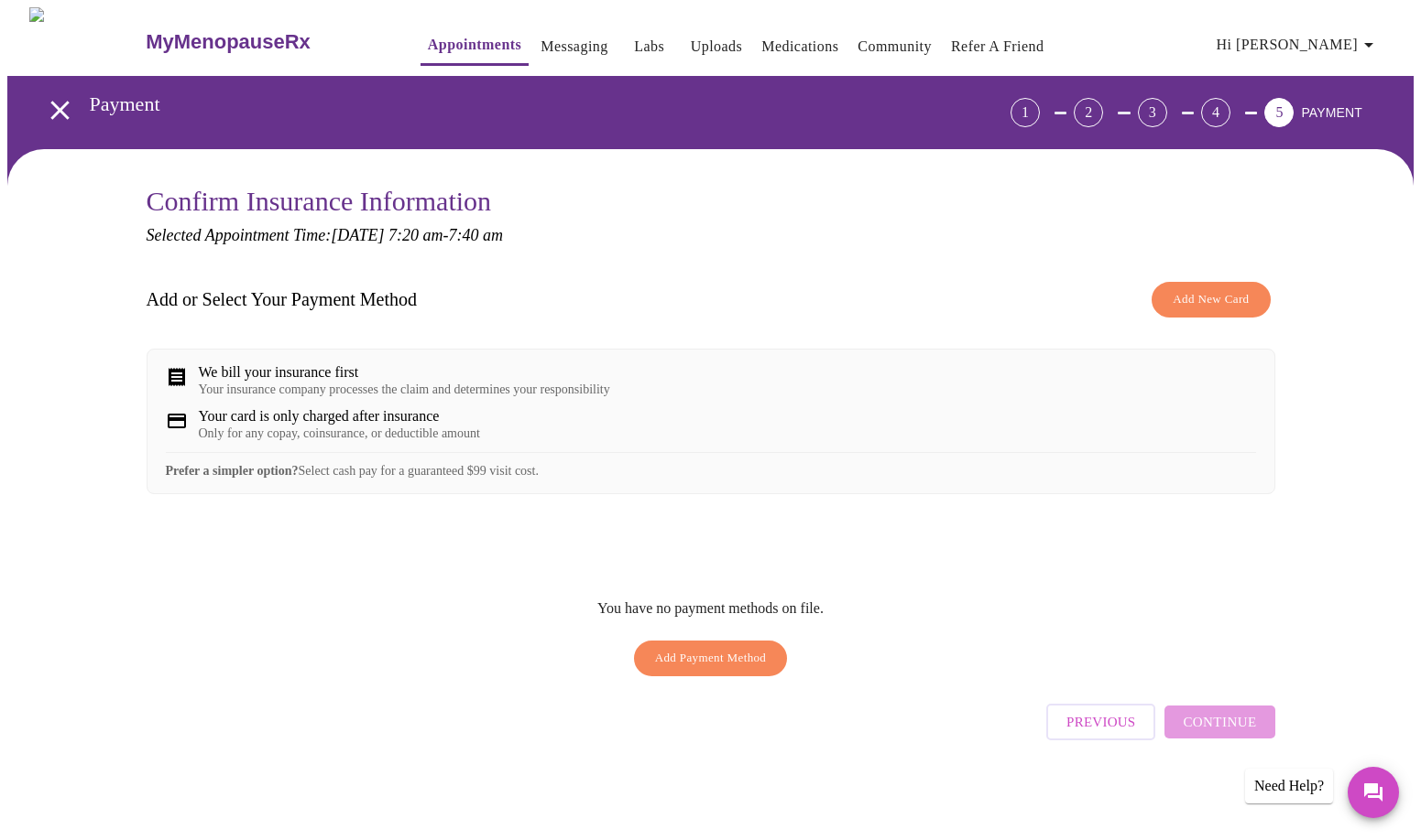
click at [701, 667] on span "Add Payment Method" at bounding box center [710, 659] width 112 height 21
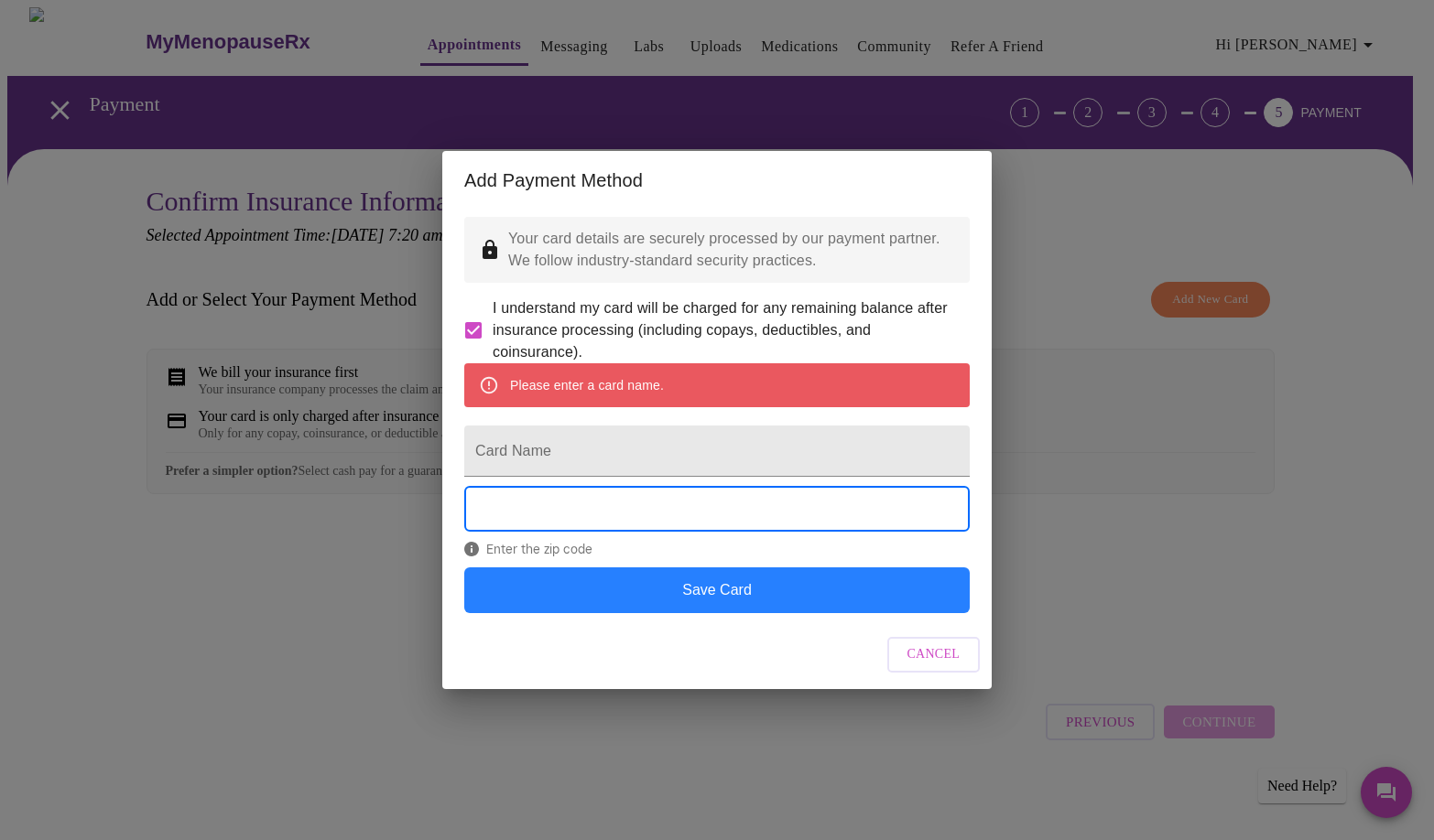
click at [701, 604] on button "Save Card" at bounding box center [717, 591] width 506 height 46
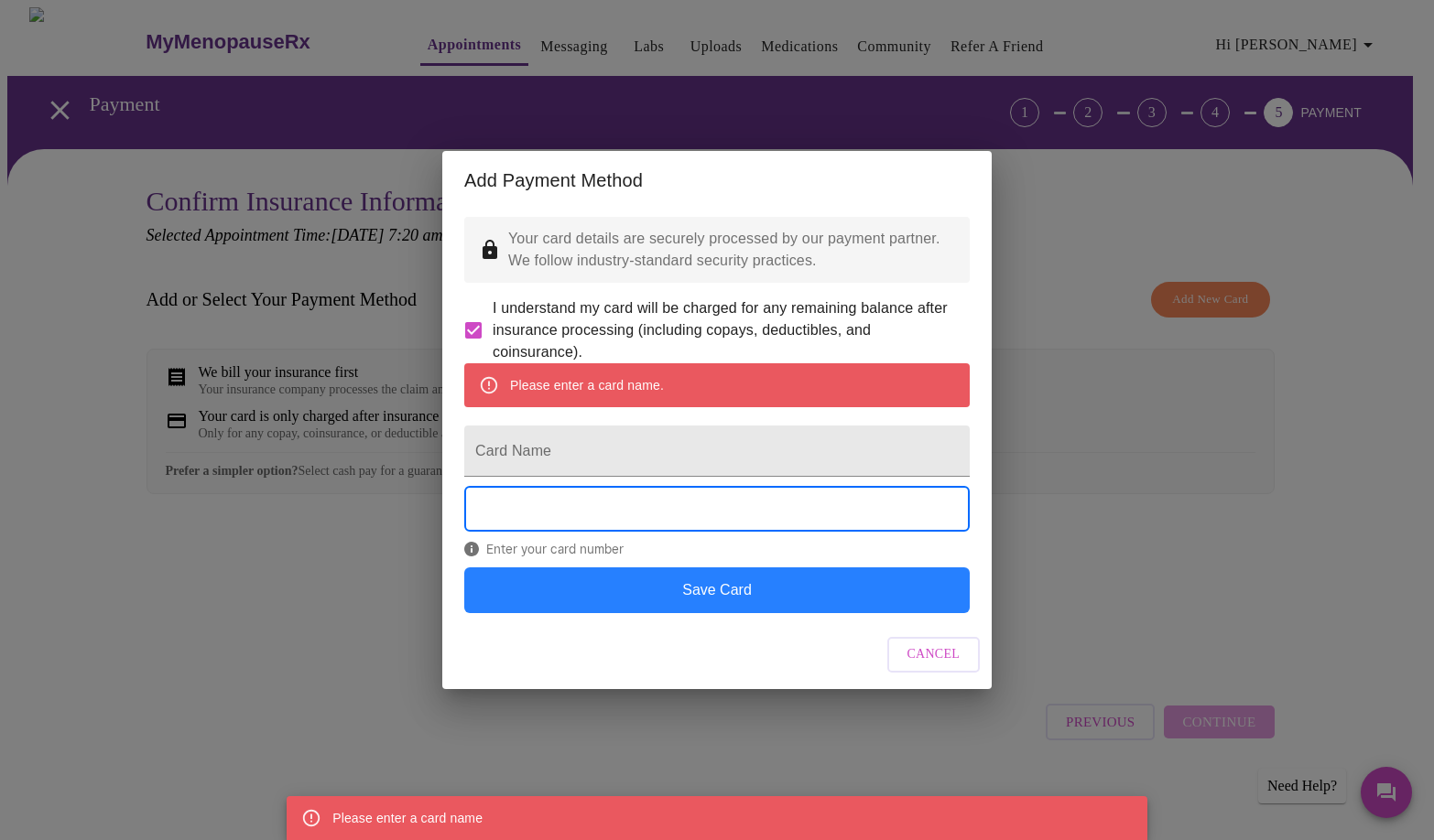
click at [732, 611] on button "Save Card" at bounding box center [717, 591] width 506 height 46
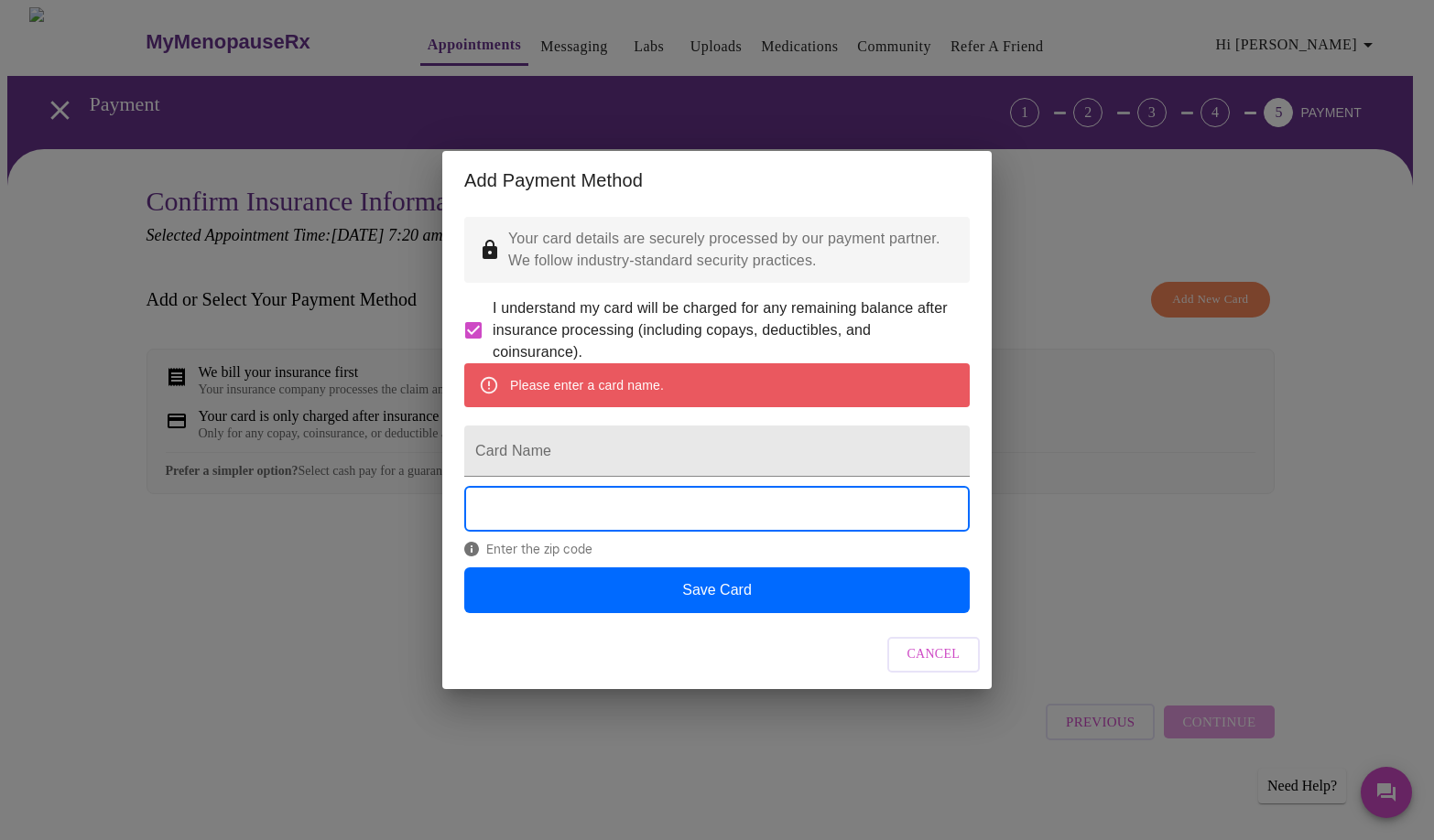
click at [761, 567] on div "Enter the zip code" at bounding box center [717, 526] width 506 height 81
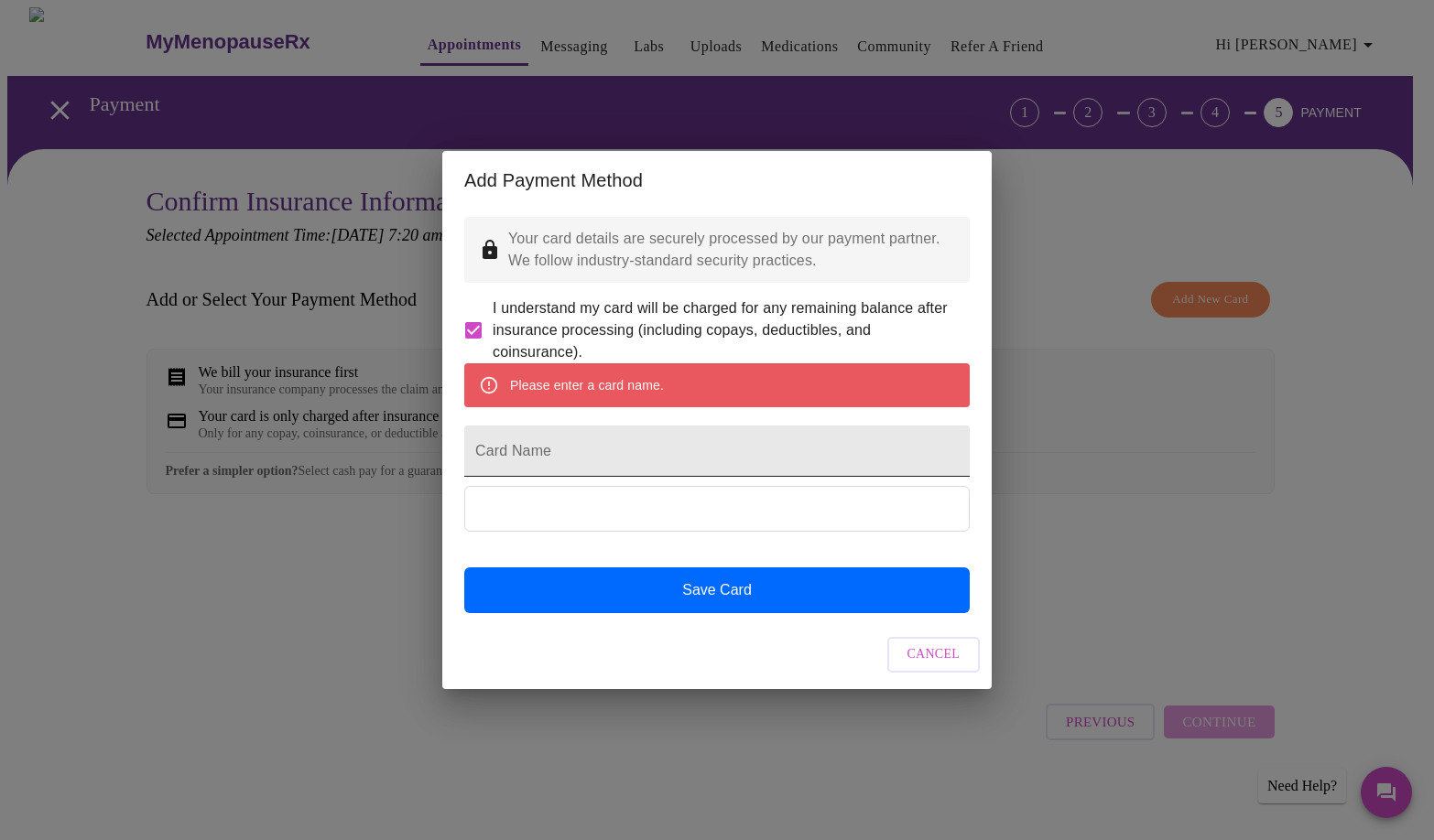
click at [523, 447] on input "Card Name" at bounding box center [717, 451] width 506 height 51
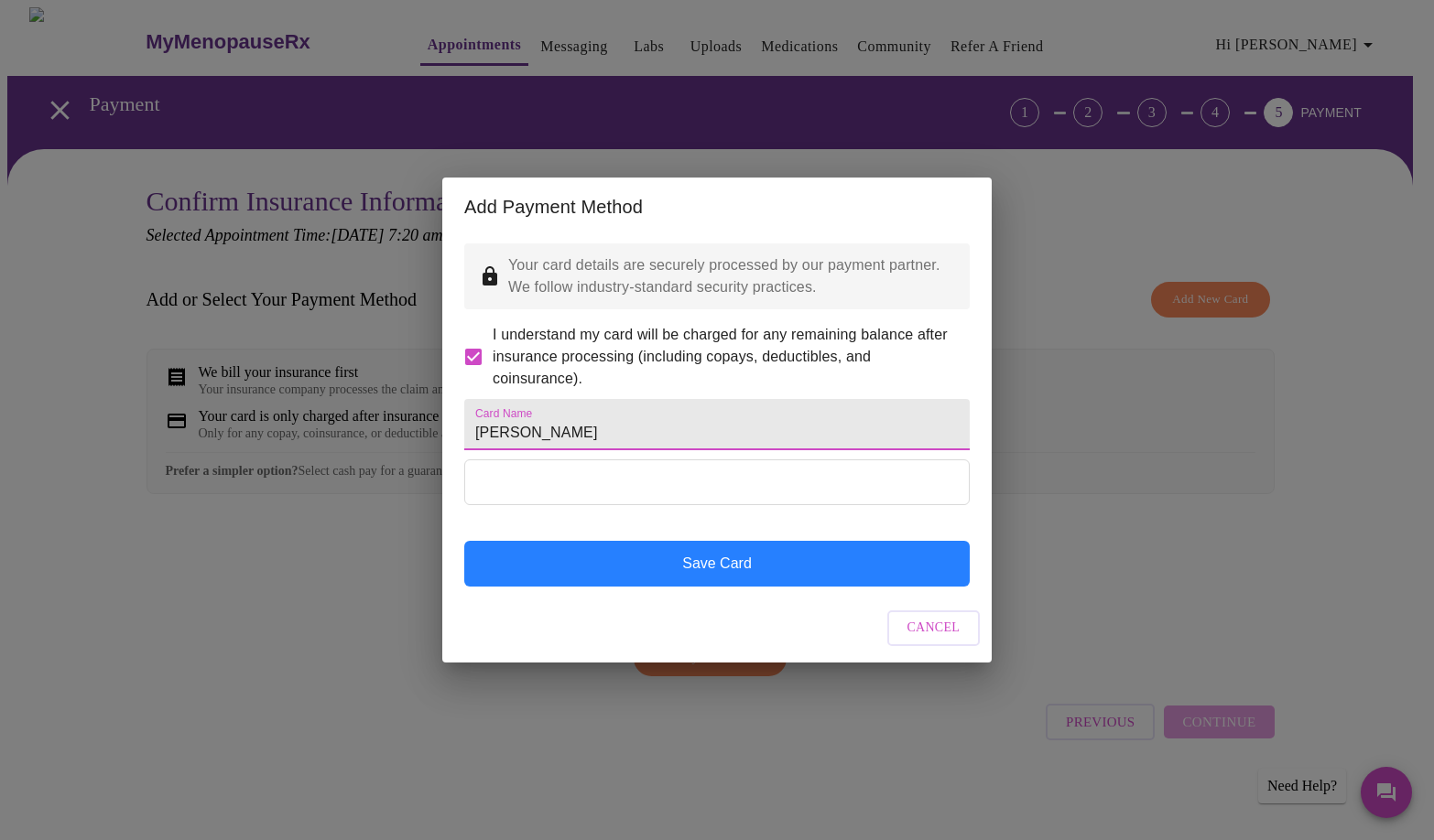
type input "[PERSON_NAME]"
click at [697, 584] on button "Save Card" at bounding box center [717, 564] width 506 height 46
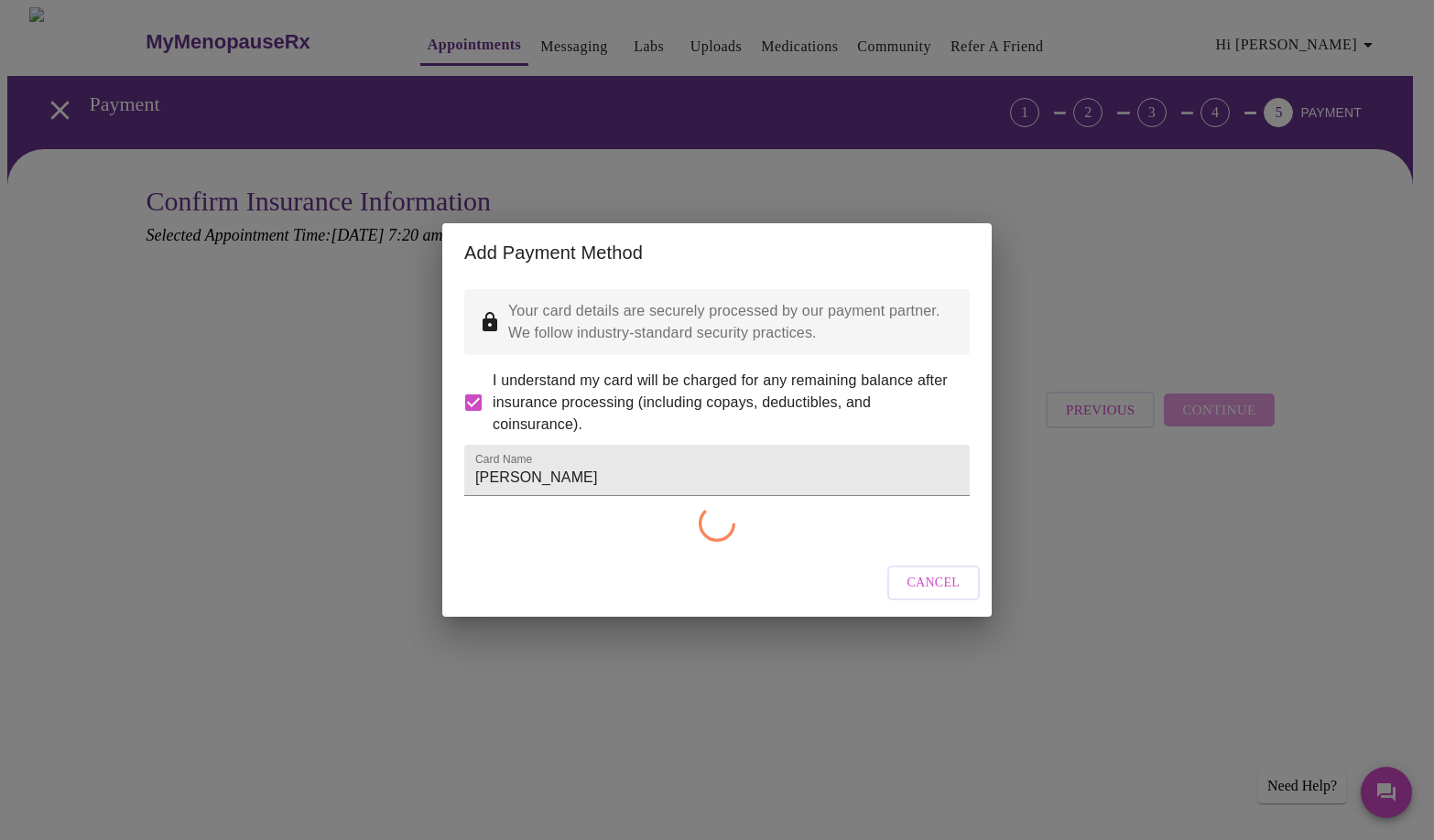
checkbox input "false"
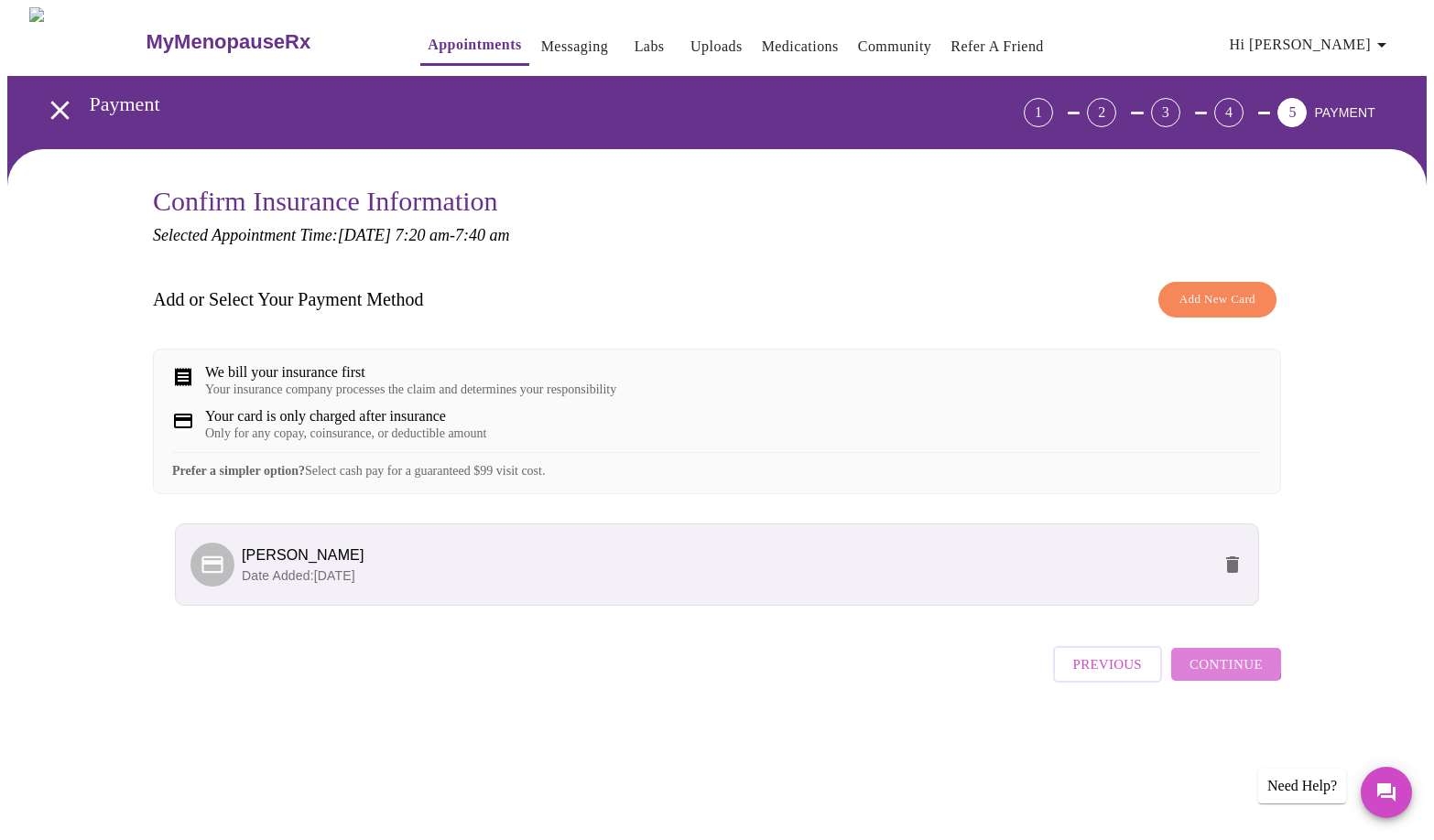
click at [1220, 677] on span "Continue" at bounding box center [1225, 664] width 73 height 24
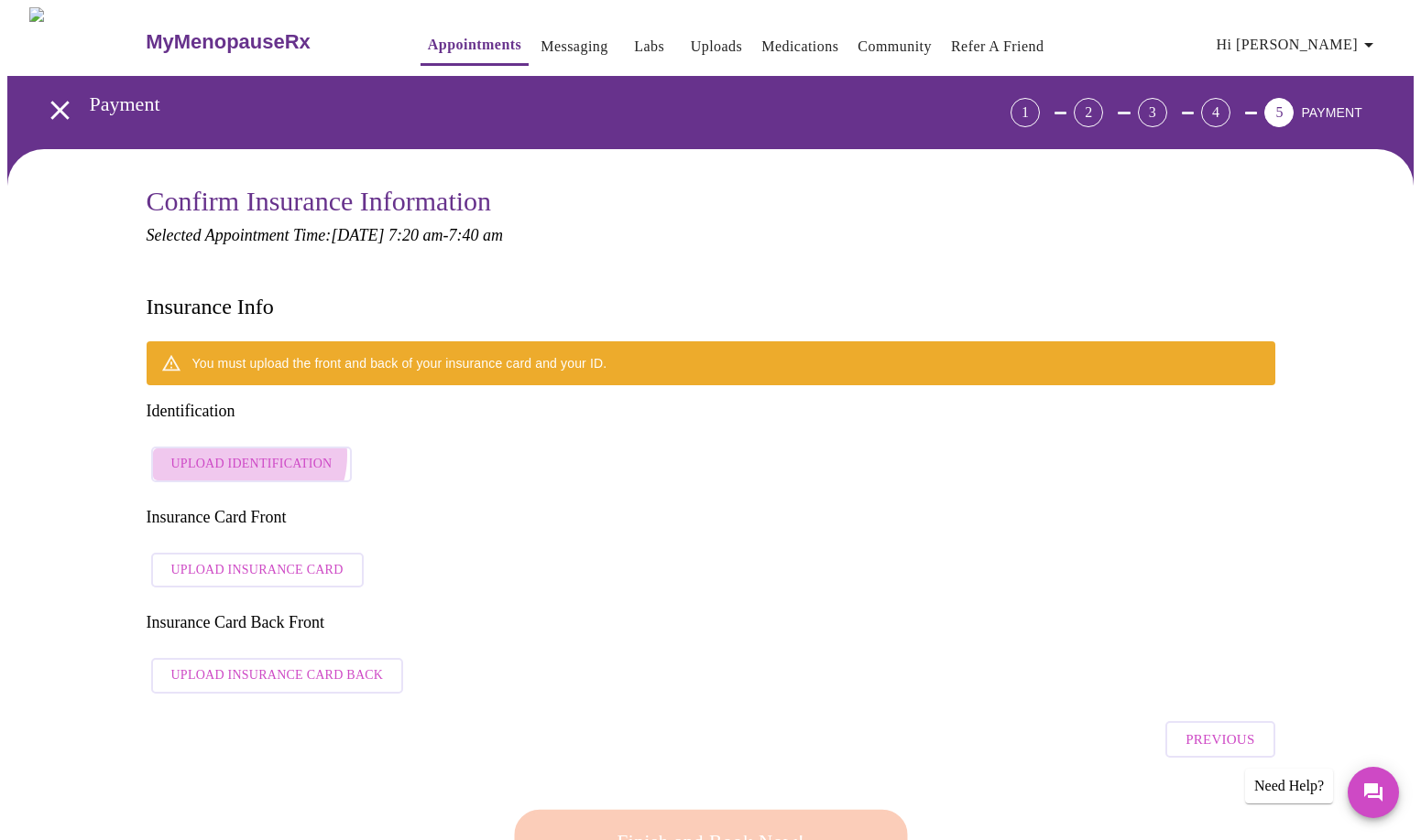
click at [248, 453] on span "Upload Identification" at bounding box center [252, 465] width 161 height 23
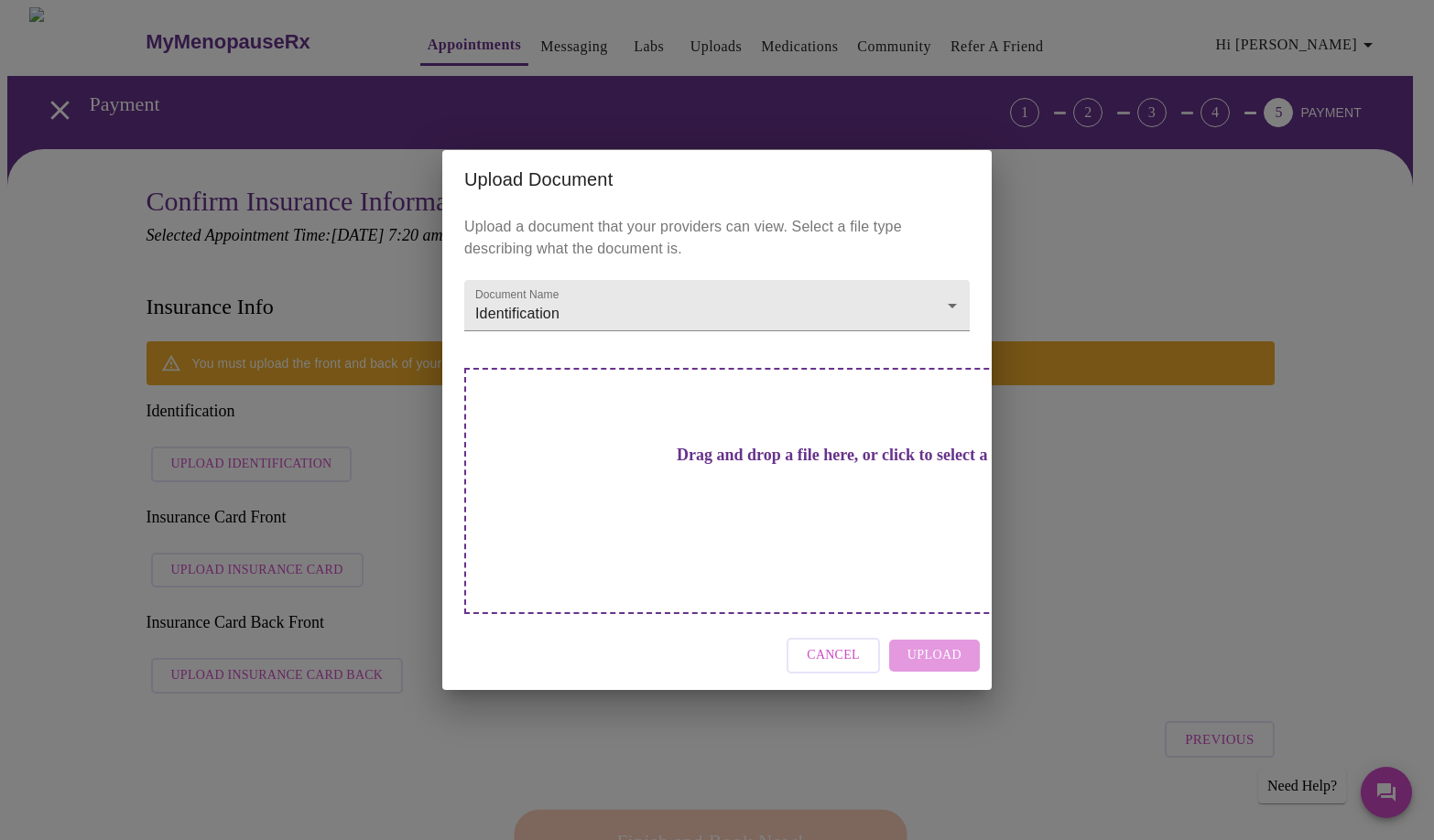
click at [1073, 441] on div "Upload Document Upload a document that your providers can view. Select a file t…" at bounding box center [717, 420] width 1434 height 840
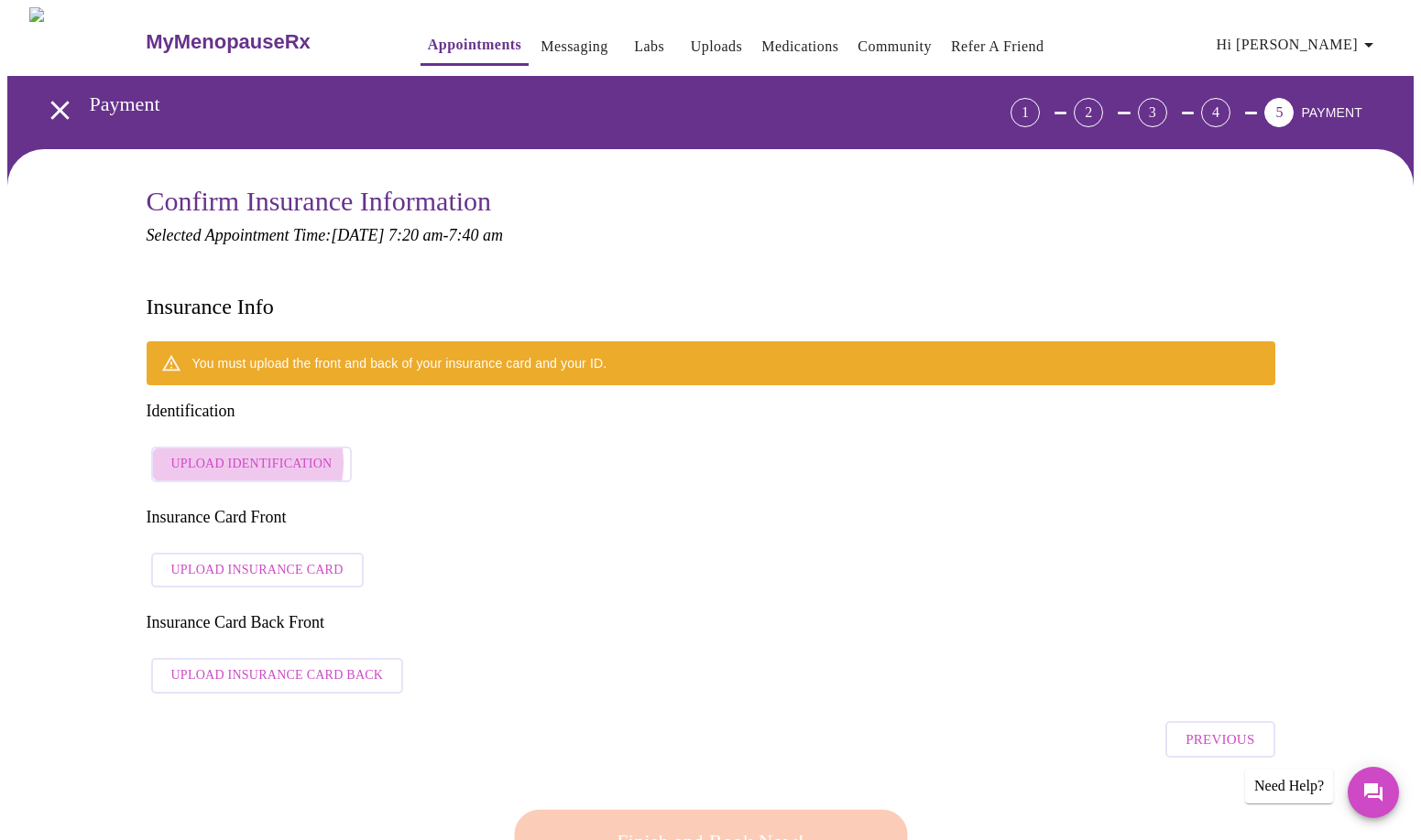
click at [246, 453] on span "Upload Identification" at bounding box center [252, 465] width 161 height 23
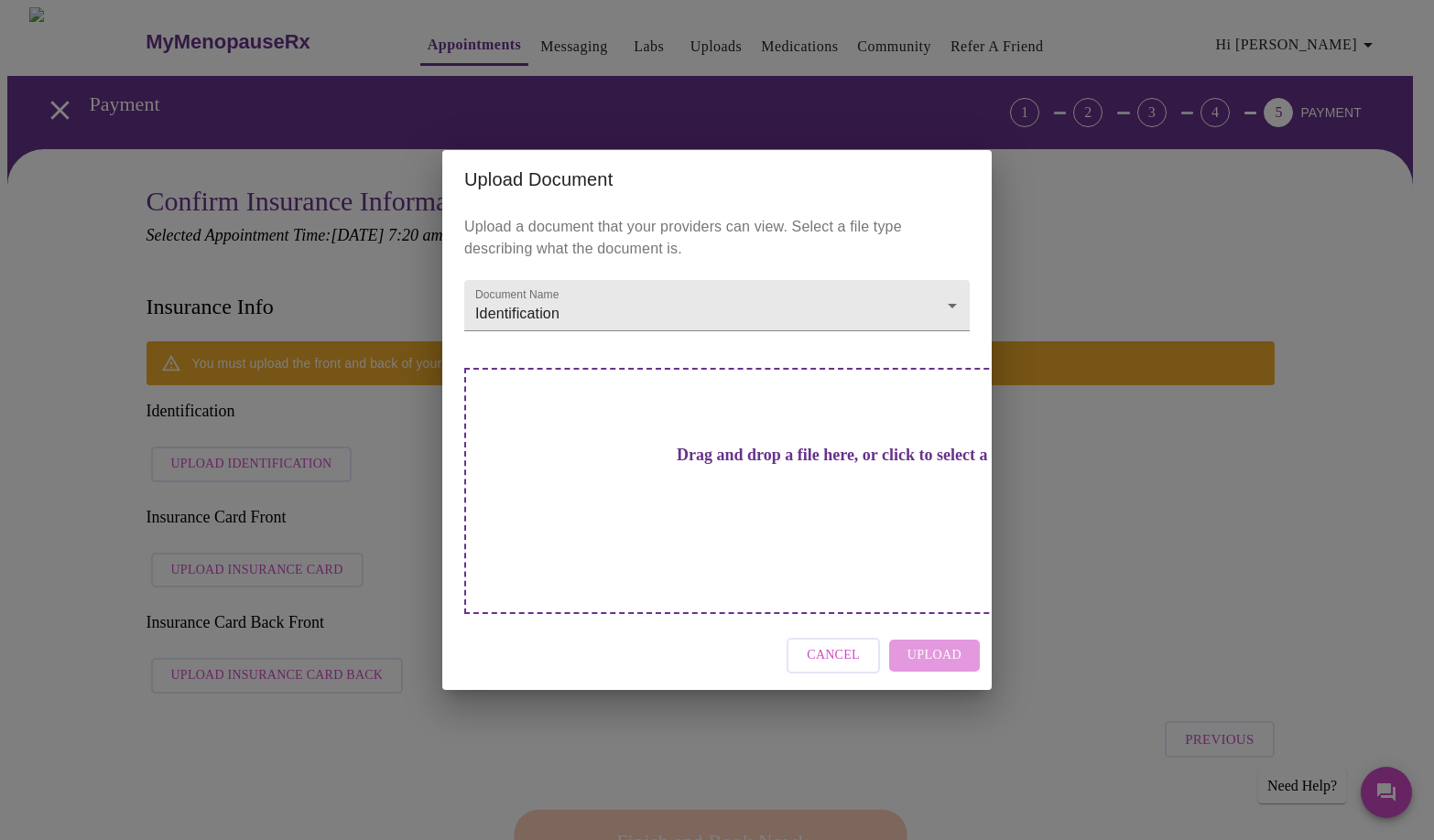
drag, startPoint x: 995, startPoint y: 471, endPoint x: 1012, endPoint y: 467, distance: 17.5
click at [998, 470] on div "Upload Document Upload a document that your providers can view. Select a file t…" at bounding box center [717, 420] width 1434 height 840
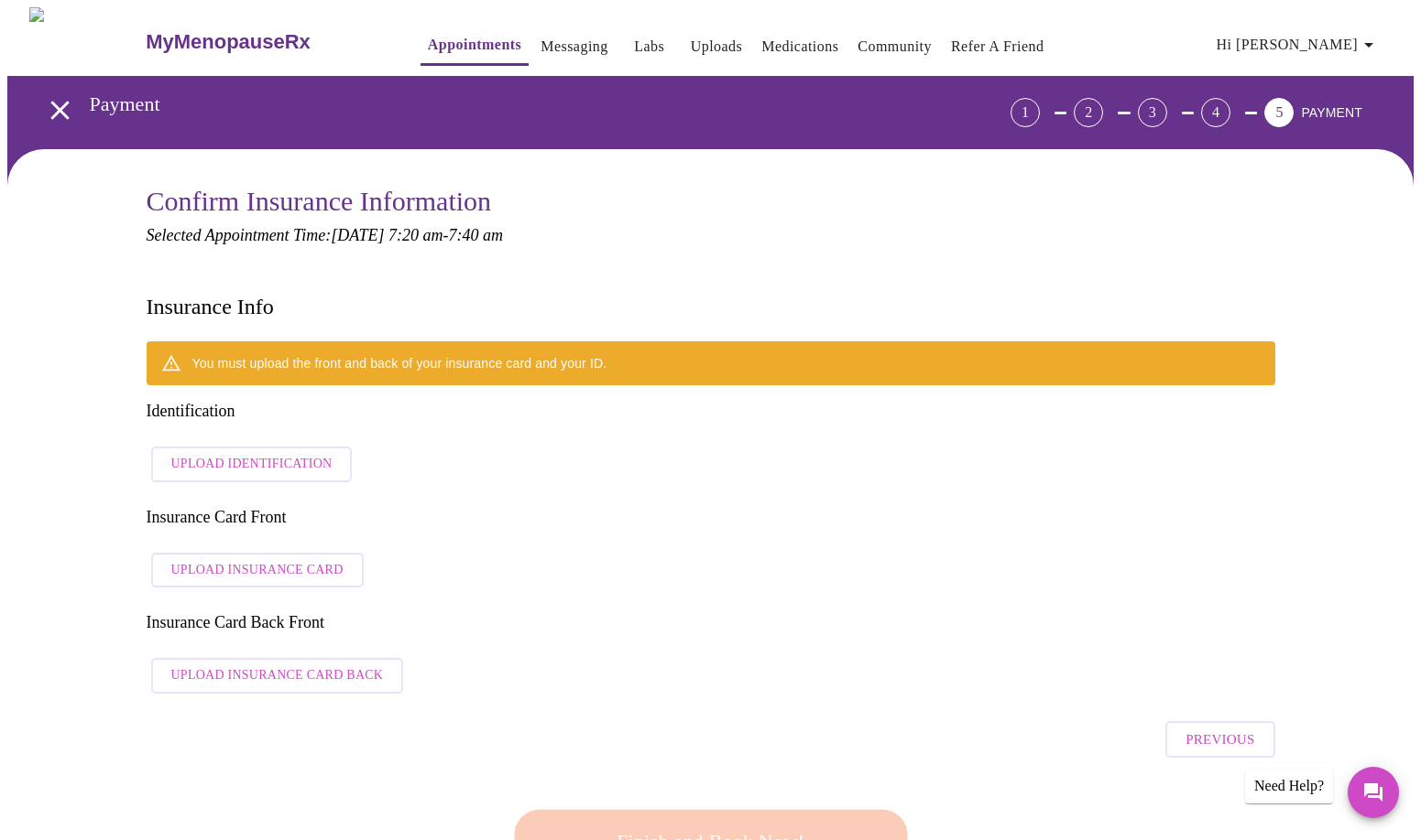
click at [231, 453] on span "Upload Identification" at bounding box center [252, 465] width 161 height 23
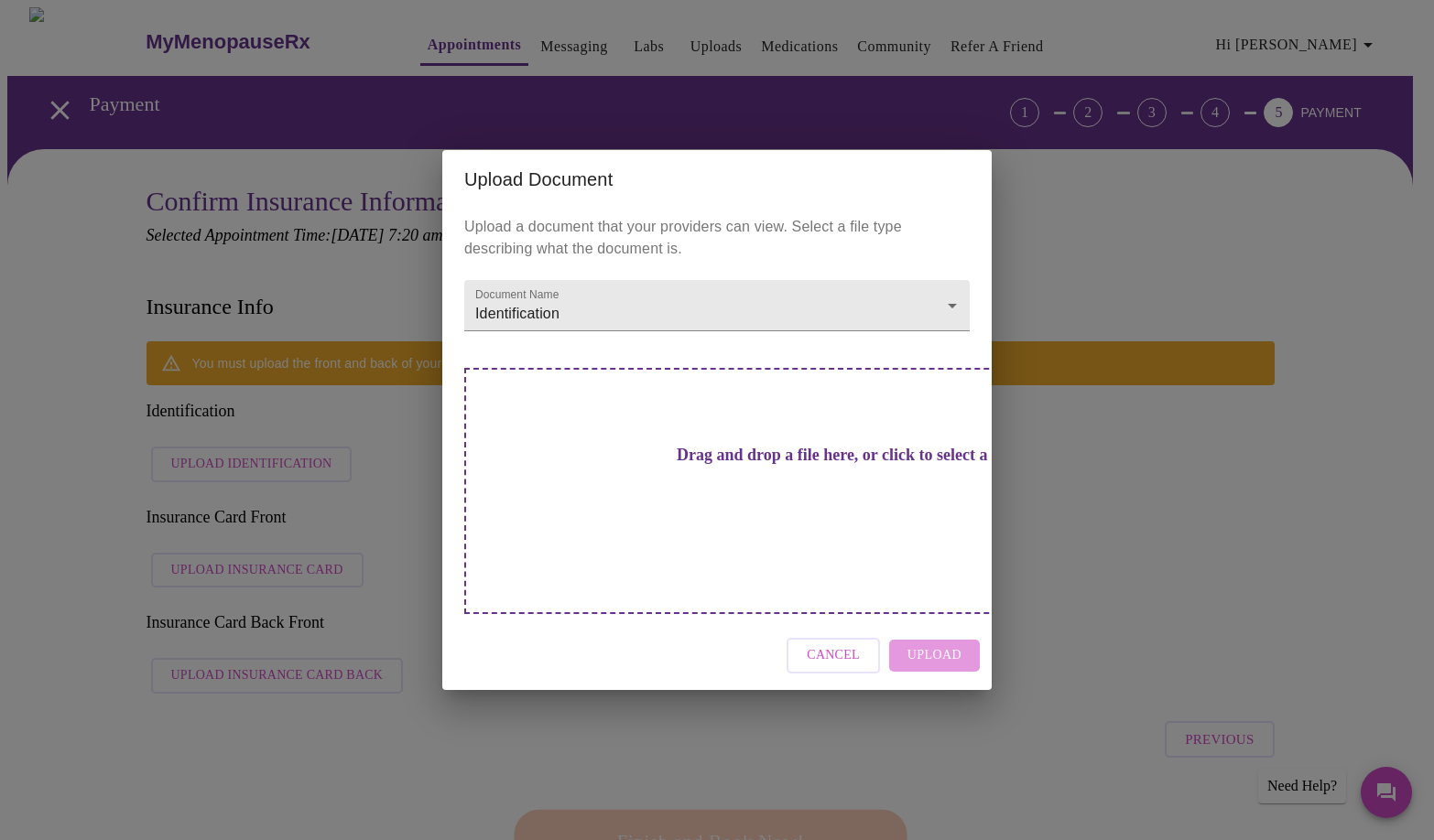
click at [381, 432] on div "Upload Document Upload a document that your providers can view. Select a file t…" at bounding box center [717, 420] width 1434 height 840
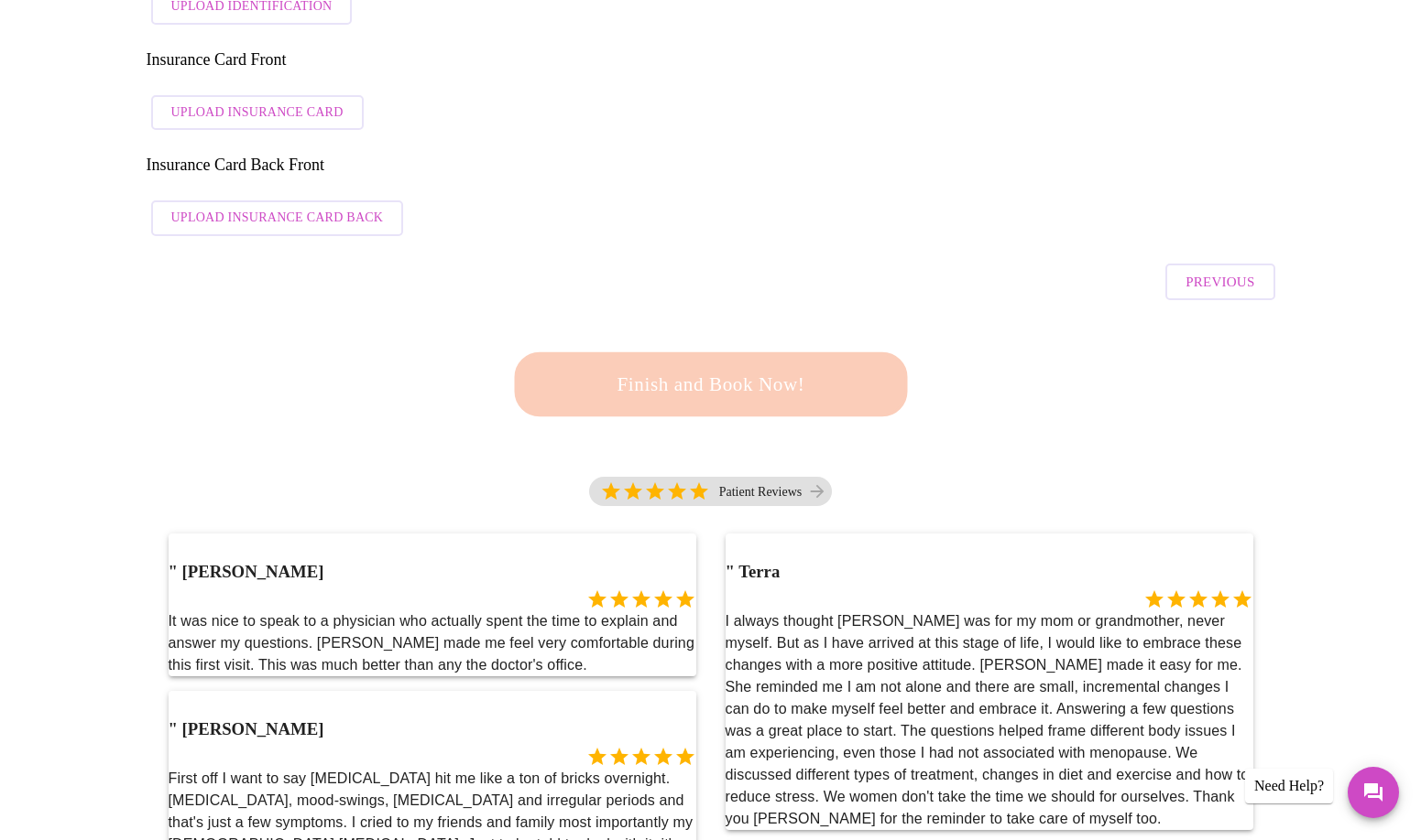
scroll to position [183, 0]
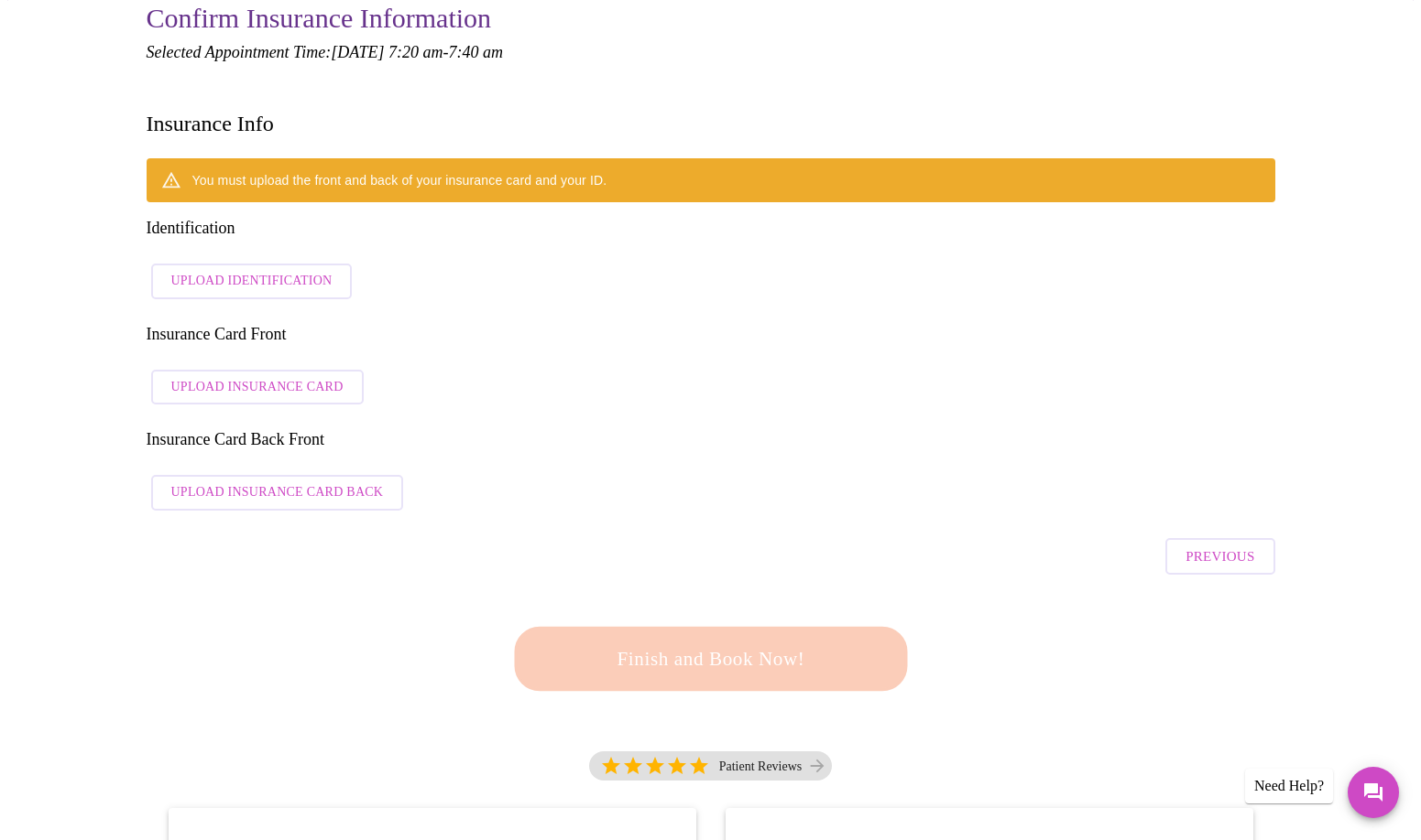
click at [240, 270] on span "Upload Identification" at bounding box center [252, 282] width 161 height 23
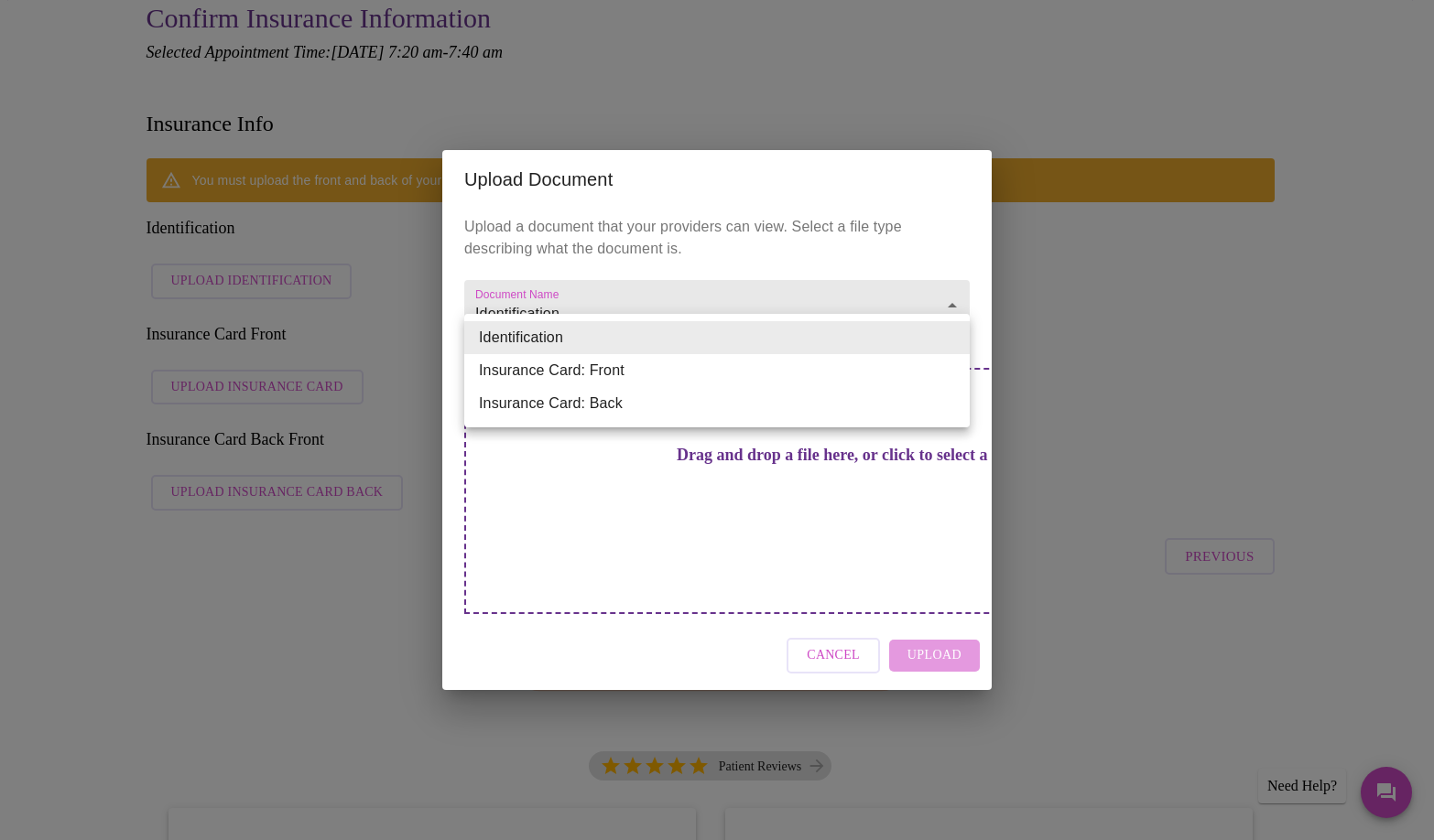
click at [705, 280] on div at bounding box center [717, 420] width 1434 height 840
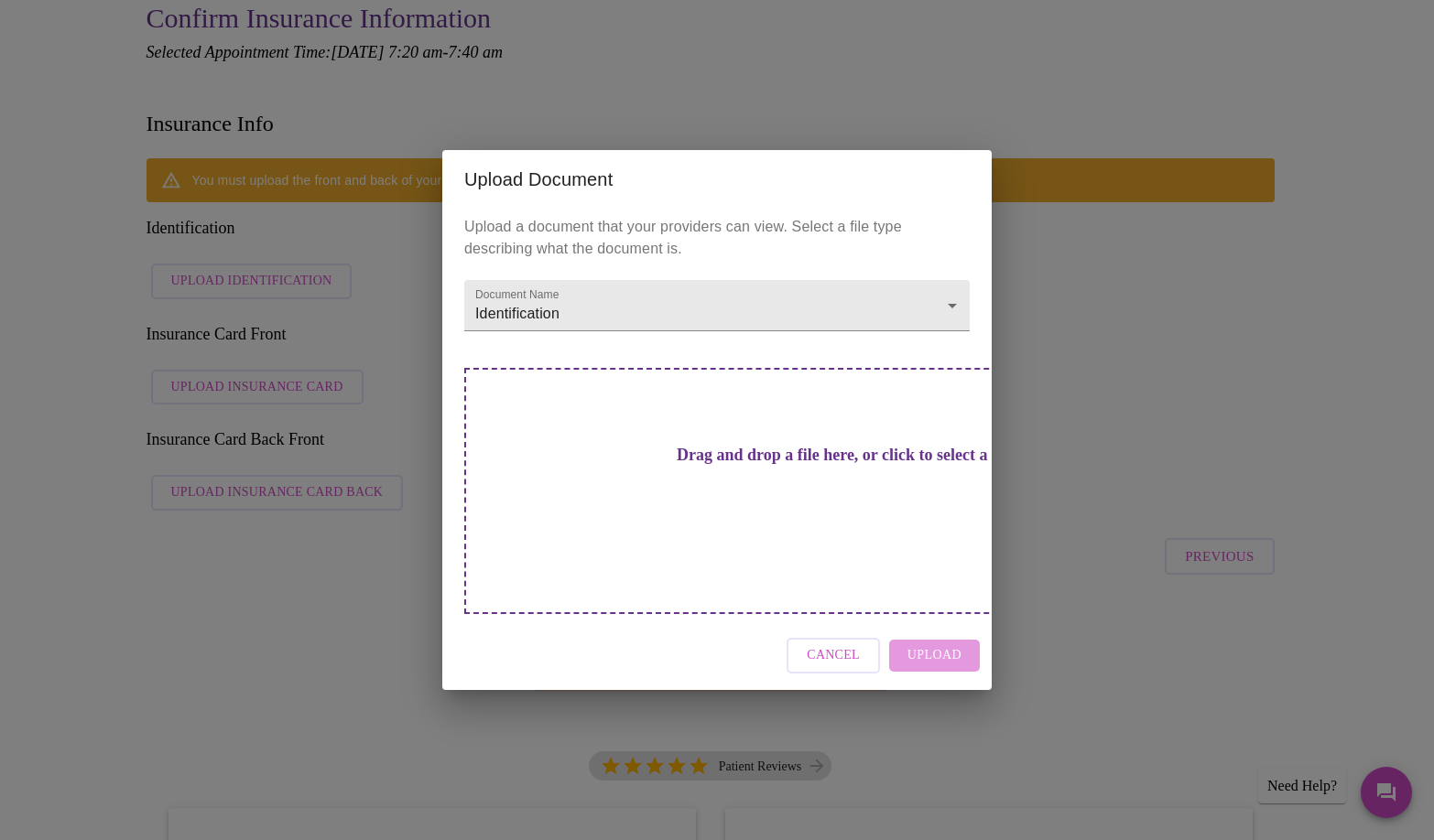
click at [1020, 306] on div "Upload Document Upload a document that your providers can view. Select a file t…" at bounding box center [717, 420] width 1434 height 840
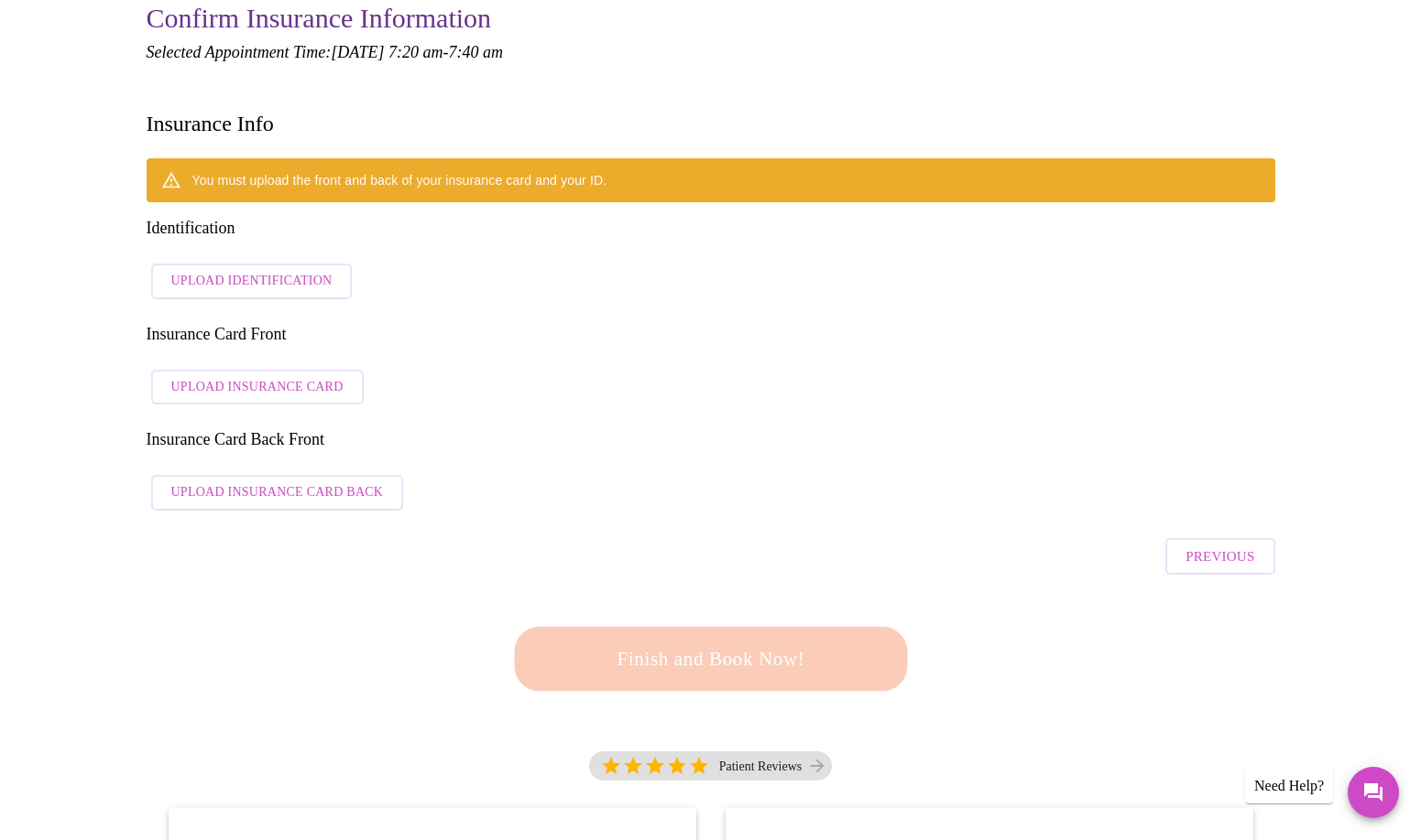
click at [289, 270] on span "Upload Identification" at bounding box center [252, 282] width 161 height 23
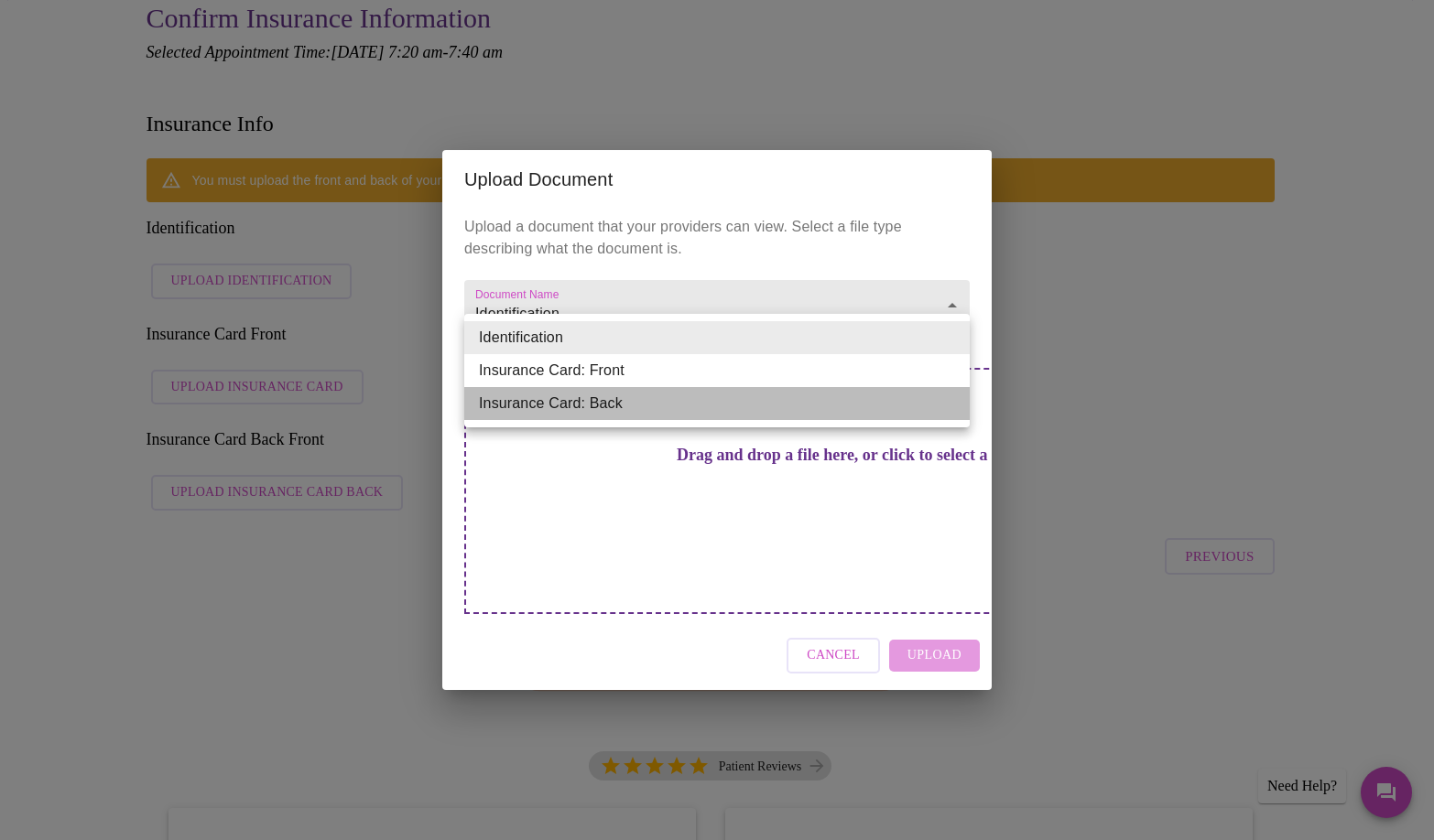
click at [818, 390] on li "Insurance Card: Back" at bounding box center [717, 403] width 506 height 33
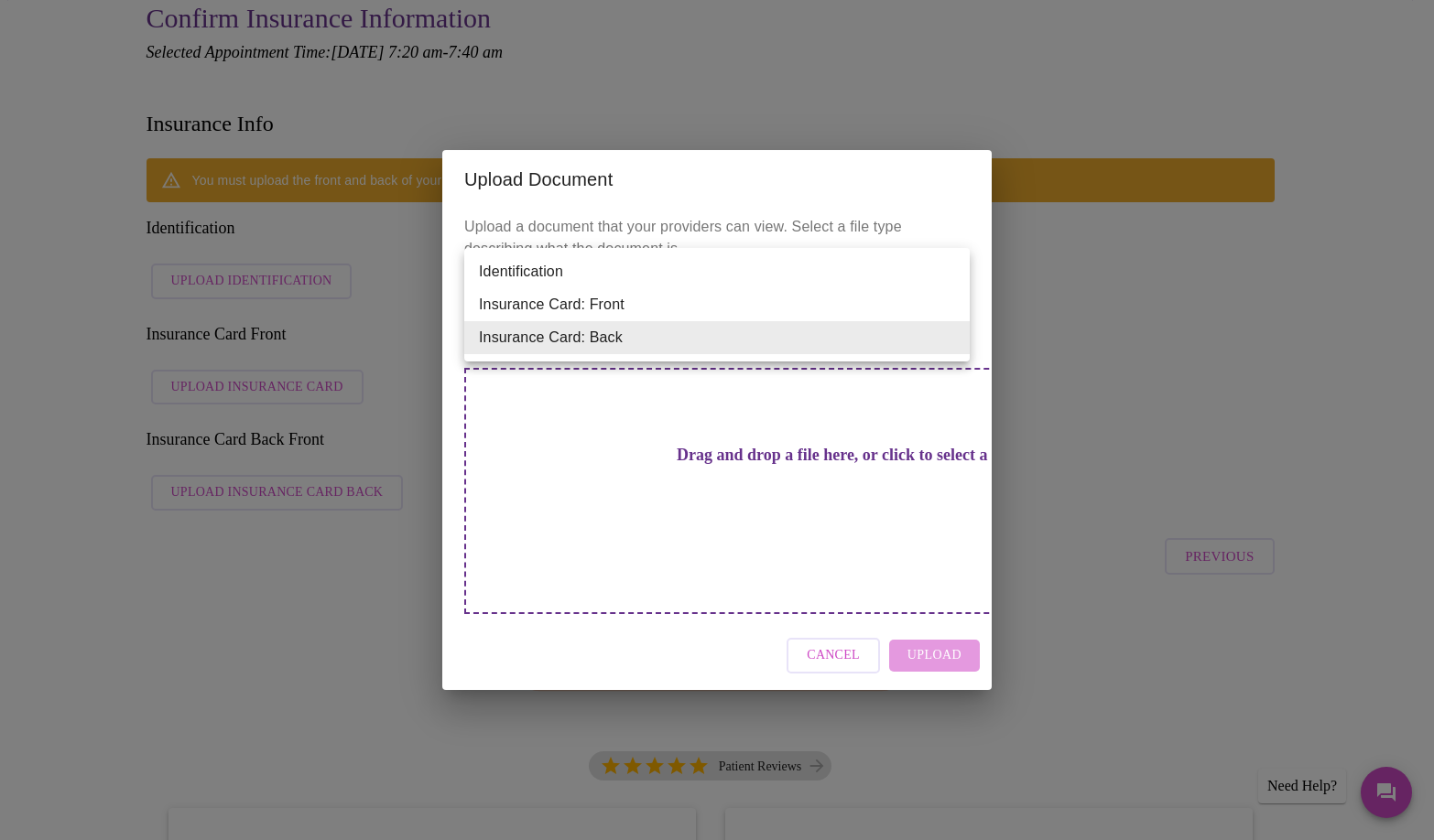
click at [880, 300] on li "Insurance Card: Front" at bounding box center [717, 304] width 506 height 33
type input "Insurance Card: Front"
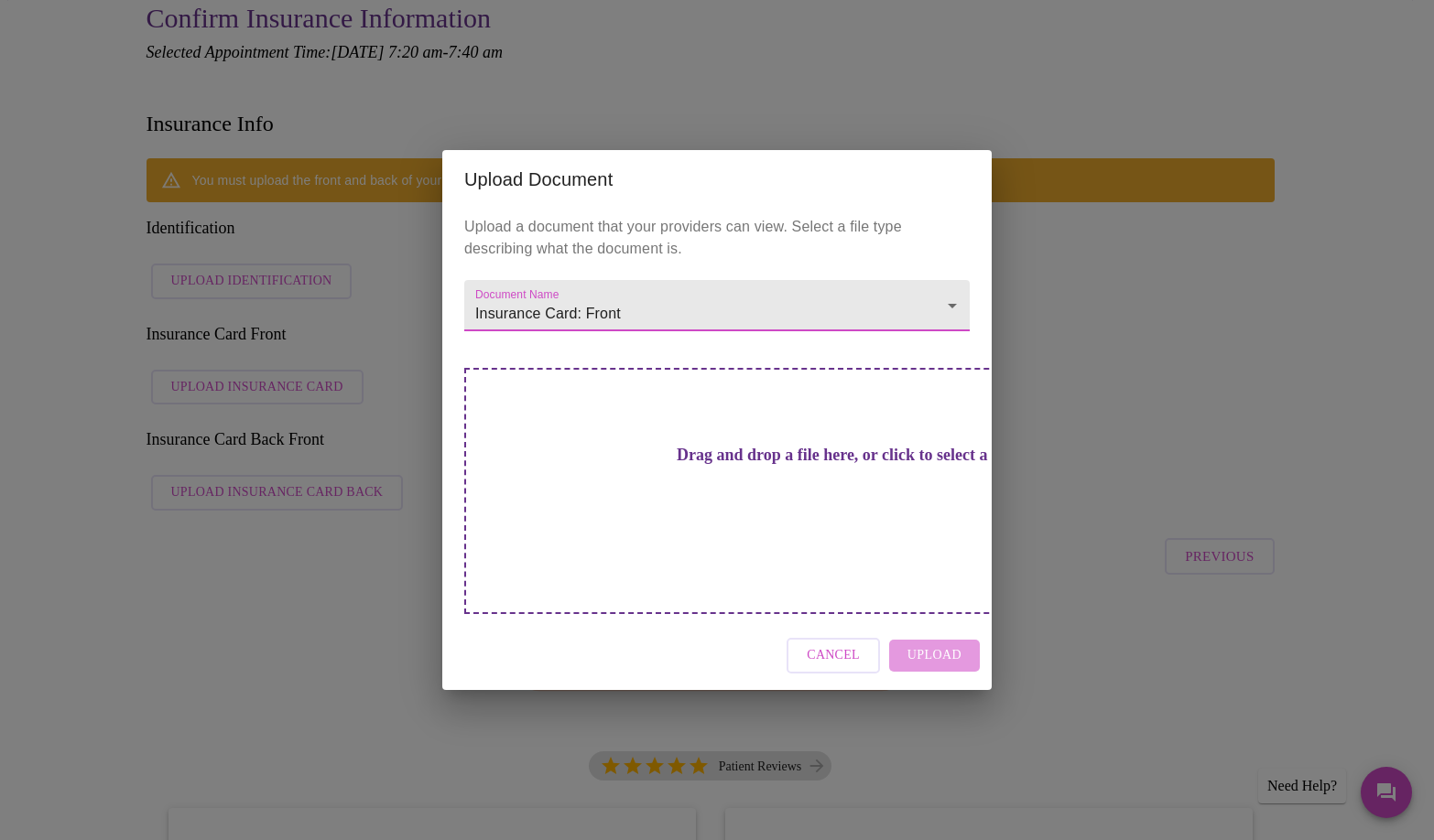
click at [835, 645] on span "Cancel" at bounding box center [834, 656] width 53 height 23
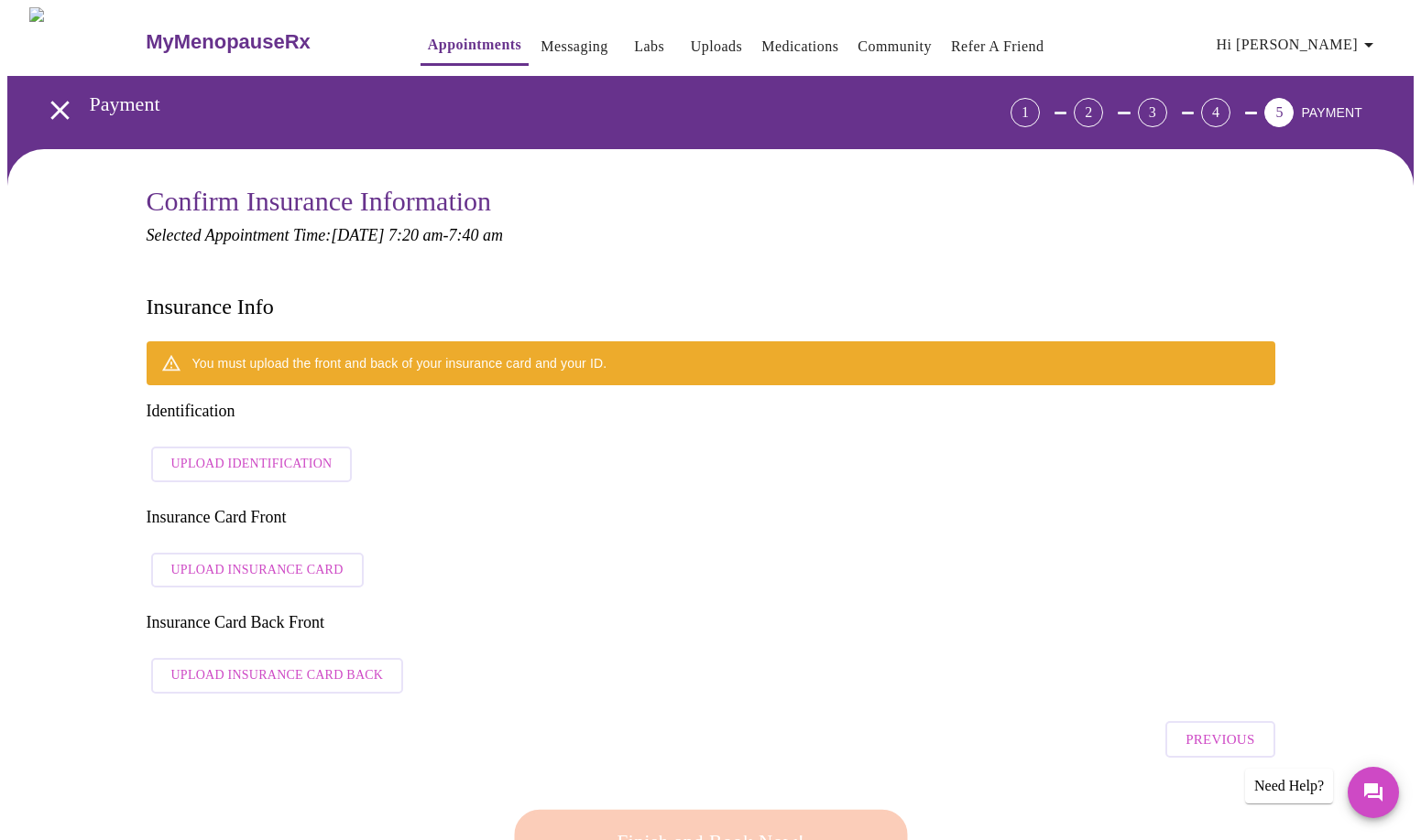
scroll to position [92, 0]
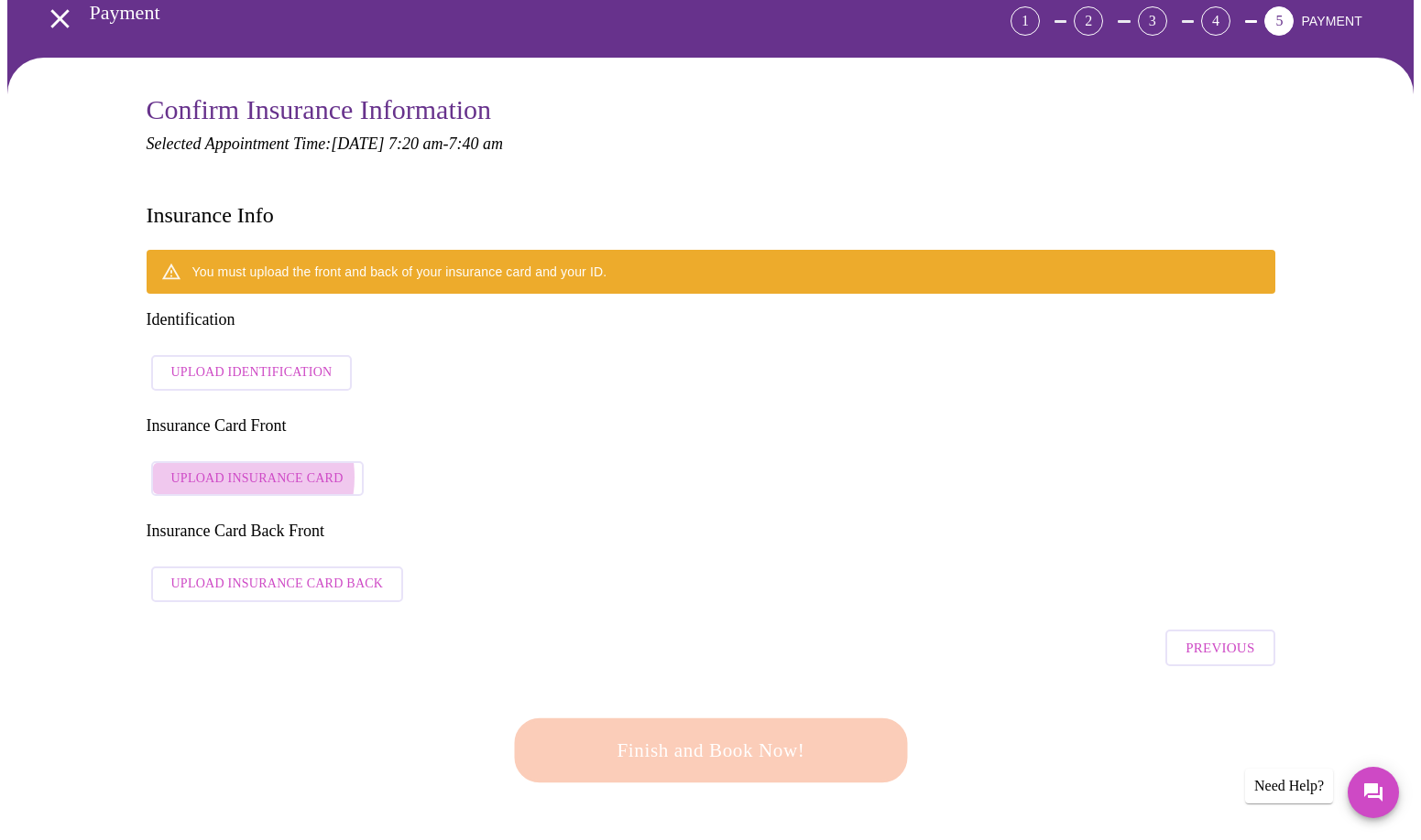
click at [236, 467] on span "Upload Insurance Card" at bounding box center [258, 479] width 173 height 23
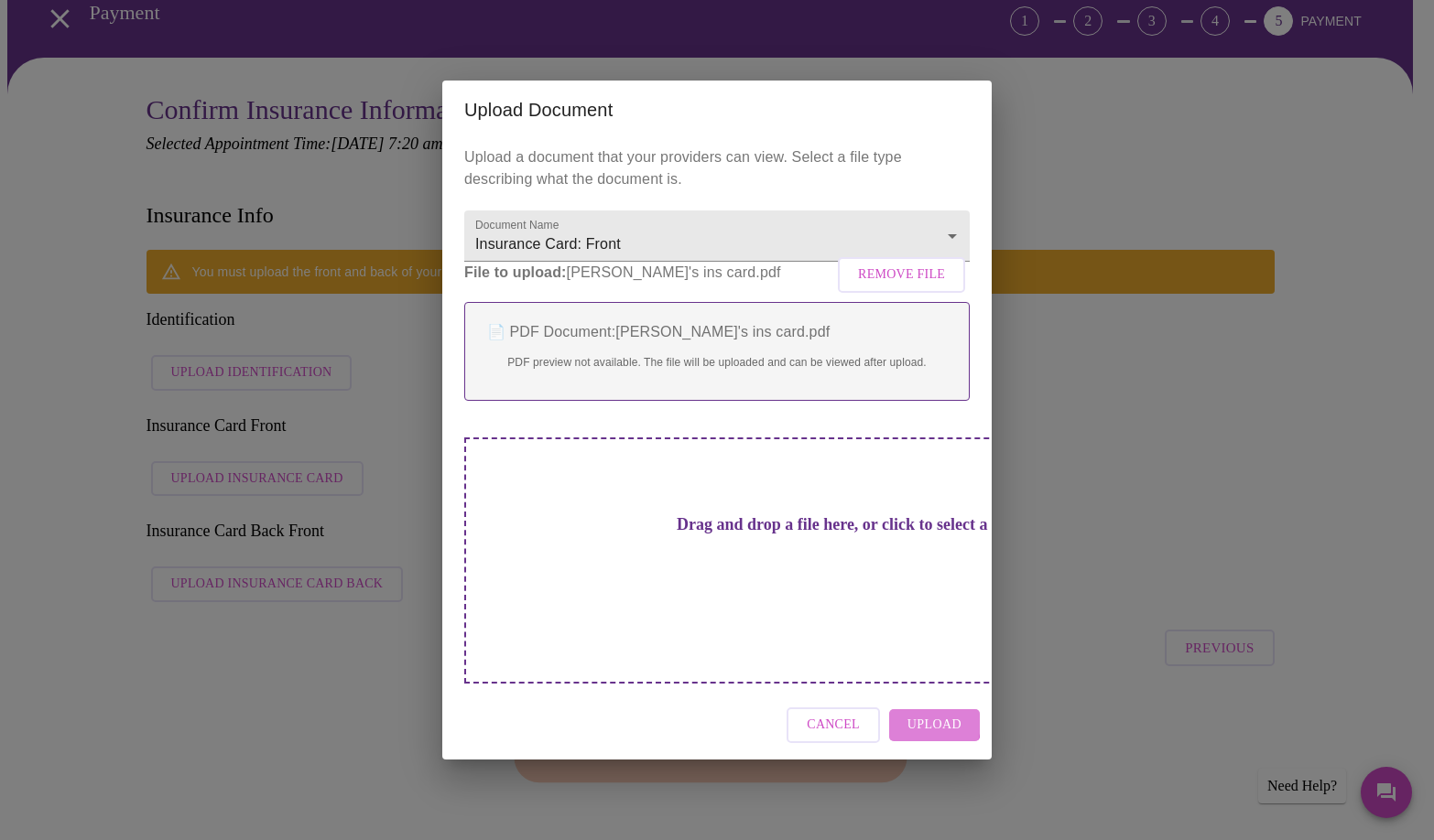
click at [917, 714] on span "Upload" at bounding box center [934, 725] width 54 height 23
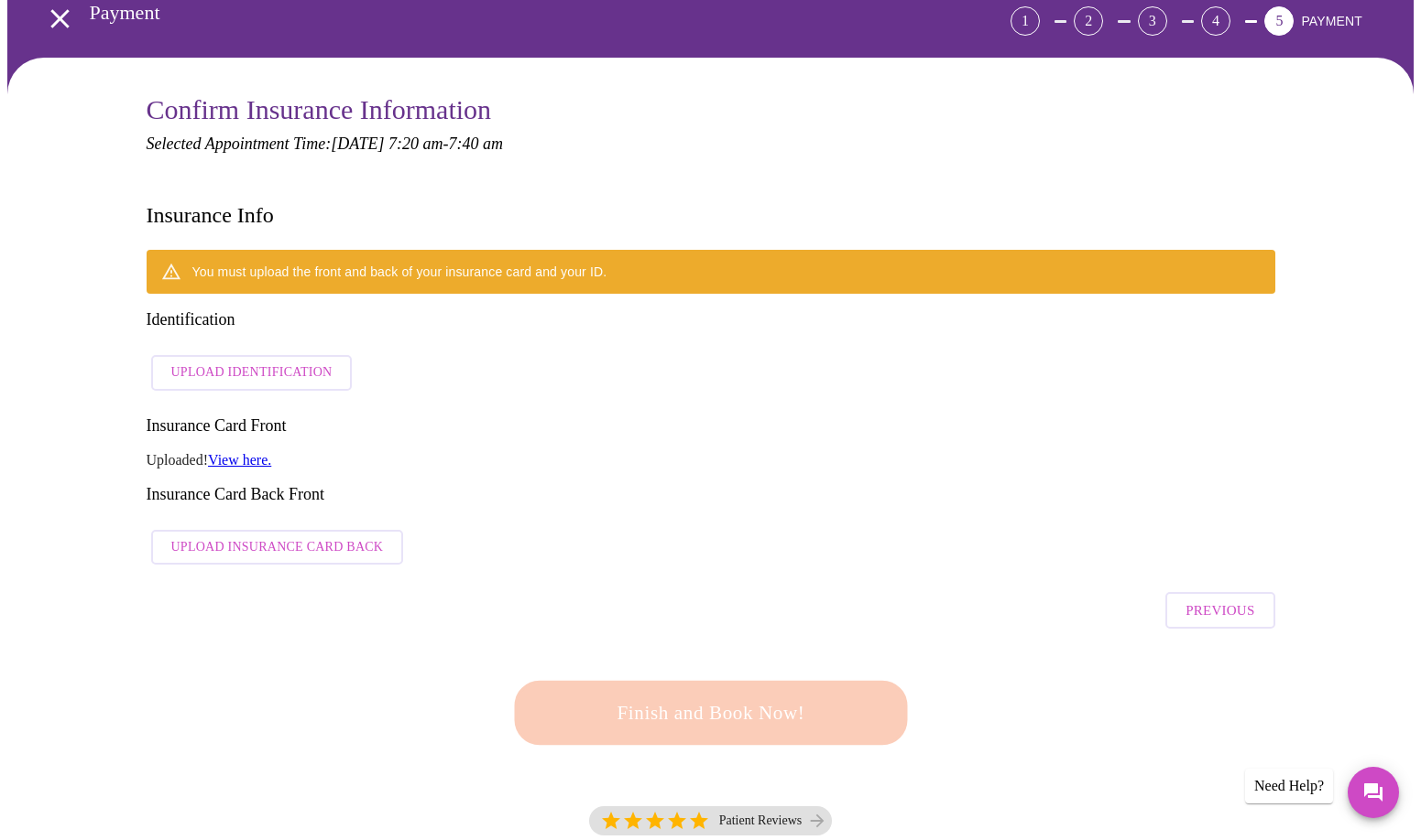
click at [173, 537] on span "Upload Insurance Card Back" at bounding box center [278, 548] width 212 height 23
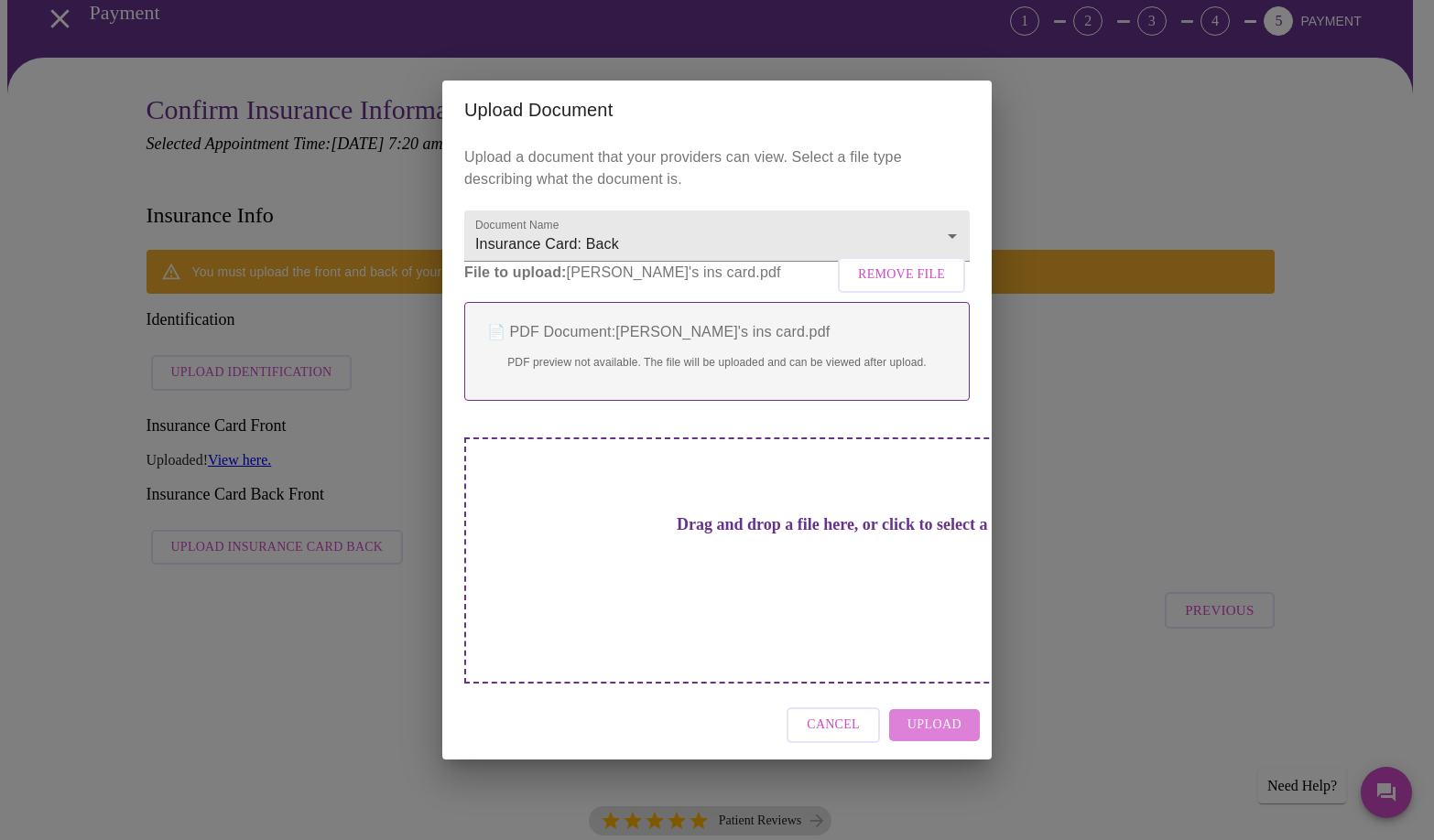
click at [941, 714] on span "Upload" at bounding box center [934, 725] width 54 height 23
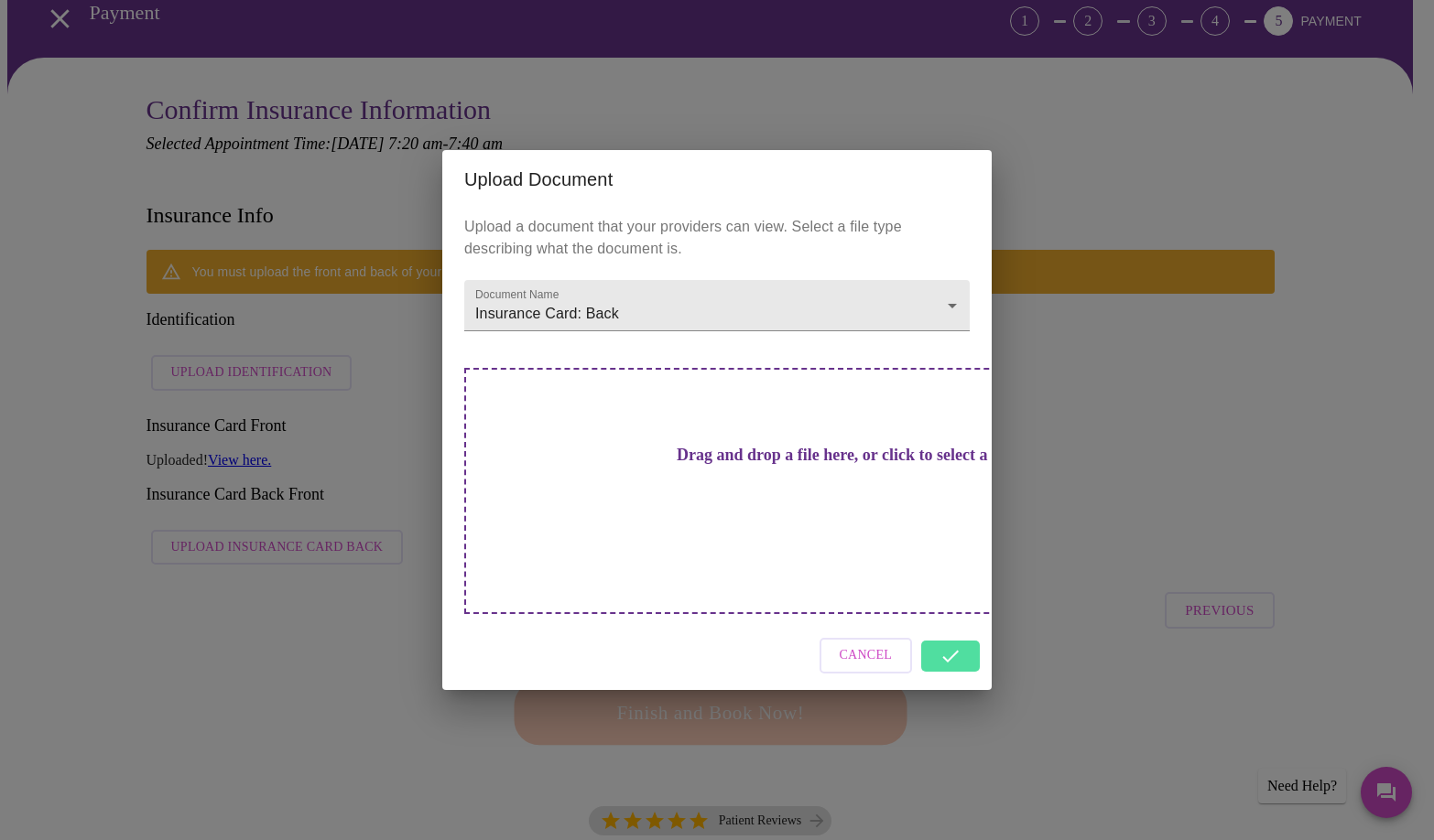
drag, startPoint x: 289, startPoint y: 650, endPoint x: 282, endPoint y: 626, distance: 25.0
click at [289, 648] on div "Upload Document Upload a document that your providers can view. Select a file t…" at bounding box center [717, 420] width 1434 height 840
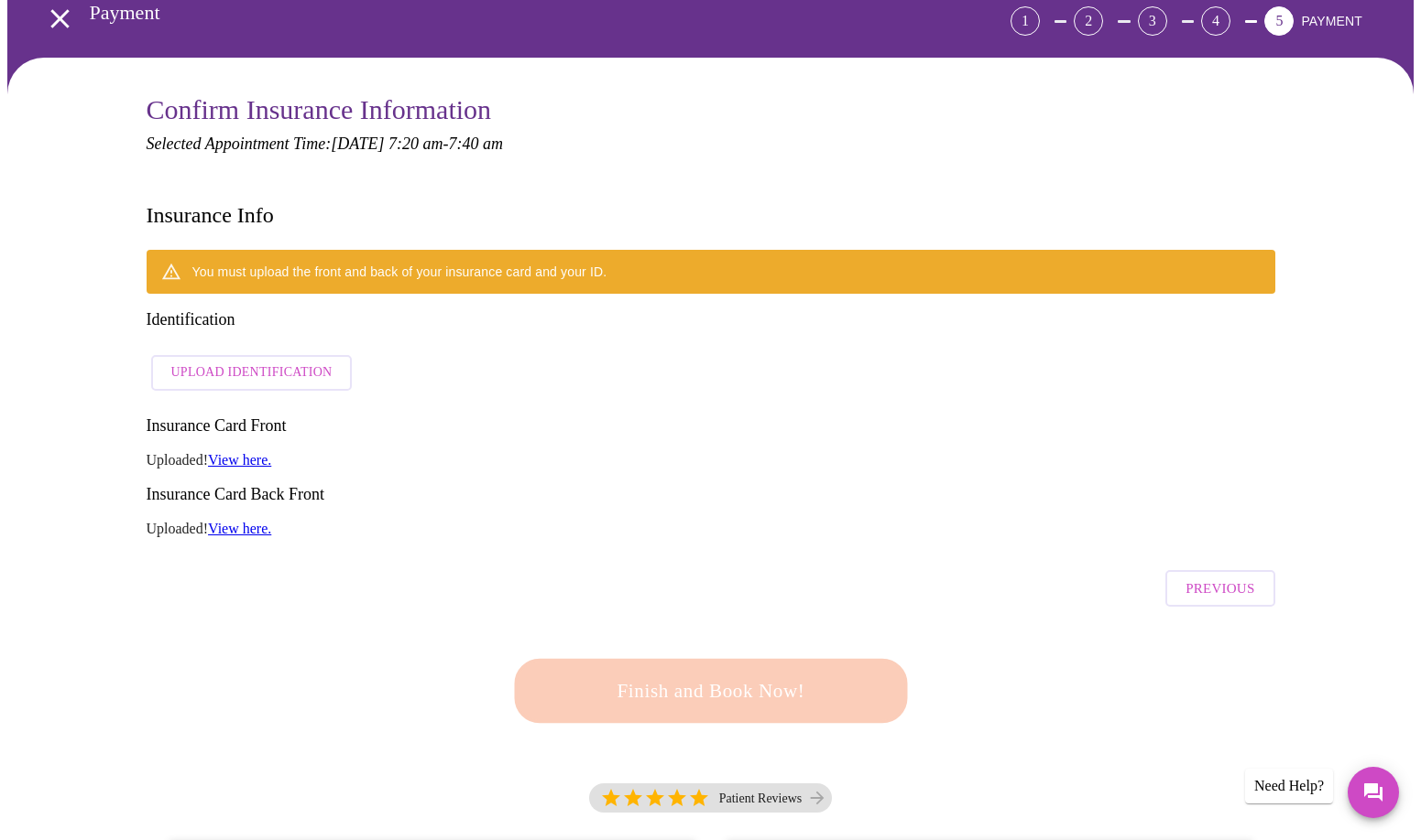
click at [249, 361] on span "Upload Identification" at bounding box center [252, 373] width 161 height 23
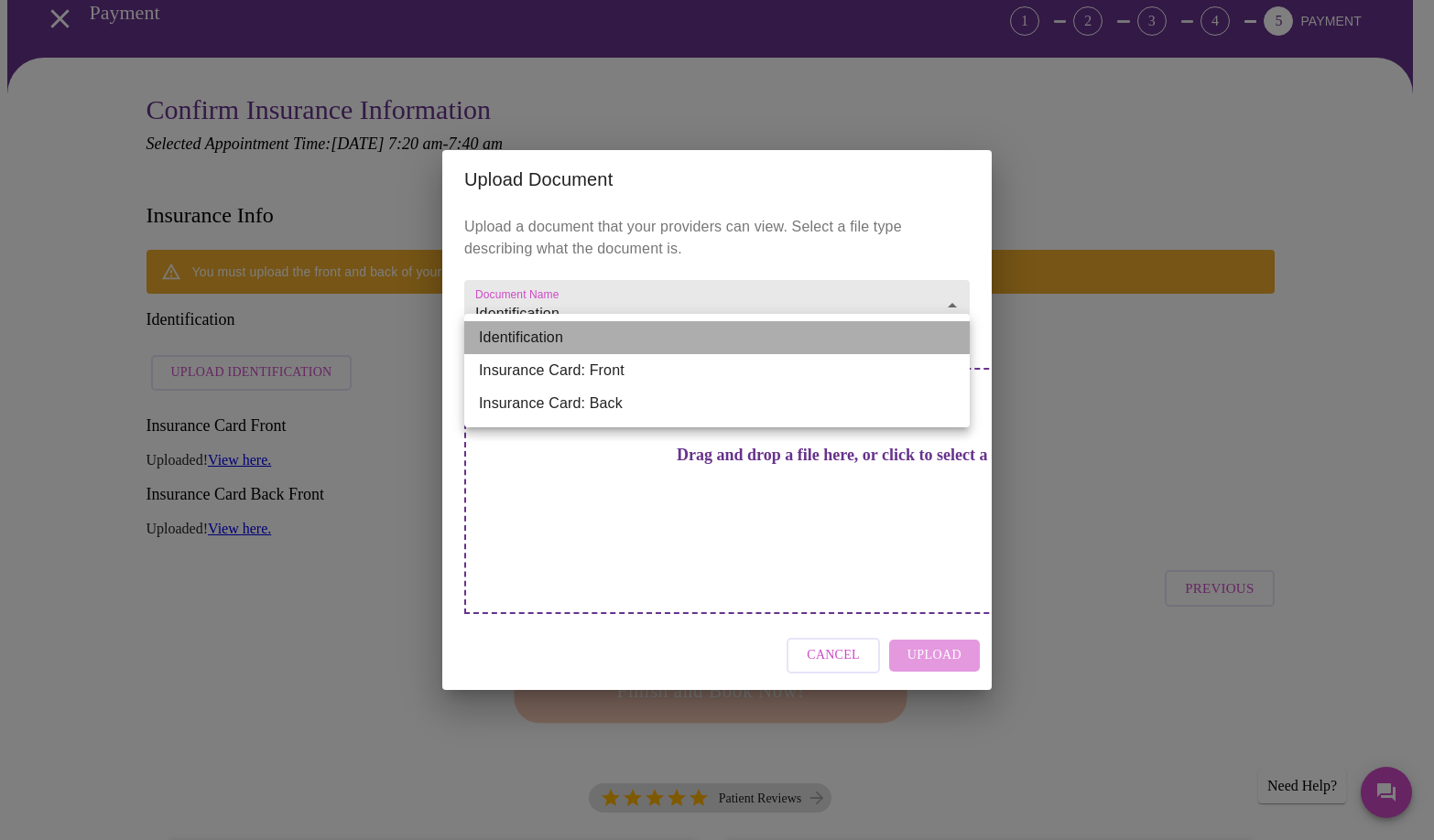
click at [519, 338] on li "Identification" at bounding box center [717, 338] width 506 height 33
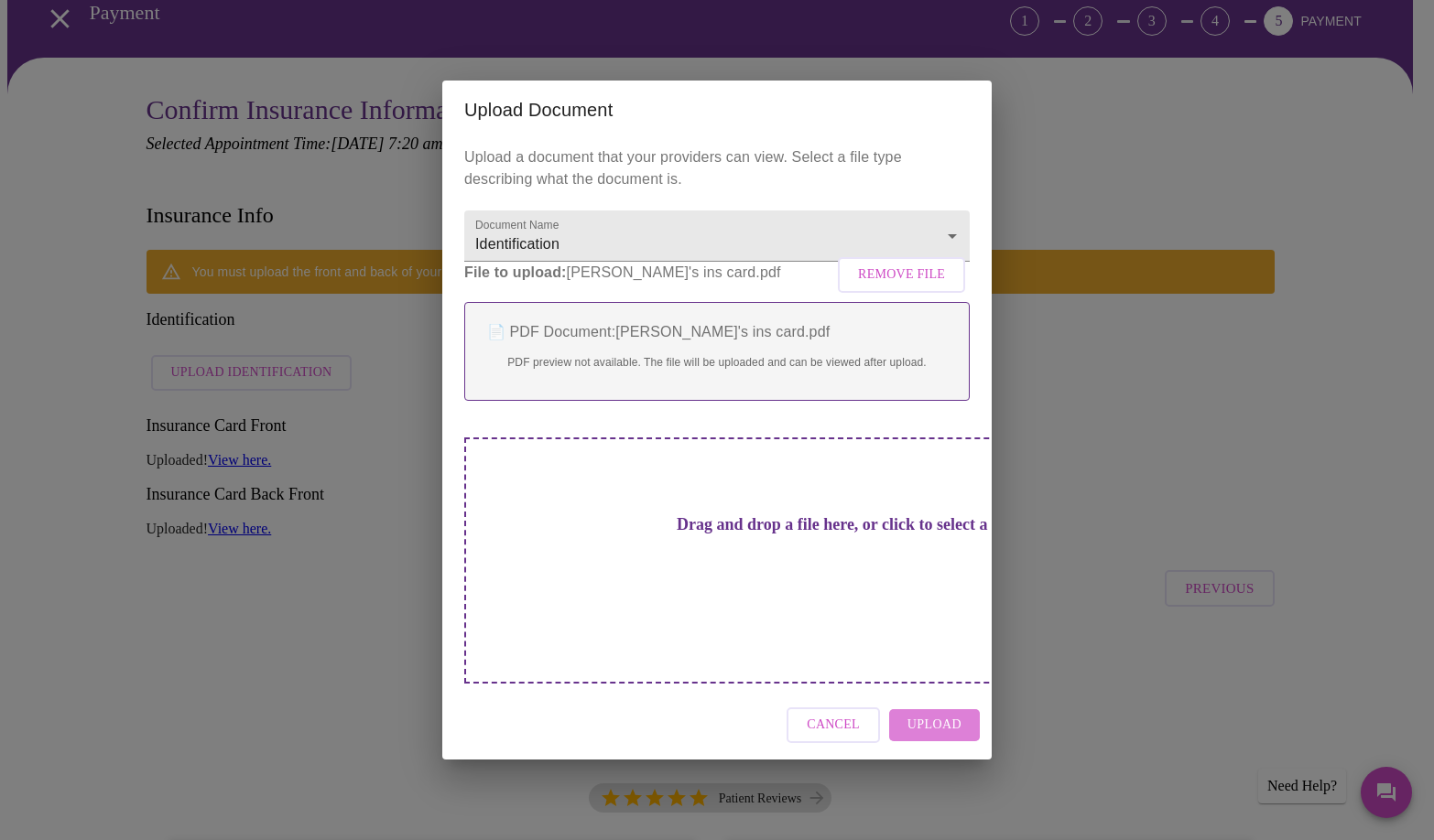
click at [933, 714] on span "Upload" at bounding box center [934, 725] width 54 height 23
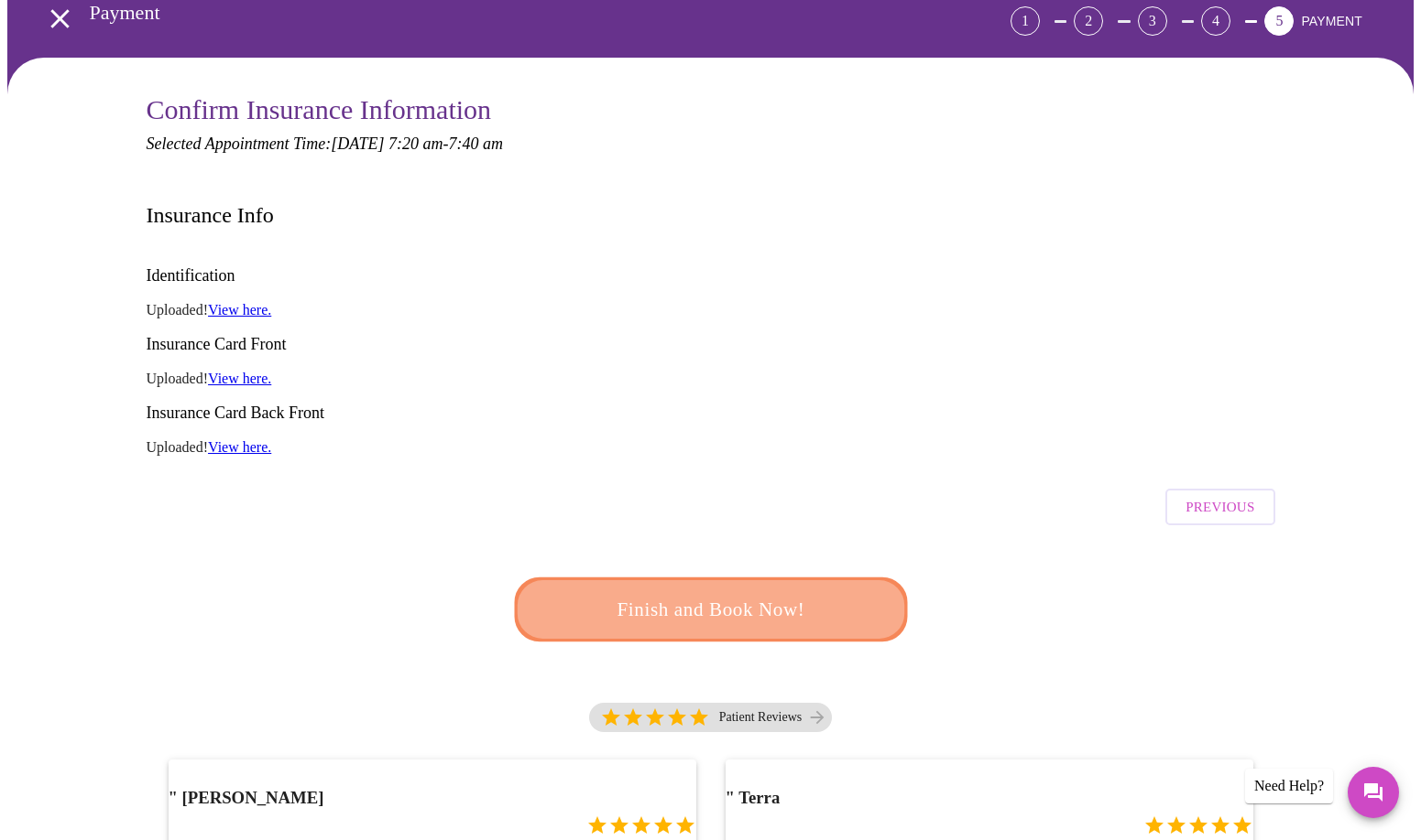
click at [727, 593] on span "Finish and Book Now!" at bounding box center [710, 611] width 339 height 34
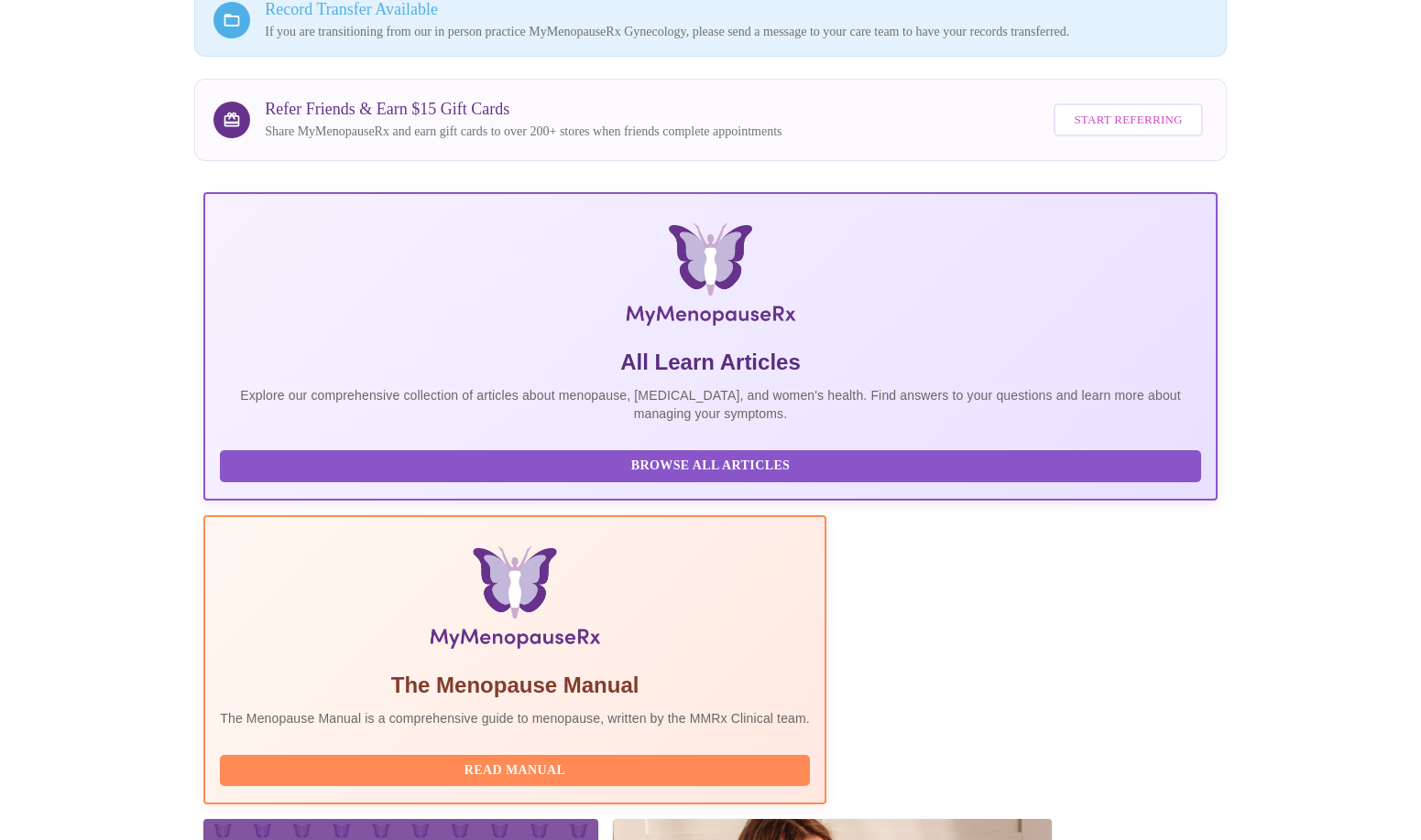
scroll to position [256, 0]
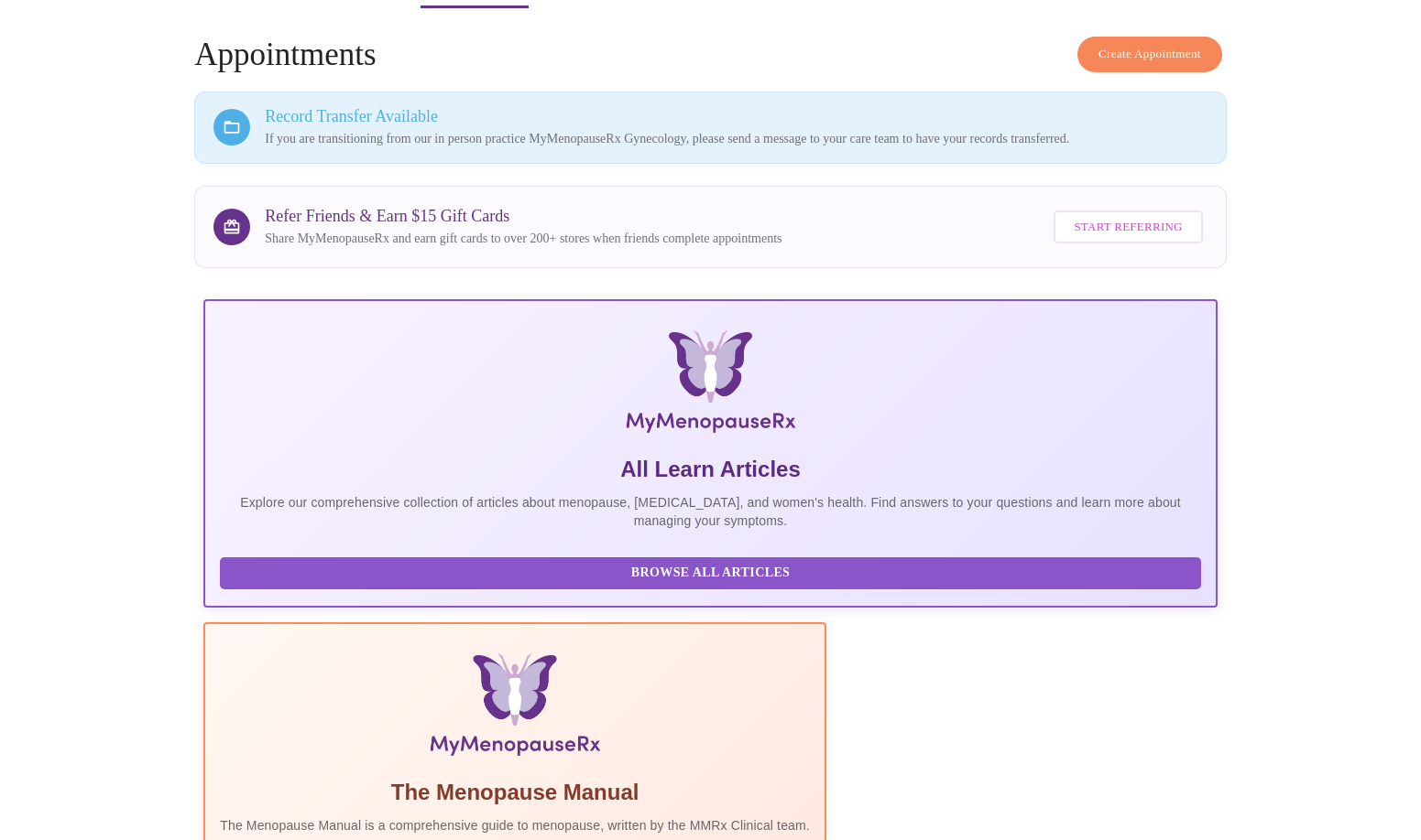
scroll to position [0, 0]
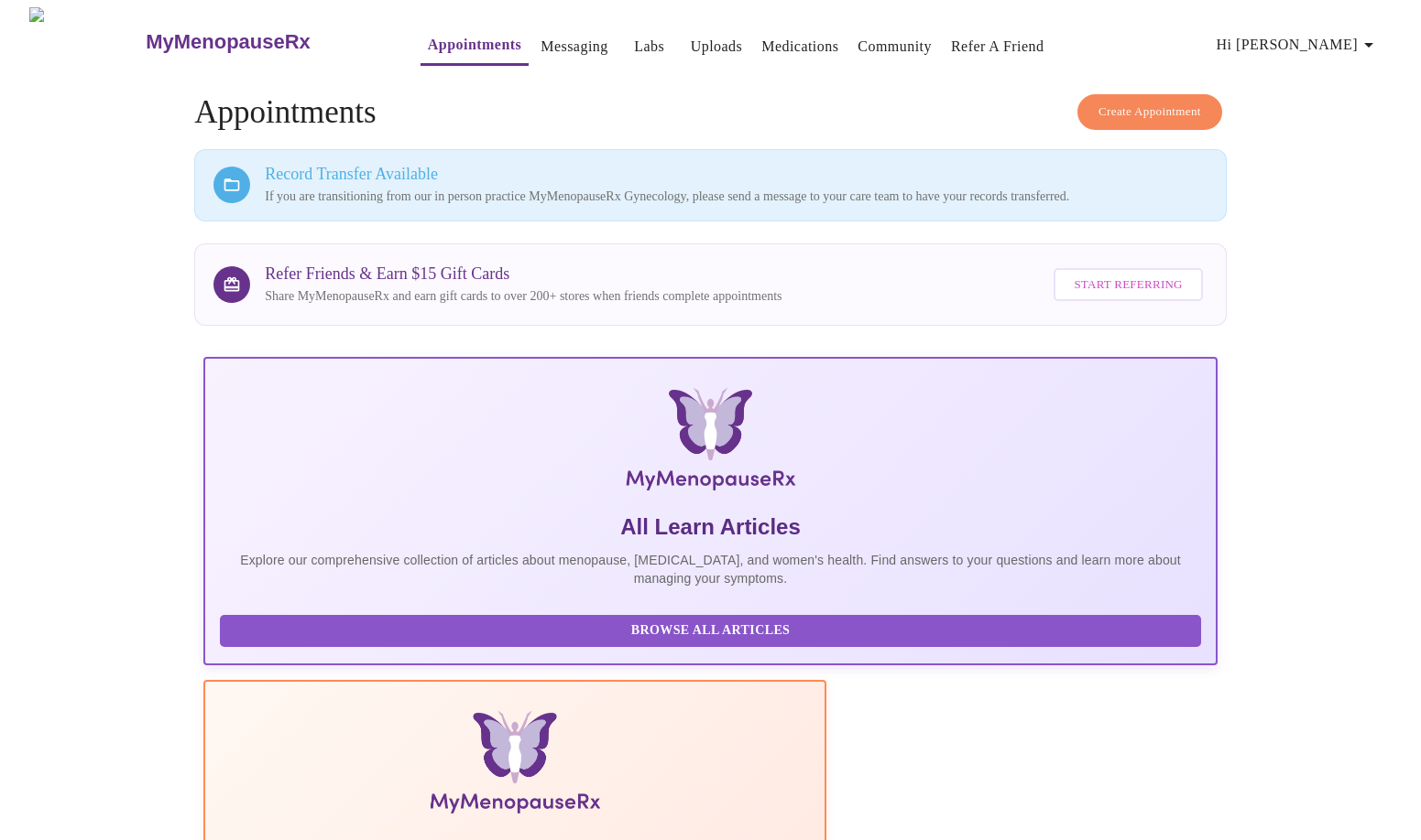
click at [1161, 107] on span "Create Appointment" at bounding box center [1150, 112] width 102 height 21
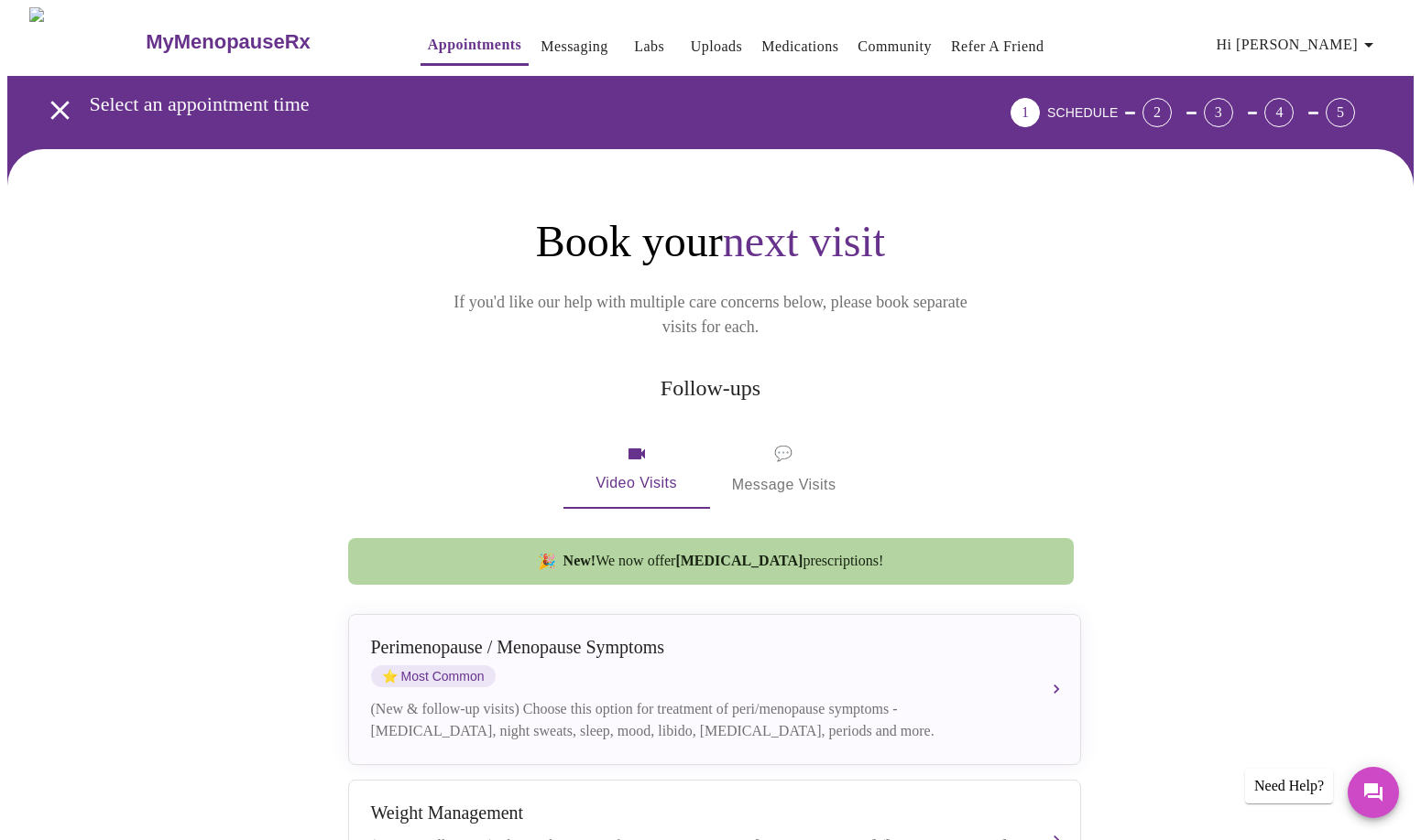
click at [1345, 100] on div "5" at bounding box center [1339, 112] width 29 height 29
click at [45, 98] on icon "open drawer" at bounding box center [60, 110] width 32 height 32
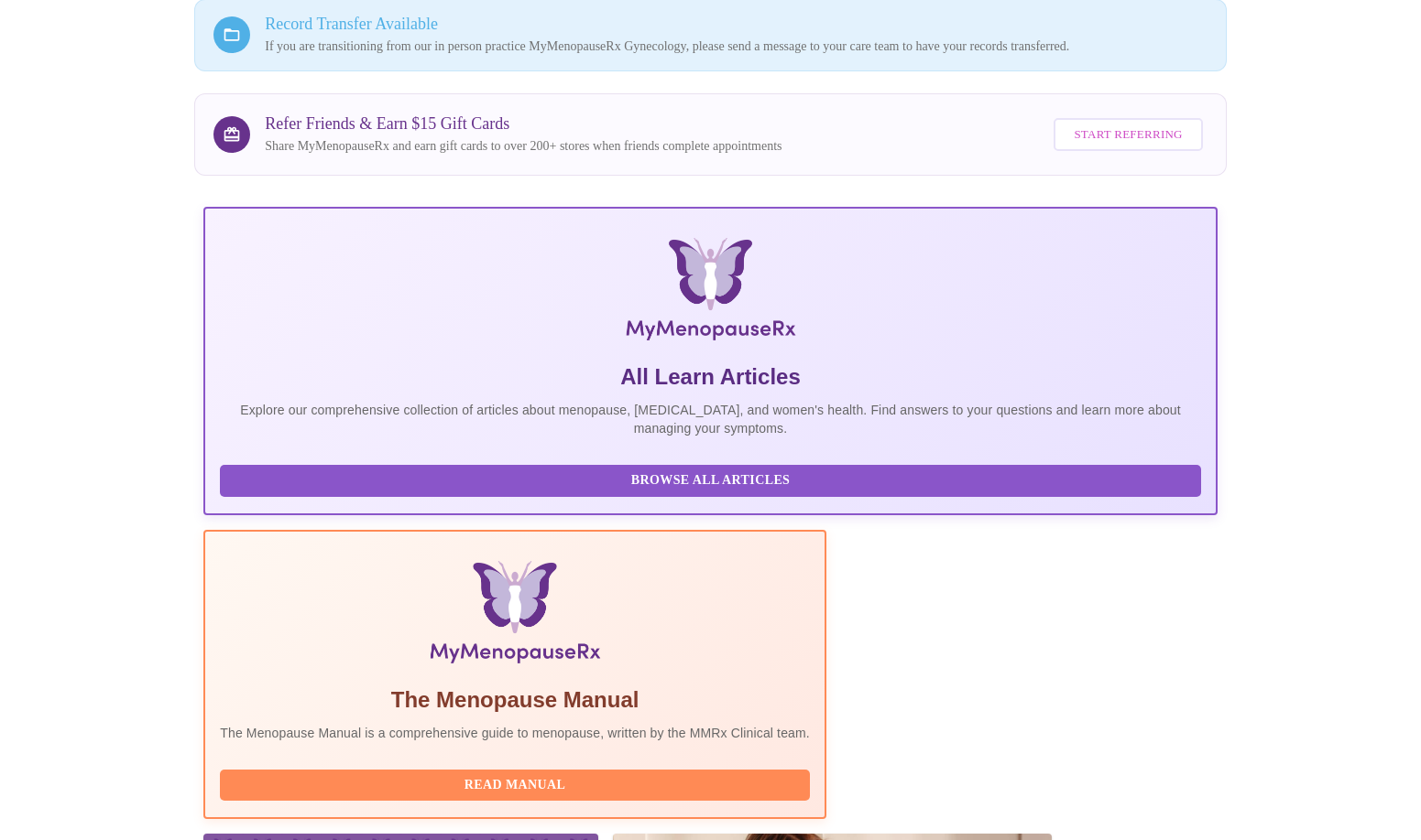
scroll to position [256, 0]
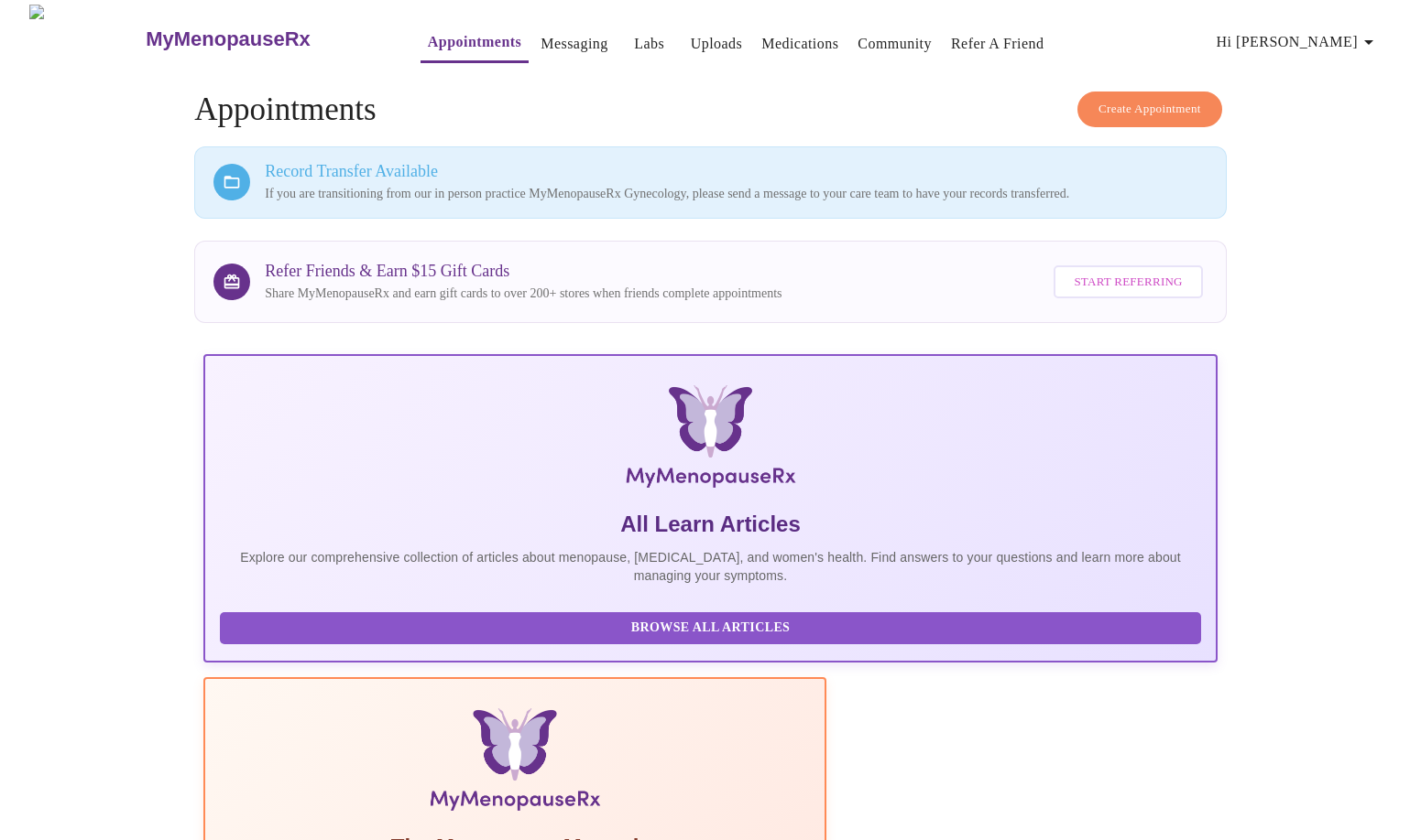
scroll to position [0, 0]
